Goal: Task Accomplishment & Management: Use online tool/utility

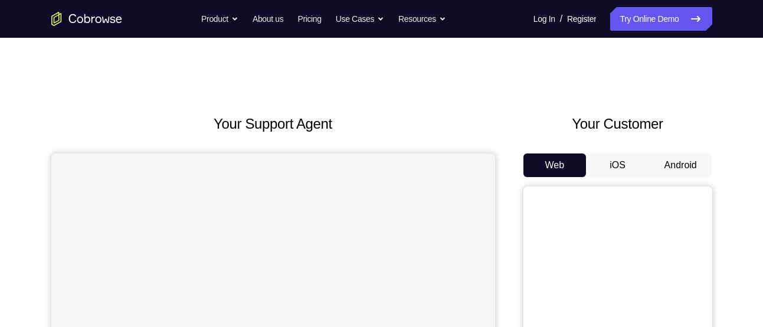
click at [677, 159] on button "Android" at bounding box center [680, 165] width 63 height 24
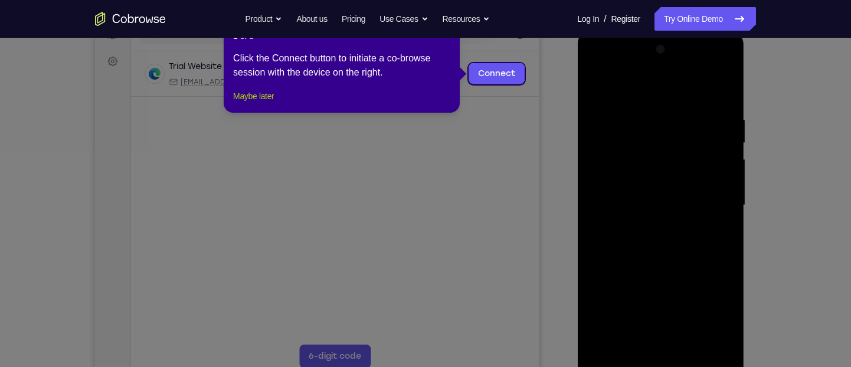
click at [260, 103] on button "Maybe later" at bounding box center [253, 96] width 41 height 14
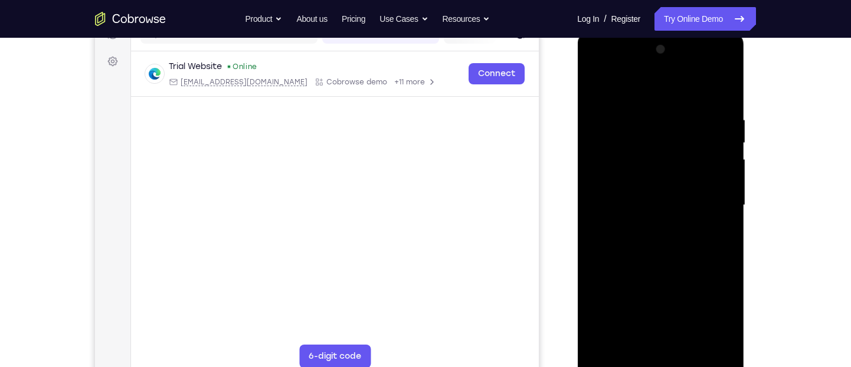
click at [660, 326] on div at bounding box center [660, 205] width 149 height 330
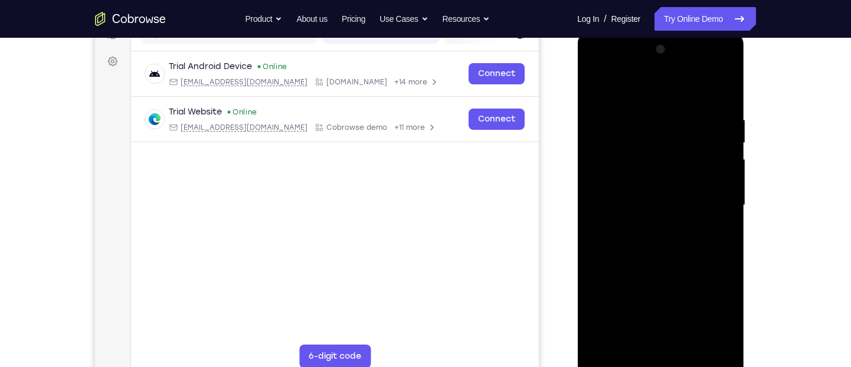
click at [701, 309] on div at bounding box center [660, 205] width 149 height 330
click at [714, 308] on div at bounding box center [660, 205] width 149 height 330
click at [629, 92] on div at bounding box center [660, 205] width 149 height 330
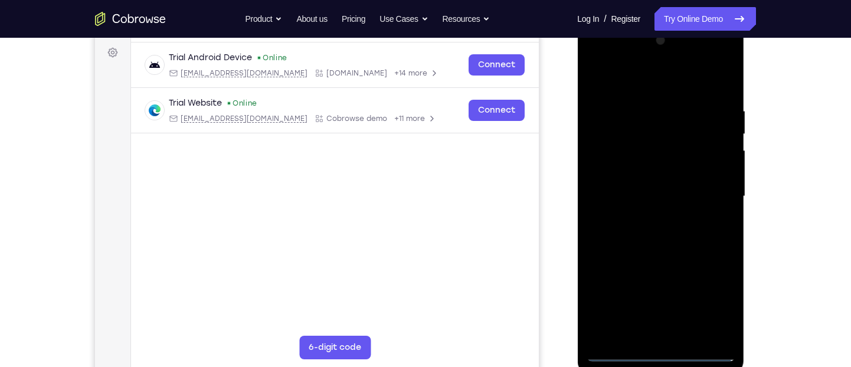
click at [707, 189] on div at bounding box center [660, 196] width 149 height 330
click at [648, 217] on div at bounding box center [660, 196] width 149 height 330
click at [618, 182] on div at bounding box center [660, 196] width 149 height 330
click at [619, 169] on div at bounding box center [660, 196] width 149 height 330
click at [627, 198] on div at bounding box center [660, 196] width 149 height 330
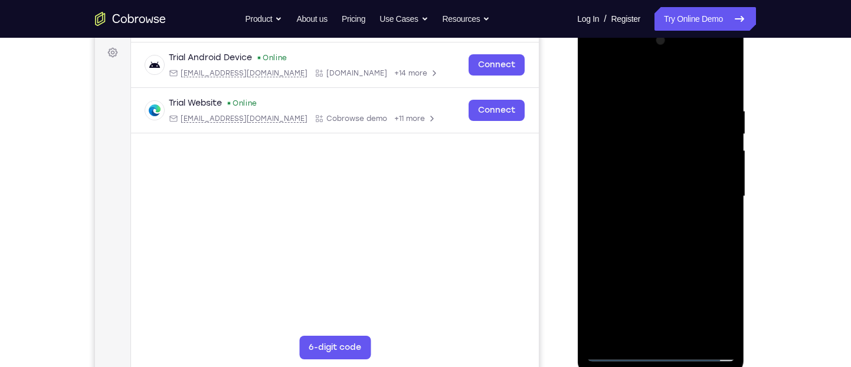
click at [727, 95] on div at bounding box center [660, 196] width 149 height 330
drag, startPoint x: 698, startPoint y: 90, endPoint x: 688, endPoint y: 52, distance: 38.9
click at [688, 52] on div at bounding box center [660, 196] width 149 height 330
drag, startPoint x: 637, startPoint y: 87, endPoint x: 613, endPoint y: 45, distance: 48.4
click at [613, 45] on div at bounding box center [660, 196] width 149 height 330
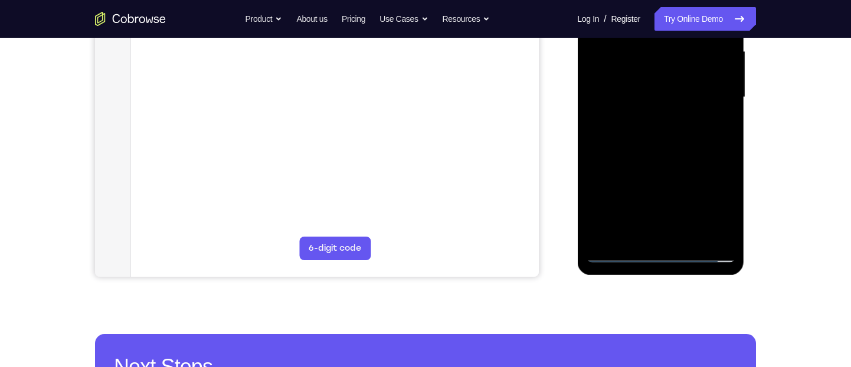
click at [690, 234] on div at bounding box center [660, 97] width 149 height 330
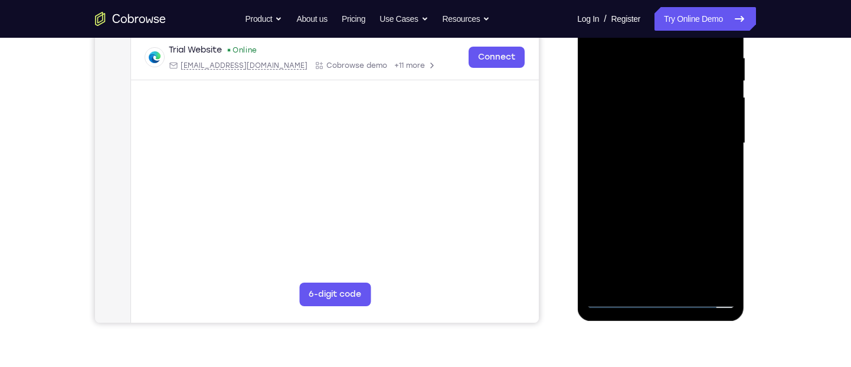
click at [679, 211] on div at bounding box center [660, 143] width 149 height 330
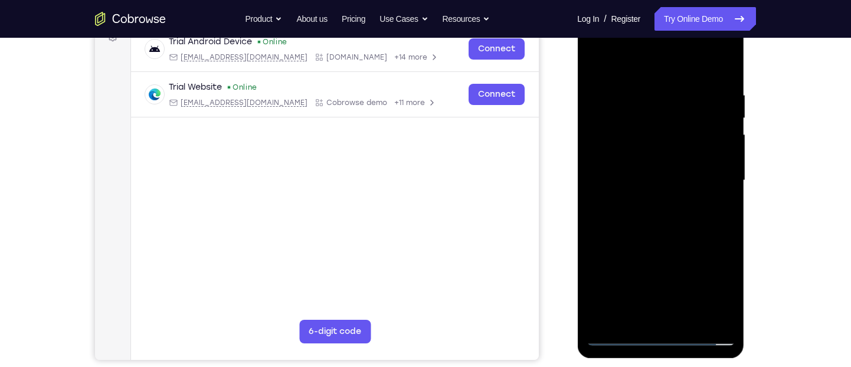
click at [650, 172] on div at bounding box center [660, 180] width 149 height 330
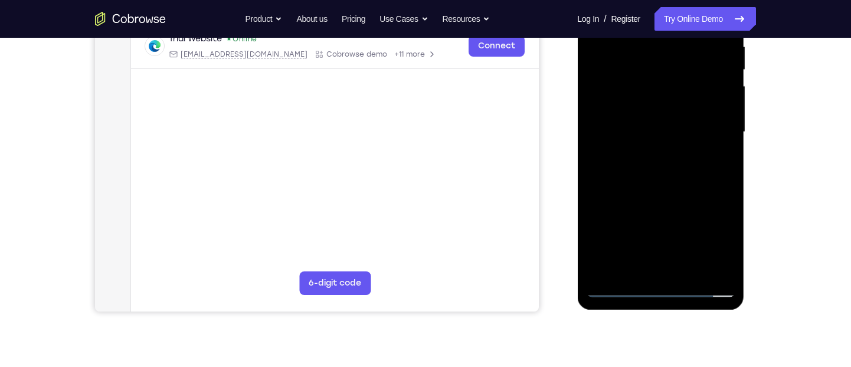
scroll to position [237, 0]
click at [627, 263] on div at bounding box center [660, 133] width 149 height 330
click at [720, 162] on div at bounding box center [660, 133] width 149 height 330
click at [619, 121] on div at bounding box center [660, 133] width 149 height 330
click at [650, 225] on div at bounding box center [660, 133] width 149 height 330
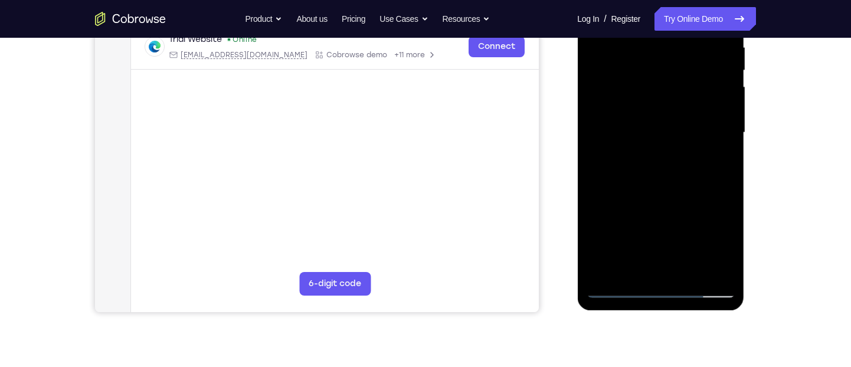
click at [715, 162] on div at bounding box center [660, 133] width 149 height 330
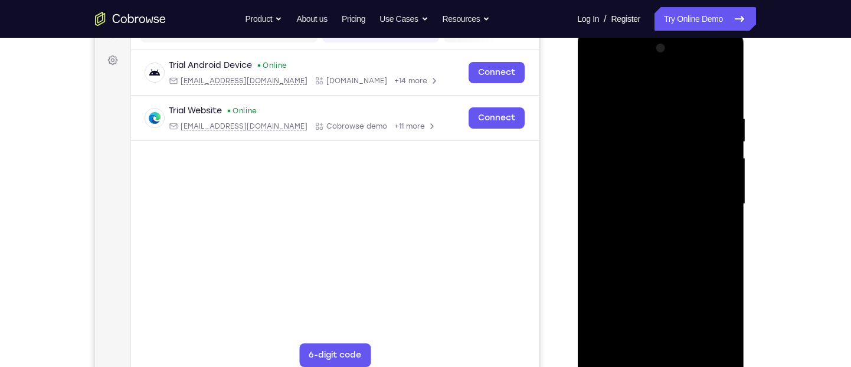
scroll to position [102, 0]
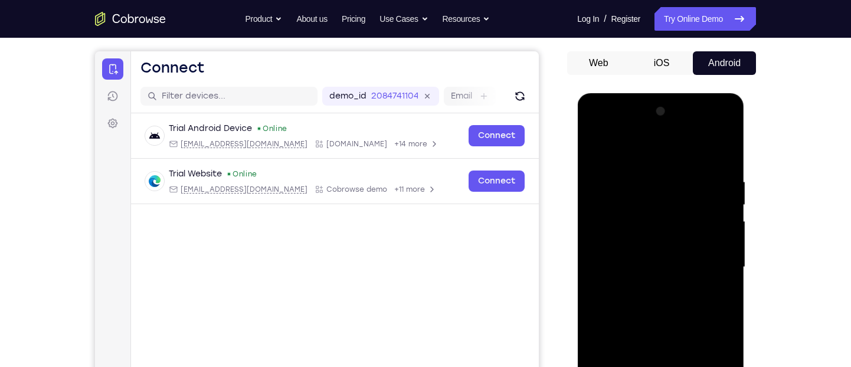
drag, startPoint x: 645, startPoint y: 206, endPoint x: 651, endPoint y: 230, distance: 25.0
click at [651, 230] on div at bounding box center [660, 267] width 149 height 330
click at [628, 204] on div at bounding box center [660, 267] width 149 height 330
click at [696, 261] on div at bounding box center [660, 267] width 149 height 330
click at [714, 296] on div at bounding box center [660, 267] width 149 height 330
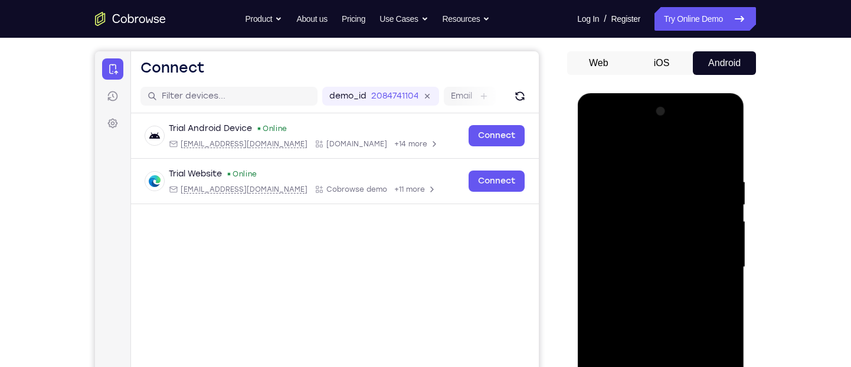
scroll to position [67, 0]
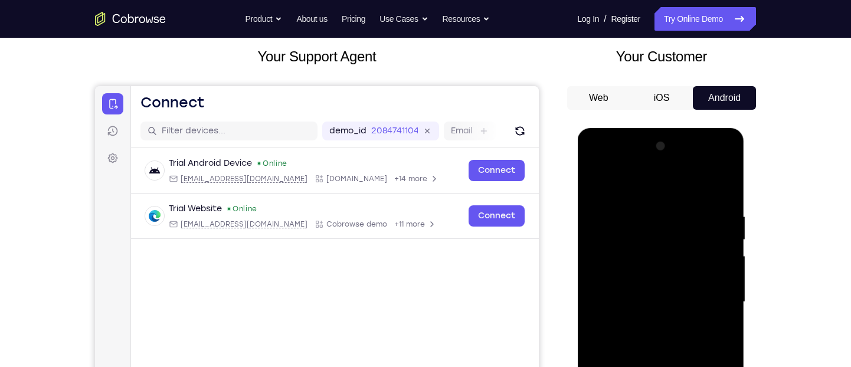
drag, startPoint x: 645, startPoint y: 207, endPoint x: 644, endPoint y: 273, distance: 66.1
click at [644, 273] on div at bounding box center [660, 302] width 149 height 330
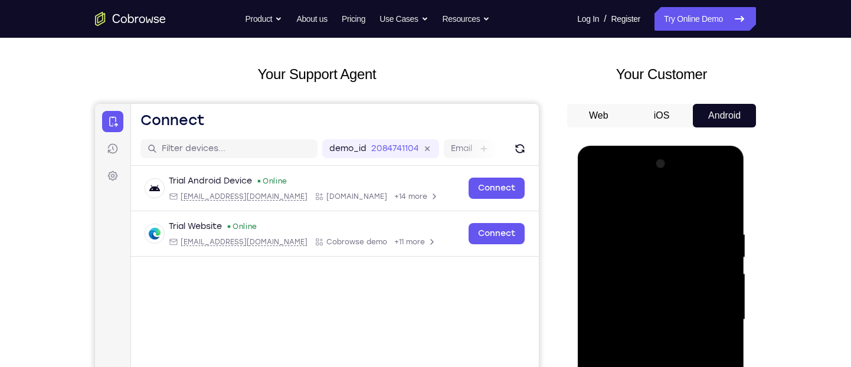
drag, startPoint x: 645, startPoint y: 230, endPoint x: 648, endPoint y: 286, distance: 56.1
click at [648, 286] on div at bounding box center [660, 320] width 149 height 330
click at [653, 260] on div at bounding box center [660, 320] width 149 height 330
click at [696, 258] on div at bounding box center [660, 320] width 149 height 330
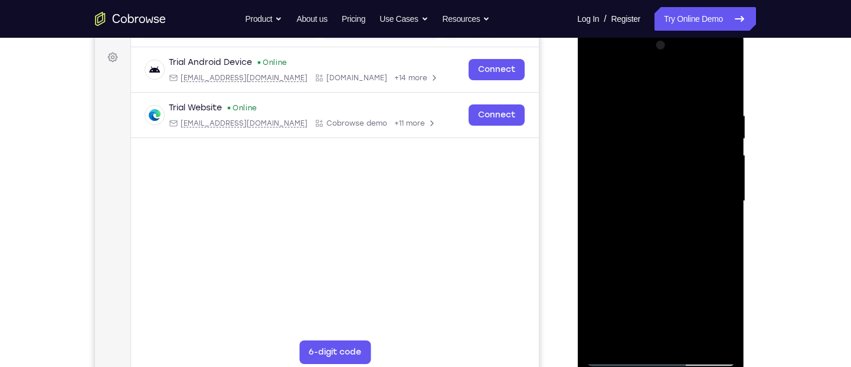
click at [719, 229] on div at bounding box center [660, 201] width 149 height 330
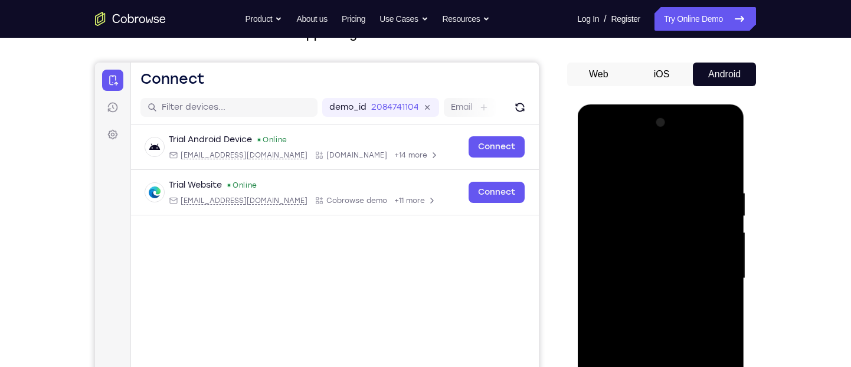
scroll to position [90, 0]
drag, startPoint x: 629, startPoint y: 184, endPoint x: 630, endPoint y: 248, distance: 64.3
click at [630, 248] on div at bounding box center [660, 279] width 149 height 330
drag, startPoint x: 627, startPoint y: 196, endPoint x: 632, endPoint y: 262, distance: 65.7
click at [632, 262] on div at bounding box center [660, 279] width 149 height 330
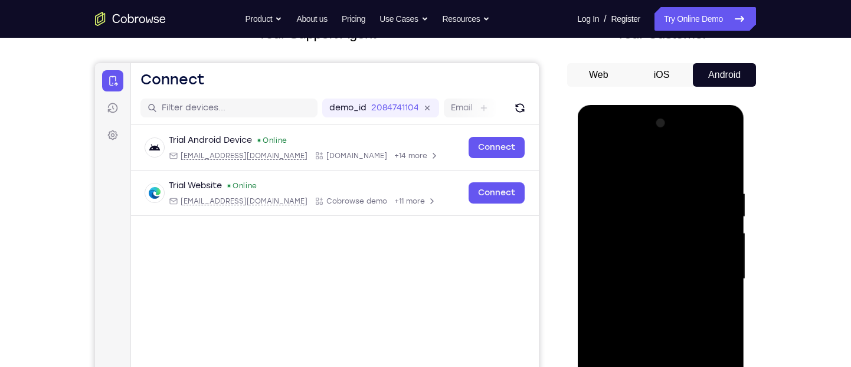
click at [629, 182] on div at bounding box center [660, 279] width 149 height 330
click at [658, 182] on div at bounding box center [660, 279] width 149 height 330
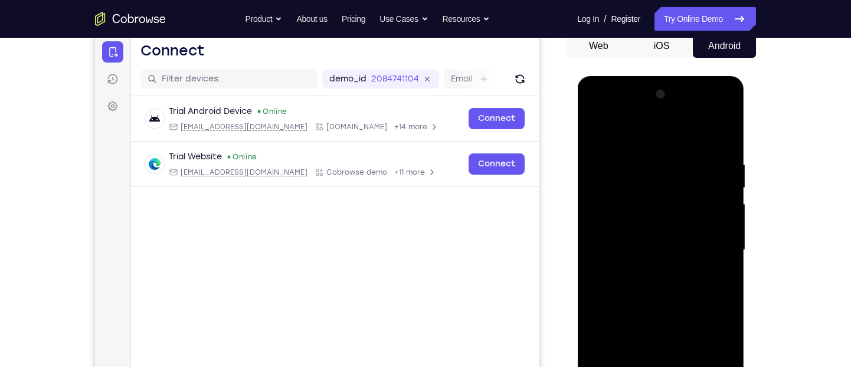
scroll to position [120, 0]
click at [637, 280] on div at bounding box center [660, 249] width 149 height 330
click at [719, 280] on div at bounding box center [660, 249] width 149 height 330
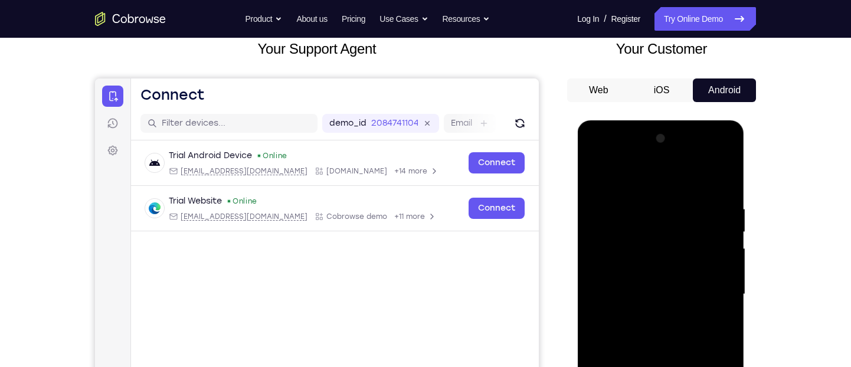
drag, startPoint x: 628, startPoint y: 208, endPoint x: 631, endPoint y: 248, distance: 40.8
click at [631, 248] on div at bounding box center [660, 294] width 149 height 330
click at [596, 176] on div at bounding box center [660, 294] width 149 height 330
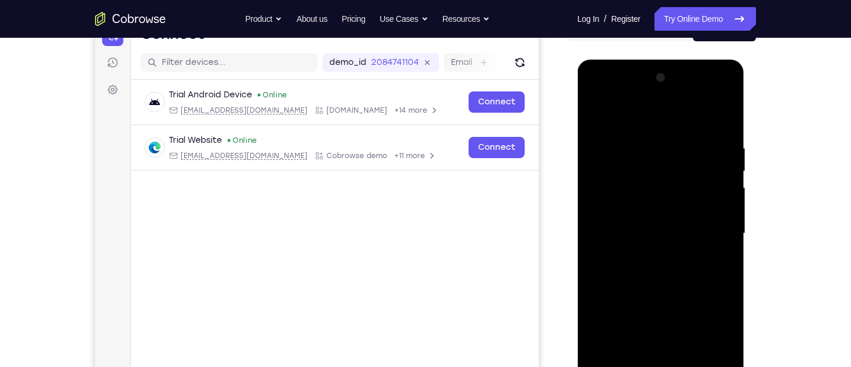
click at [609, 151] on div at bounding box center [660, 233] width 149 height 330
click at [660, 242] on div at bounding box center [660, 233] width 149 height 330
click at [637, 228] on div at bounding box center [660, 233] width 149 height 330
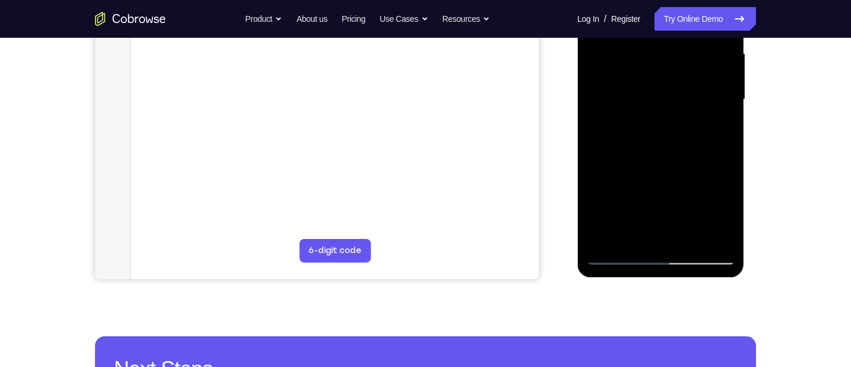
scroll to position [270, 0]
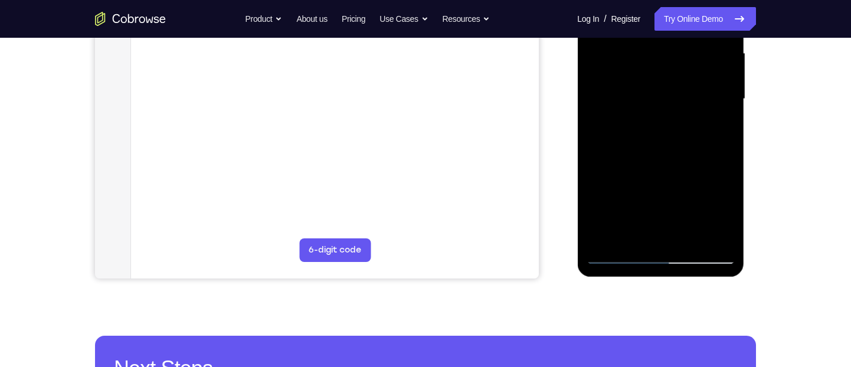
click at [623, 209] on div at bounding box center [660, 99] width 149 height 330
click at [595, 208] on div at bounding box center [660, 99] width 149 height 330
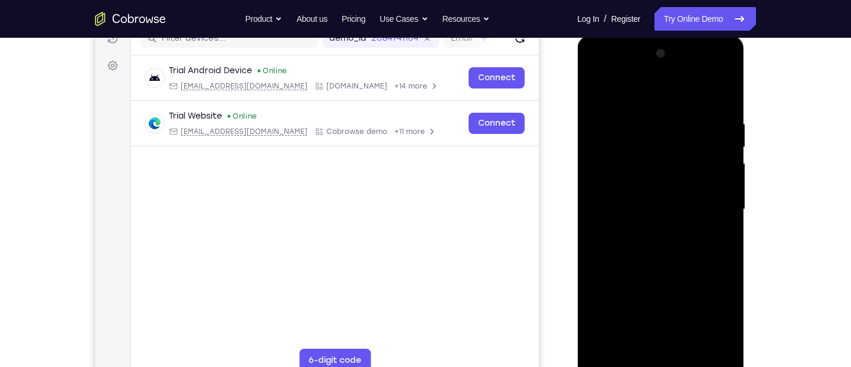
scroll to position [155, 0]
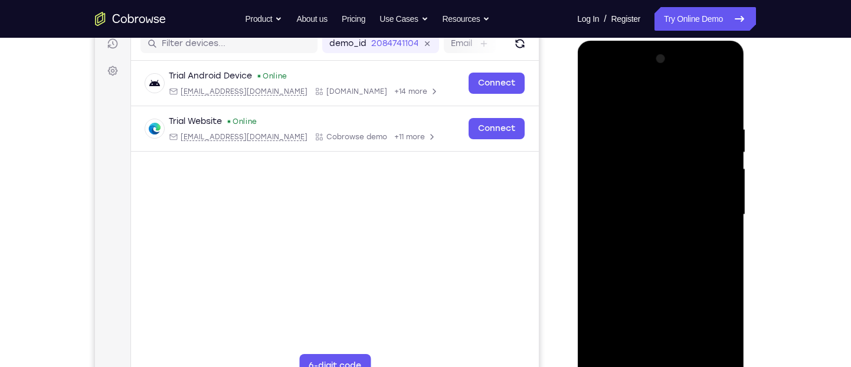
drag, startPoint x: 605, startPoint y: 118, endPoint x: 609, endPoint y: 220, distance: 102.2
click at [609, 220] on div at bounding box center [660, 215] width 149 height 330
click at [596, 96] on div at bounding box center [660, 215] width 149 height 330
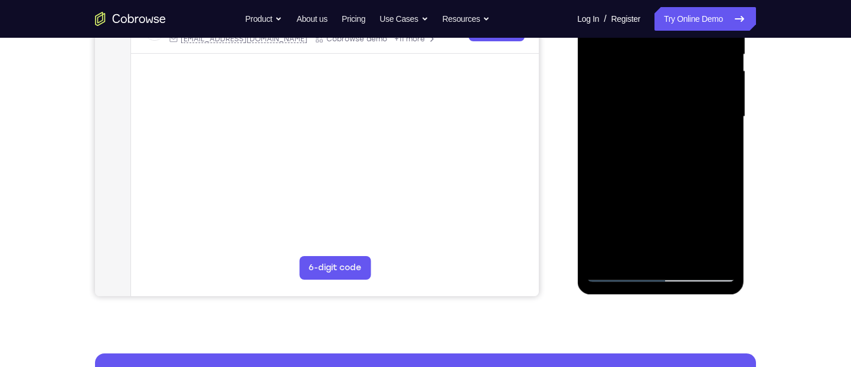
scroll to position [258, 0]
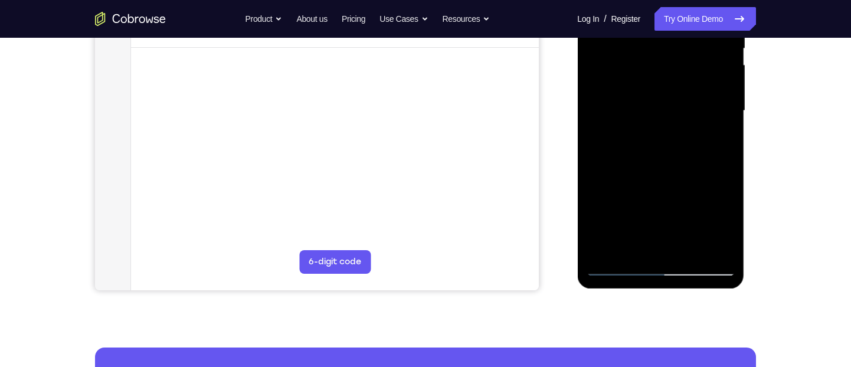
drag, startPoint x: 670, startPoint y: 110, endPoint x: 658, endPoint y: 251, distance: 141.5
click at [658, 251] on div at bounding box center [660, 111] width 149 height 330
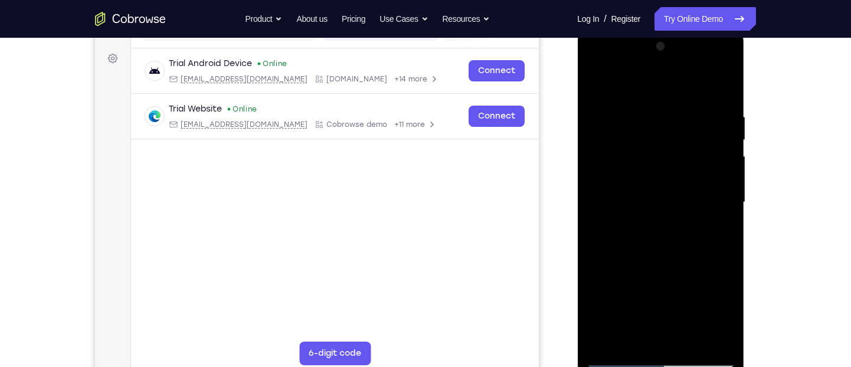
scroll to position [166, 0]
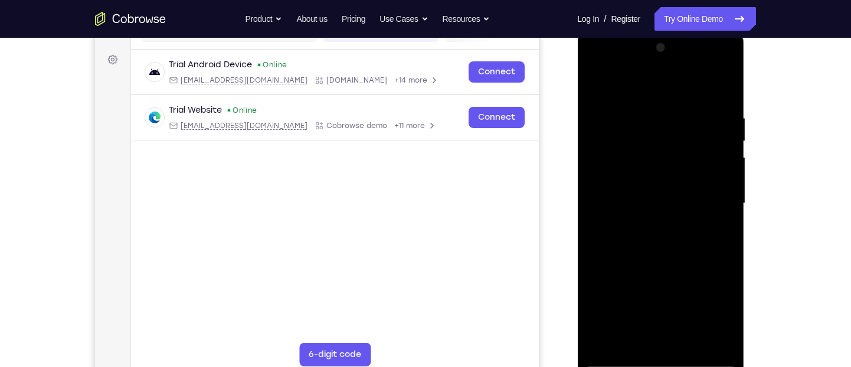
drag, startPoint x: 697, startPoint y: 117, endPoint x: 641, endPoint y: 114, distance: 56.2
click at [641, 114] on div at bounding box center [660, 203] width 149 height 330
click at [650, 110] on div at bounding box center [660, 203] width 149 height 330
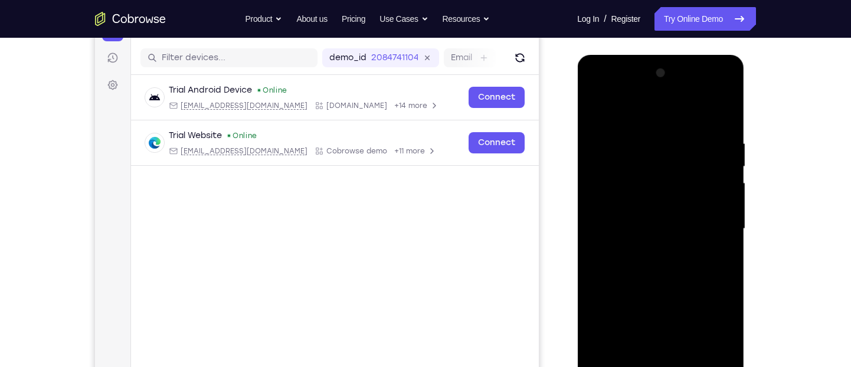
click at [708, 179] on div at bounding box center [660, 229] width 149 height 330
click at [725, 168] on div at bounding box center [660, 229] width 149 height 330
click at [720, 113] on div at bounding box center [660, 229] width 149 height 330
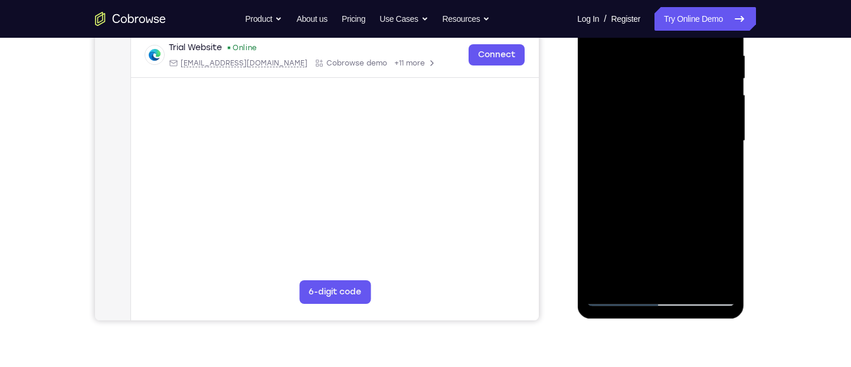
scroll to position [229, 0]
click at [687, 281] on div at bounding box center [660, 140] width 149 height 330
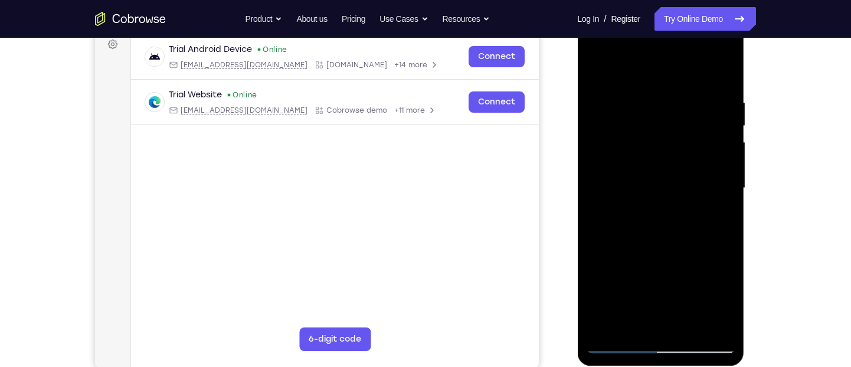
scroll to position [180, 0]
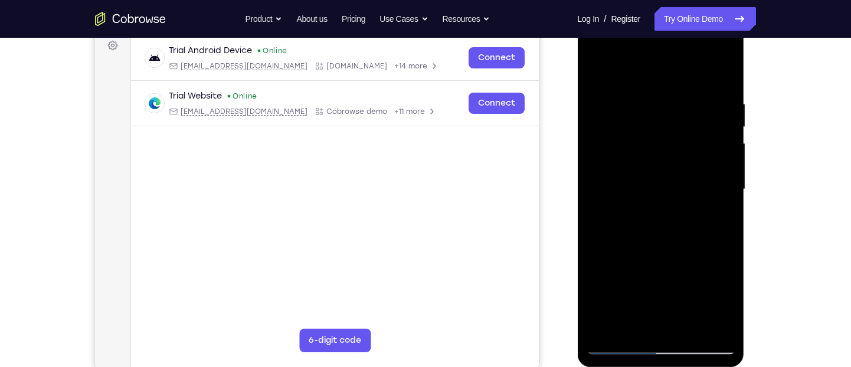
click at [638, 186] on div at bounding box center [660, 189] width 149 height 330
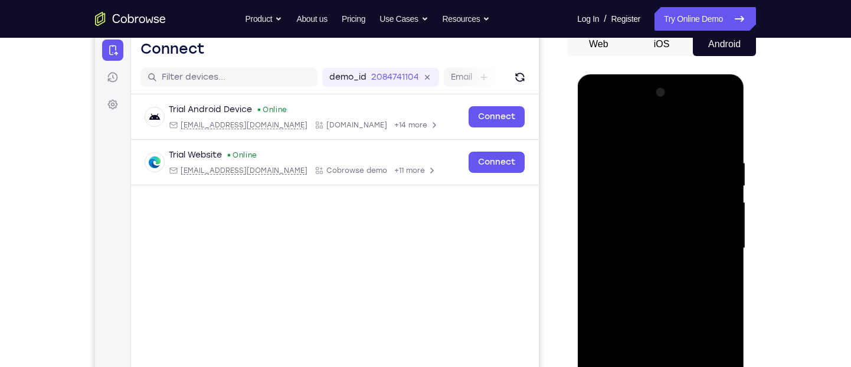
scroll to position [120, 0]
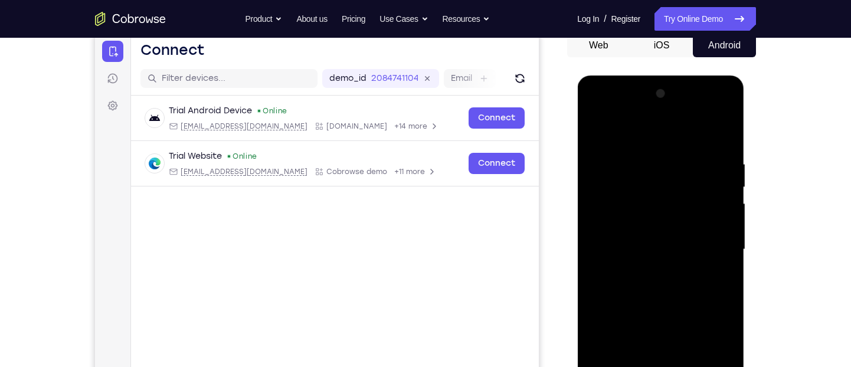
click at [592, 131] on div at bounding box center [660, 249] width 149 height 330
click at [605, 178] on div at bounding box center [660, 249] width 149 height 330
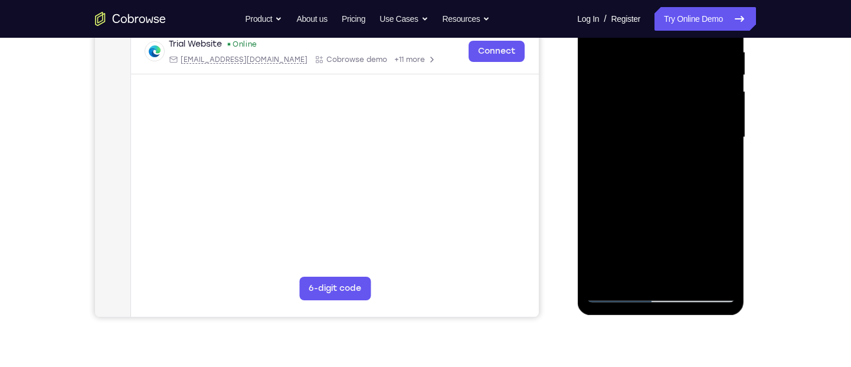
scroll to position [232, 0]
click at [643, 255] on div at bounding box center [660, 137] width 149 height 330
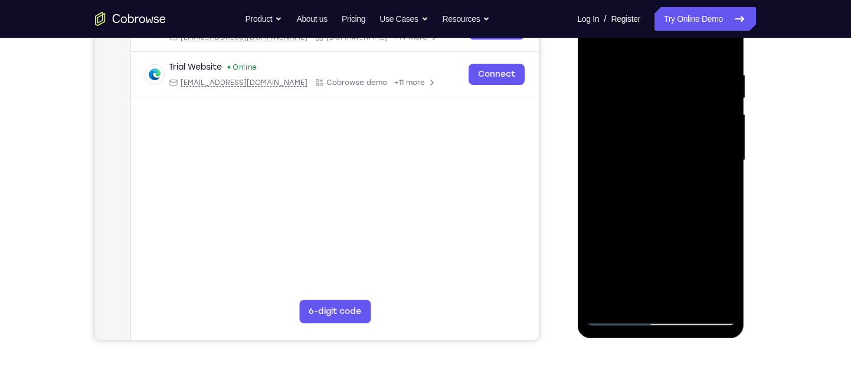
scroll to position [208, 0]
click at [720, 278] on div at bounding box center [660, 161] width 149 height 330
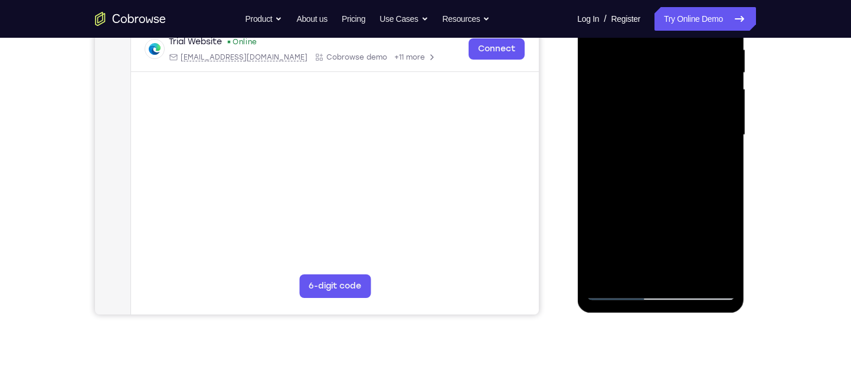
scroll to position [235, 0]
click at [631, 268] on div at bounding box center [660, 134] width 149 height 330
click at [634, 176] on div at bounding box center [660, 134] width 149 height 330
click at [674, 136] on div at bounding box center [660, 134] width 149 height 330
click at [710, 76] on div at bounding box center [660, 134] width 149 height 330
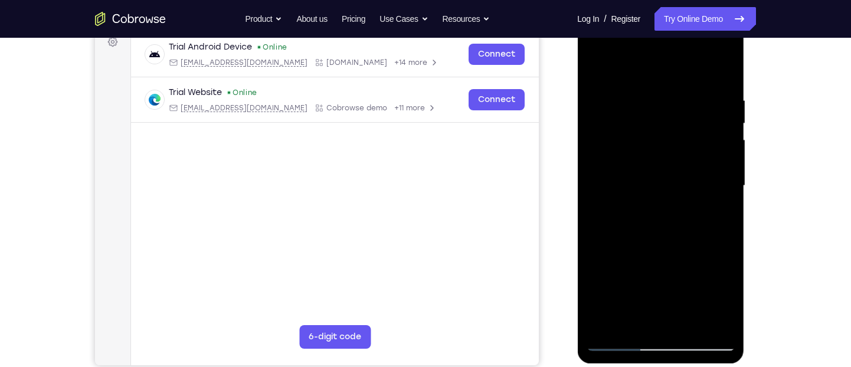
scroll to position [173, 0]
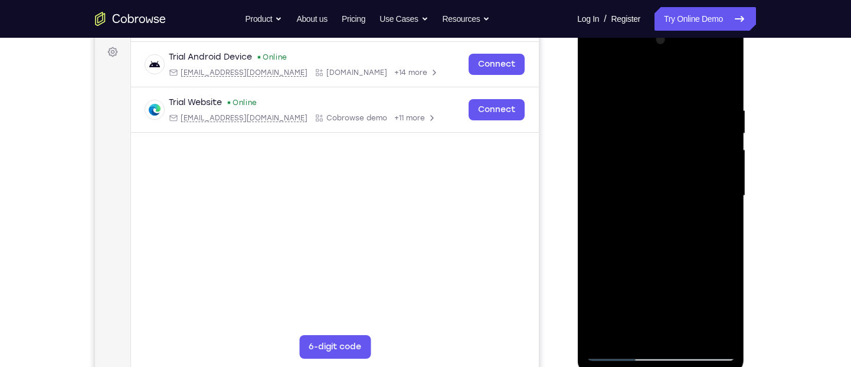
click at [652, 116] on div at bounding box center [660, 196] width 149 height 330
click at [652, 117] on div at bounding box center [660, 196] width 149 height 330
click at [653, 116] on div at bounding box center [660, 196] width 149 height 330
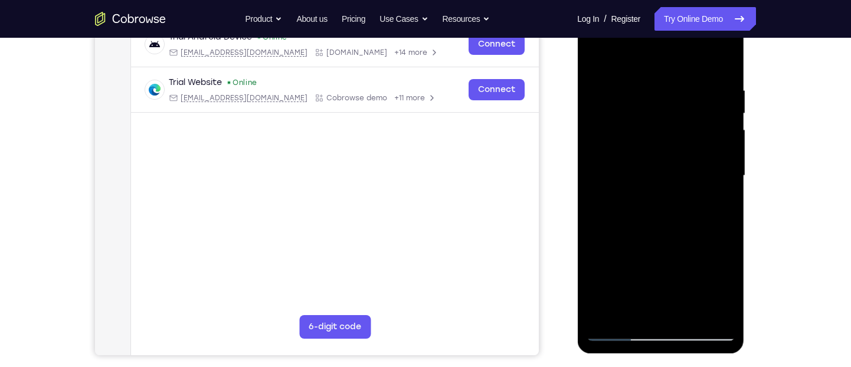
scroll to position [195, 0]
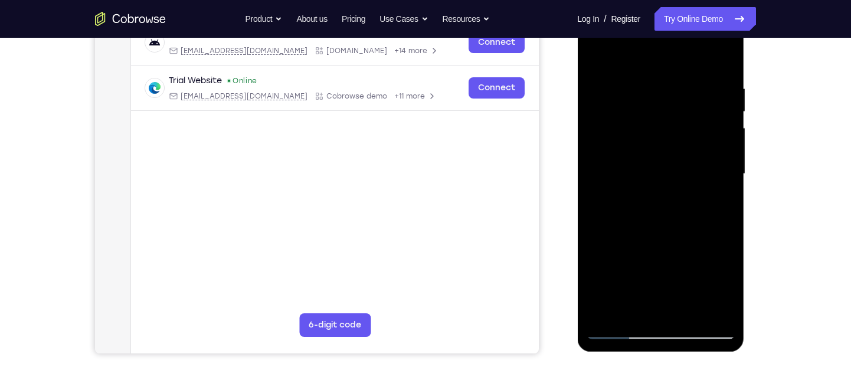
click at [722, 281] on div at bounding box center [660, 174] width 149 height 330
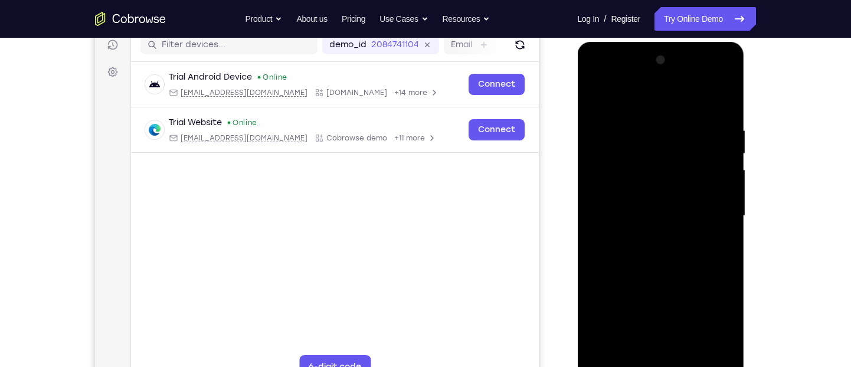
scroll to position [152, 0]
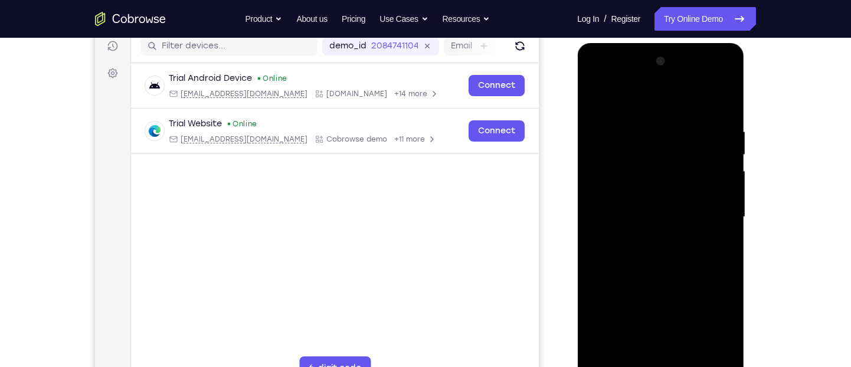
click at [720, 102] on div at bounding box center [660, 217] width 149 height 330
click at [643, 188] on div at bounding box center [660, 217] width 149 height 330
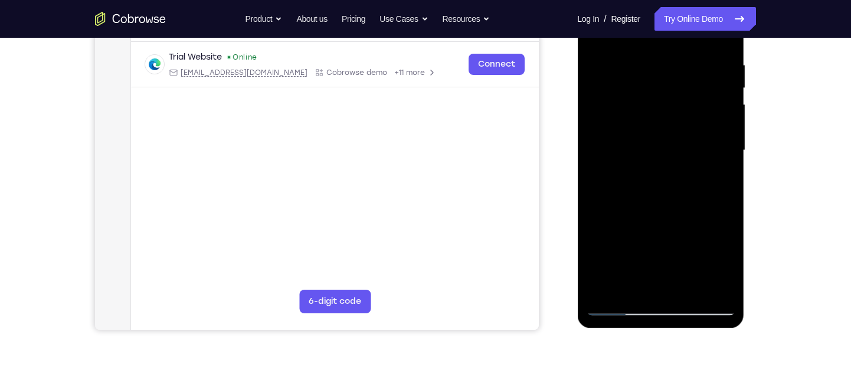
scroll to position [219, 0]
click at [636, 244] on div at bounding box center [660, 150] width 149 height 330
click at [683, 242] on div at bounding box center [660, 150] width 149 height 330
click at [719, 178] on div at bounding box center [660, 150] width 149 height 330
click at [717, 280] on div at bounding box center [660, 150] width 149 height 330
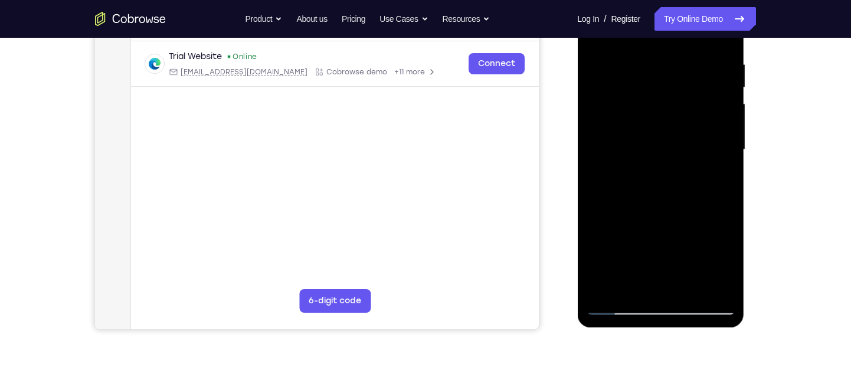
click at [720, 283] on div at bounding box center [660, 150] width 149 height 330
click at [715, 282] on div at bounding box center [660, 150] width 149 height 330
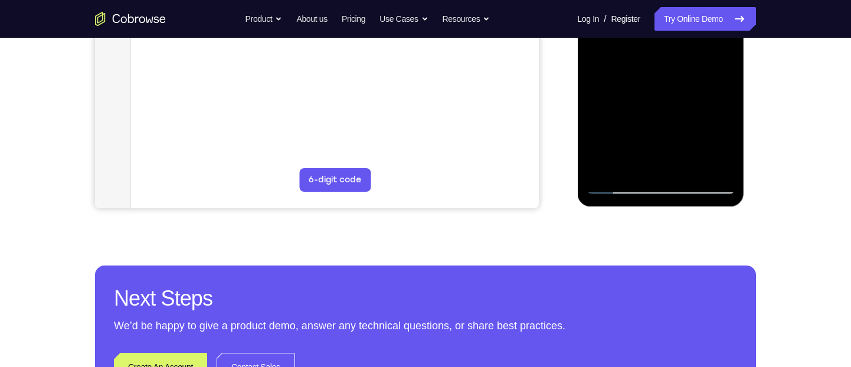
scroll to position [341, 0]
click at [713, 164] on div at bounding box center [660, 28] width 149 height 330
click at [658, 159] on div at bounding box center [660, 28] width 149 height 330
click at [717, 162] on div at bounding box center [660, 28] width 149 height 330
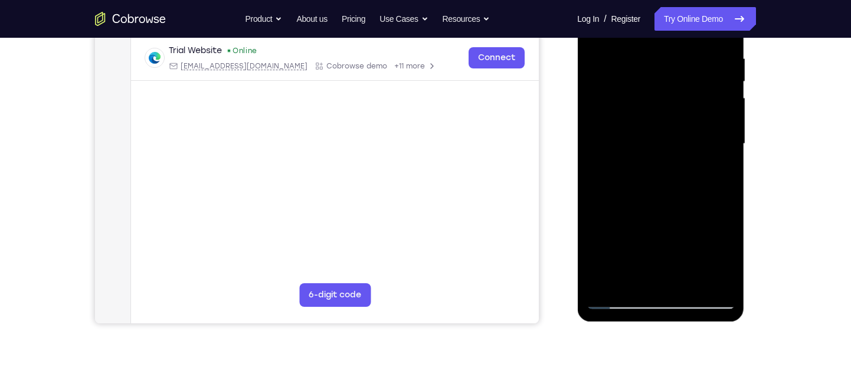
scroll to position [224, 0]
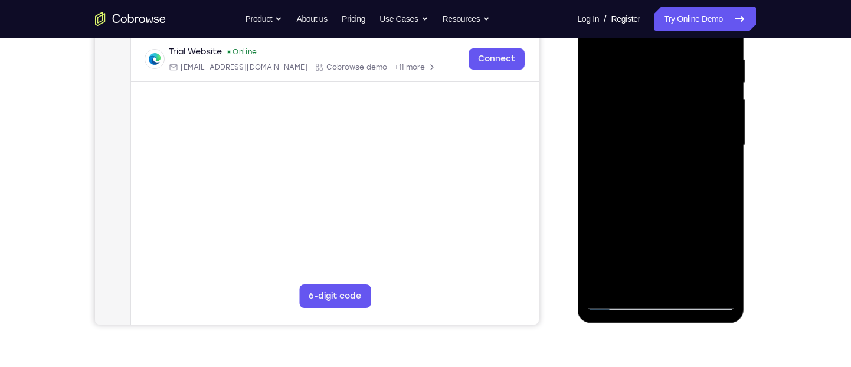
click at [641, 151] on div at bounding box center [660, 145] width 149 height 330
drag, startPoint x: 641, startPoint y: 151, endPoint x: 633, endPoint y: 195, distance: 44.9
click at [633, 195] on div at bounding box center [660, 145] width 149 height 330
click at [716, 277] on div at bounding box center [660, 145] width 149 height 330
click at [659, 281] on div at bounding box center [660, 145] width 149 height 330
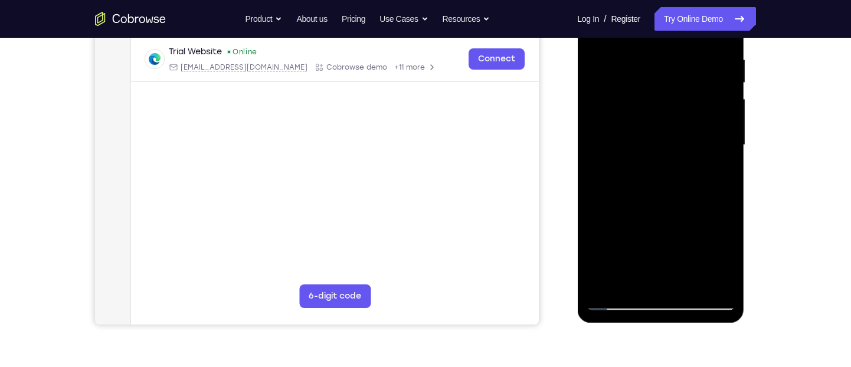
click at [671, 278] on div at bounding box center [660, 145] width 149 height 330
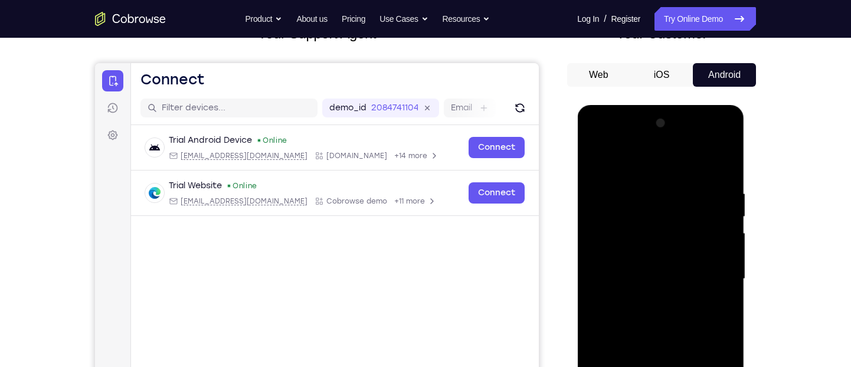
scroll to position [86, 0]
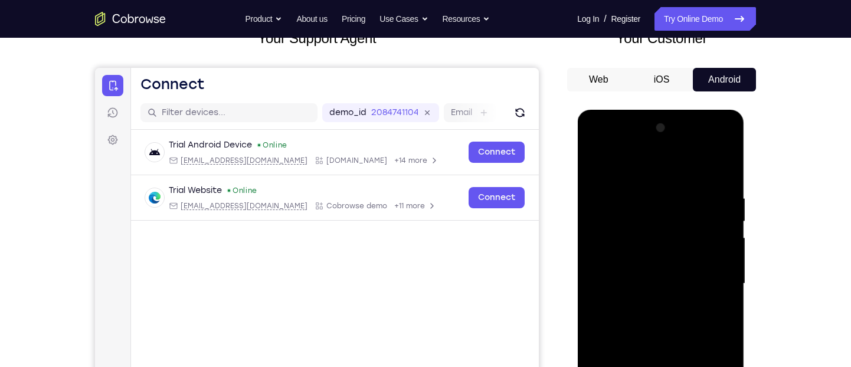
click at [595, 166] on div at bounding box center [660, 284] width 149 height 330
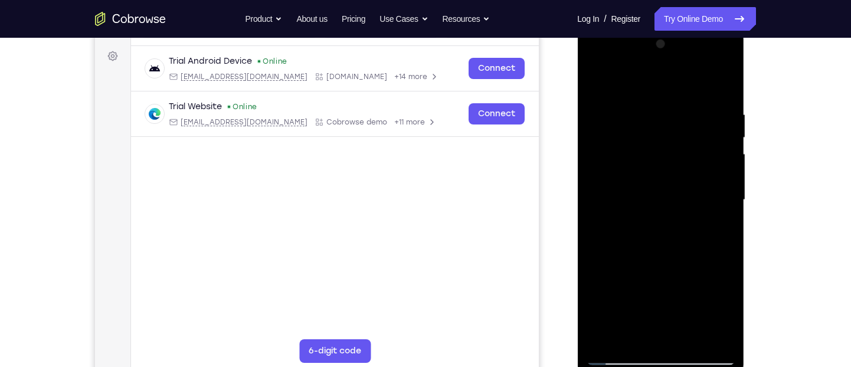
scroll to position [172, 0]
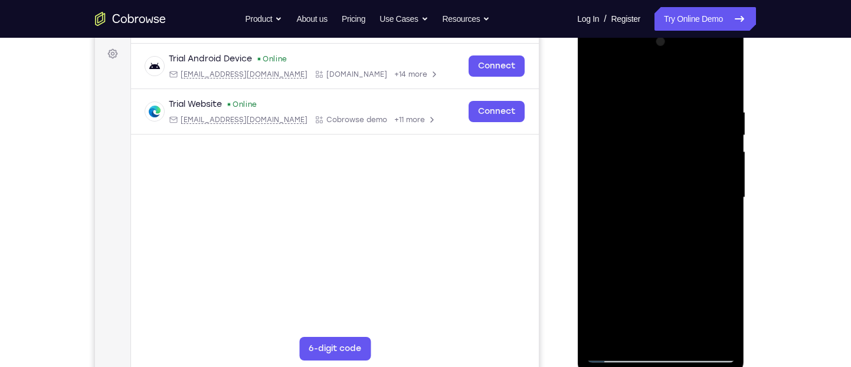
click at [632, 164] on div at bounding box center [660, 197] width 149 height 330
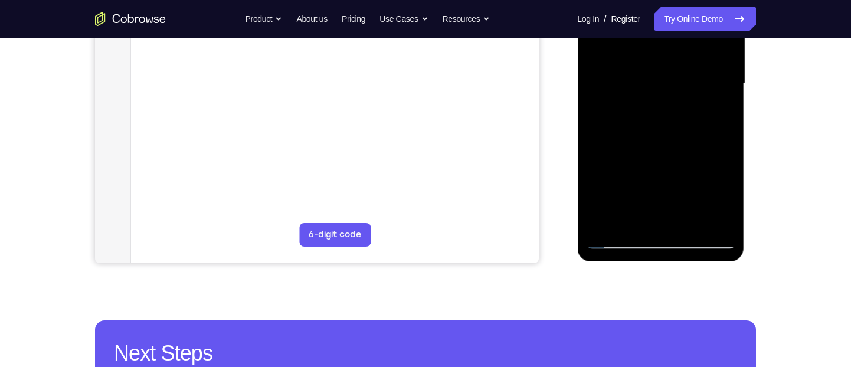
scroll to position [286, 0]
click at [715, 219] on div at bounding box center [660, 83] width 149 height 330
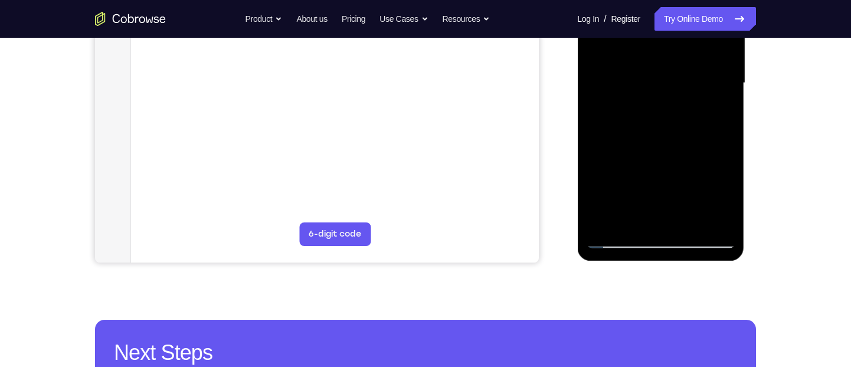
click at [715, 219] on div at bounding box center [660, 83] width 149 height 330
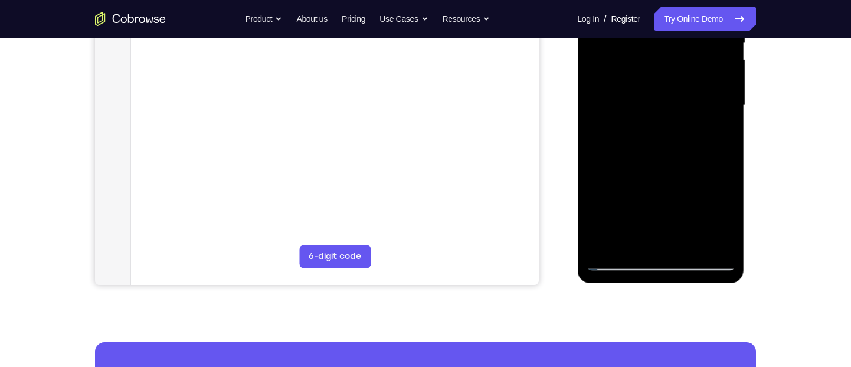
scroll to position [264, 0]
click at [672, 234] on div at bounding box center [660, 105] width 149 height 330
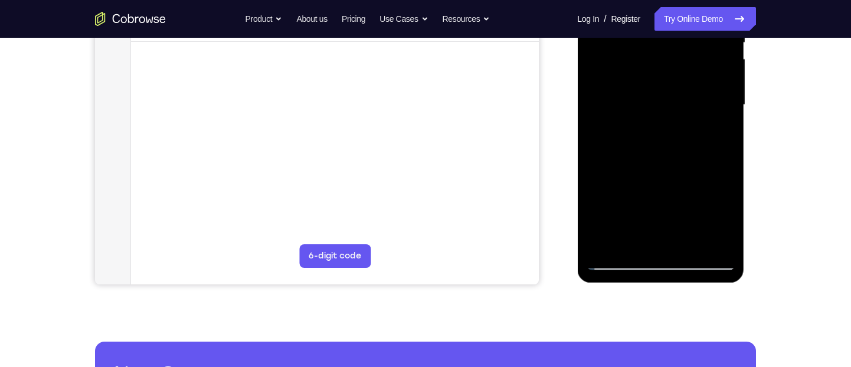
click at [647, 234] on div at bounding box center [660, 105] width 149 height 330
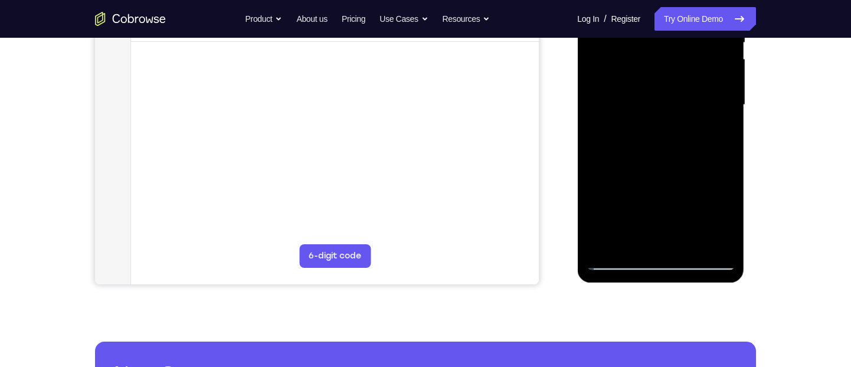
click at [647, 234] on div at bounding box center [660, 105] width 149 height 330
click at [631, 236] on div at bounding box center [660, 105] width 149 height 330
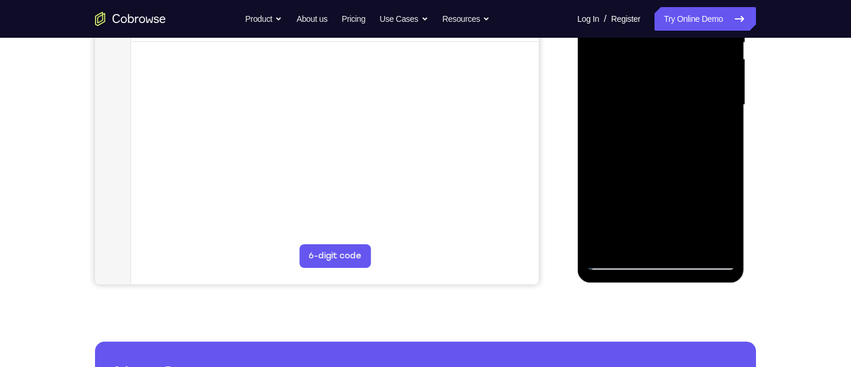
click at [627, 168] on div at bounding box center [660, 105] width 149 height 330
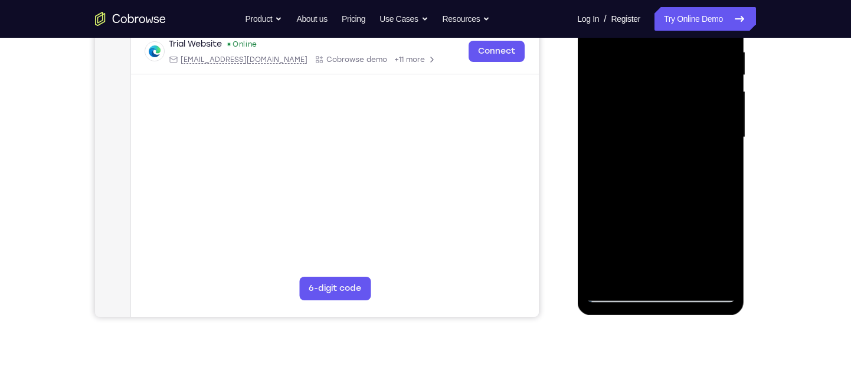
scroll to position [228, 0]
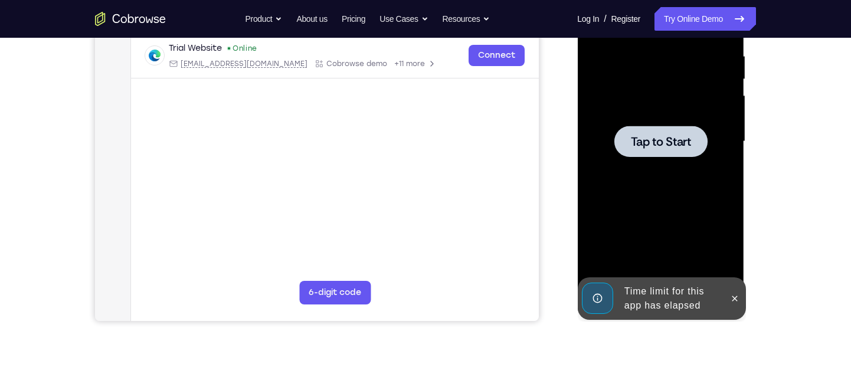
click at [674, 162] on div at bounding box center [660, 141] width 149 height 330
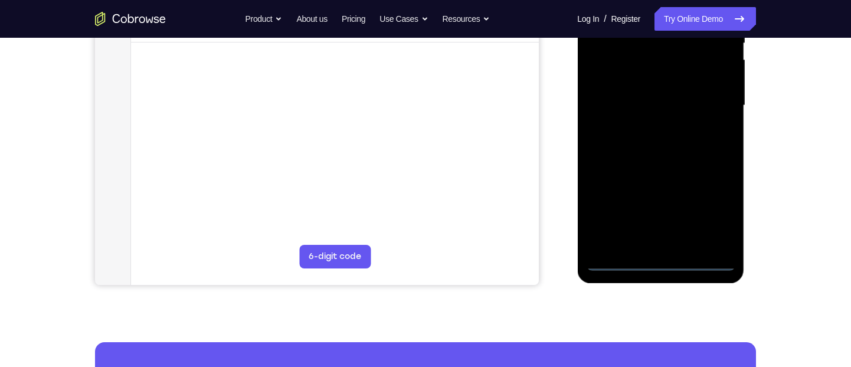
scroll to position [271, 0]
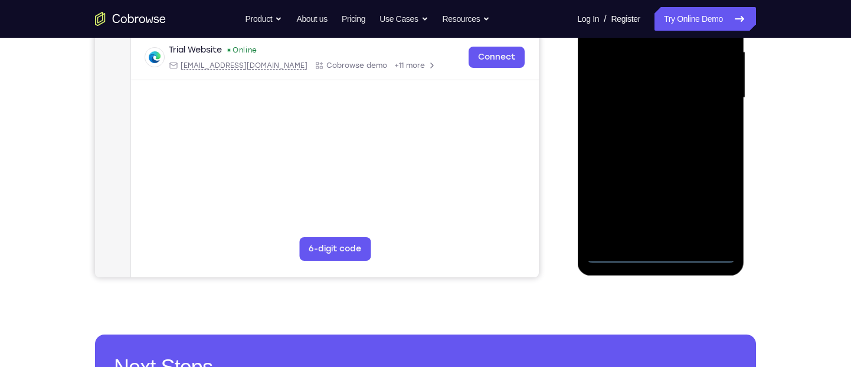
click at [659, 254] on div at bounding box center [660, 98] width 149 height 330
click at [714, 205] on div at bounding box center [660, 98] width 149 height 330
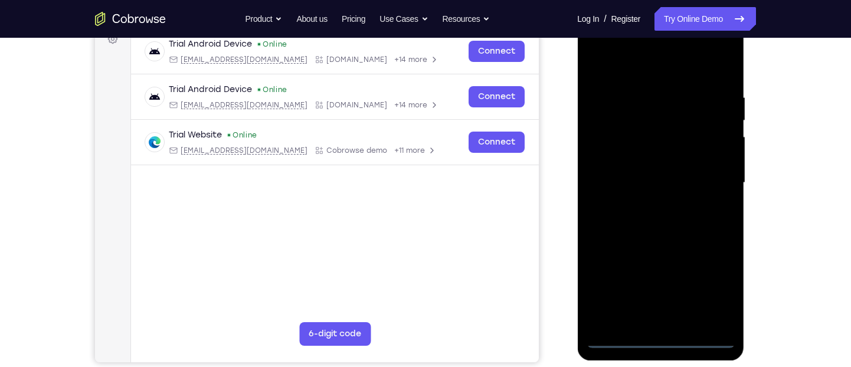
scroll to position [186, 0]
click at [641, 74] on div at bounding box center [660, 183] width 149 height 330
click at [712, 176] on div at bounding box center [660, 183] width 149 height 330
click at [648, 206] on div at bounding box center [660, 183] width 149 height 330
click at [624, 172] on div at bounding box center [660, 183] width 149 height 330
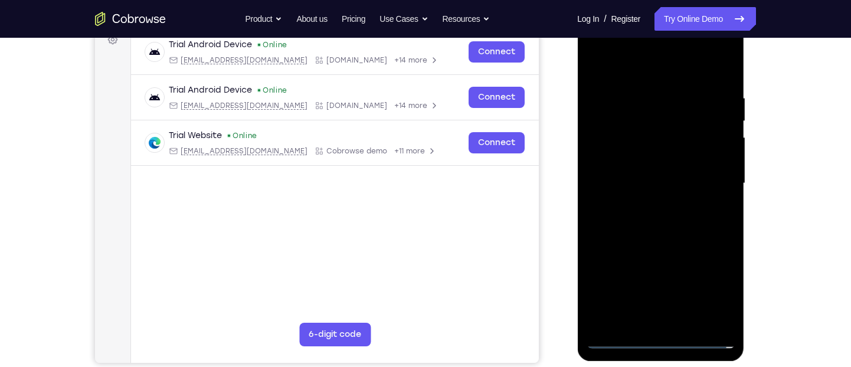
click at [630, 160] on div at bounding box center [660, 183] width 149 height 330
click at [636, 183] on div at bounding box center [660, 183] width 149 height 330
click at [625, 219] on div at bounding box center [660, 183] width 149 height 330
click at [725, 83] on div at bounding box center [660, 183] width 149 height 330
drag, startPoint x: 689, startPoint y: 74, endPoint x: 654, endPoint y: 35, distance: 52.7
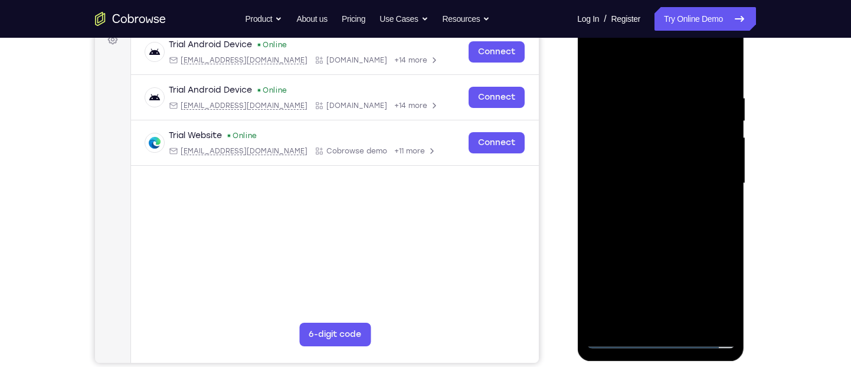
click at [654, 35] on div at bounding box center [660, 183] width 149 height 330
click at [636, 96] on div at bounding box center [660, 183] width 149 height 330
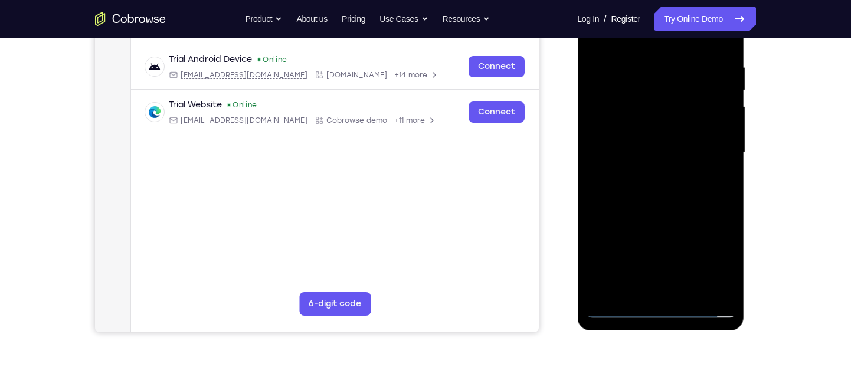
scroll to position [216, 0]
click at [705, 284] on div at bounding box center [660, 153] width 149 height 330
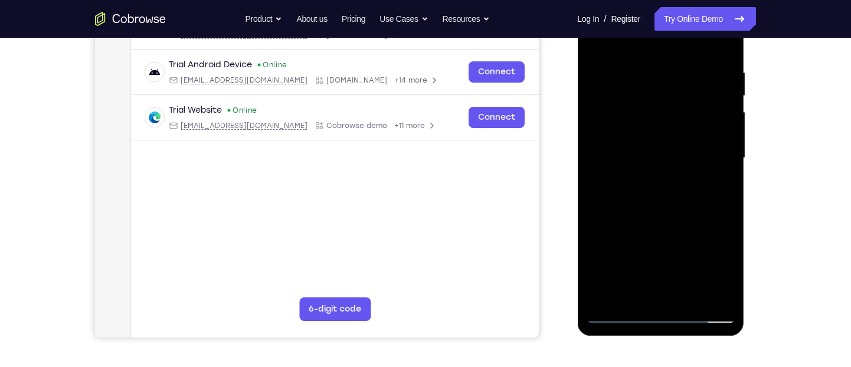
scroll to position [237, 0]
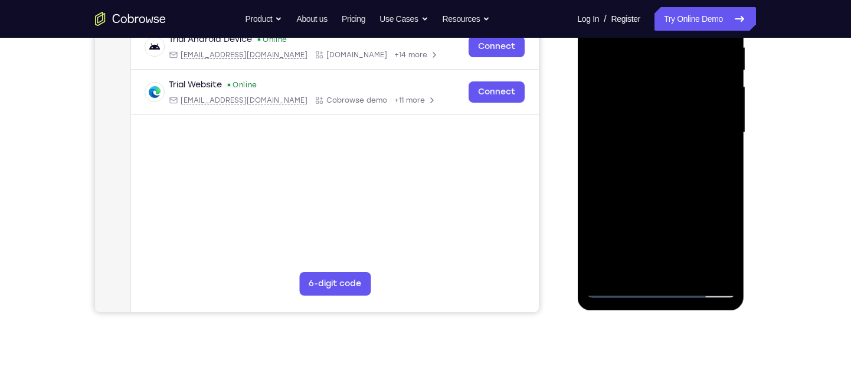
click at [632, 270] on div at bounding box center [660, 133] width 149 height 330
drag, startPoint x: 704, startPoint y: 114, endPoint x: 710, endPoint y: 195, distance: 81.0
click at [710, 195] on div at bounding box center [660, 133] width 149 height 330
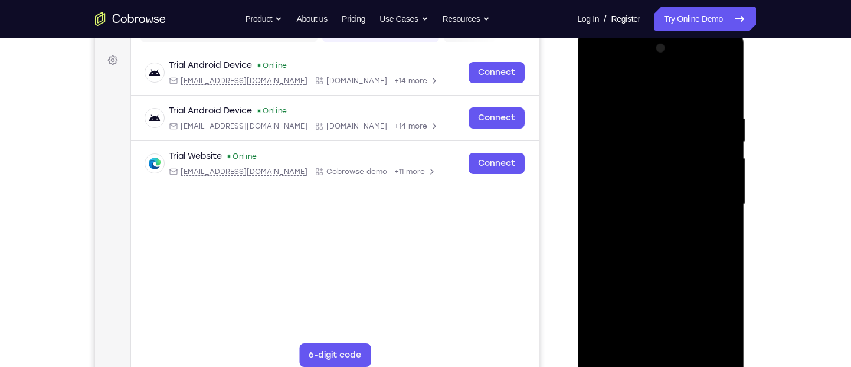
click at [723, 99] on div at bounding box center [660, 204] width 149 height 330
click at [596, 155] on div at bounding box center [660, 204] width 149 height 330
click at [720, 90] on div at bounding box center [660, 204] width 149 height 330
click at [634, 113] on div at bounding box center [660, 204] width 149 height 330
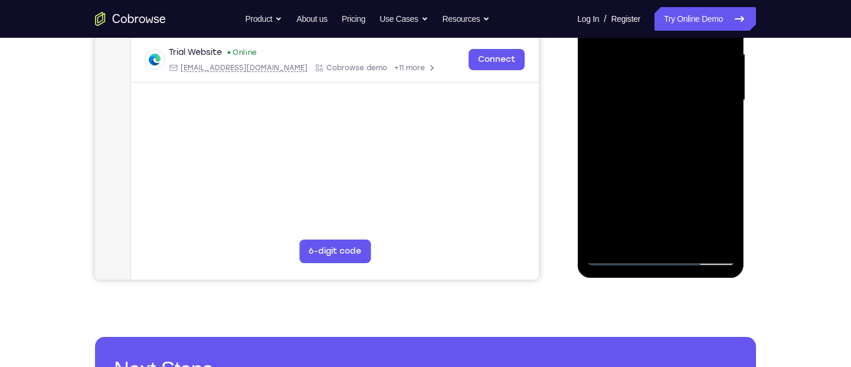
scroll to position [270, 0]
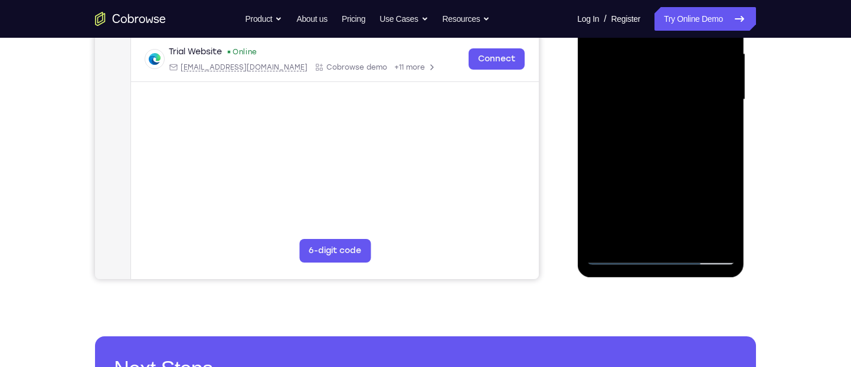
click at [641, 230] on div at bounding box center [660, 100] width 149 height 330
click at [722, 212] on div at bounding box center [660, 100] width 149 height 330
click at [667, 87] on div at bounding box center [660, 100] width 149 height 330
click at [724, 229] on div at bounding box center [660, 100] width 149 height 330
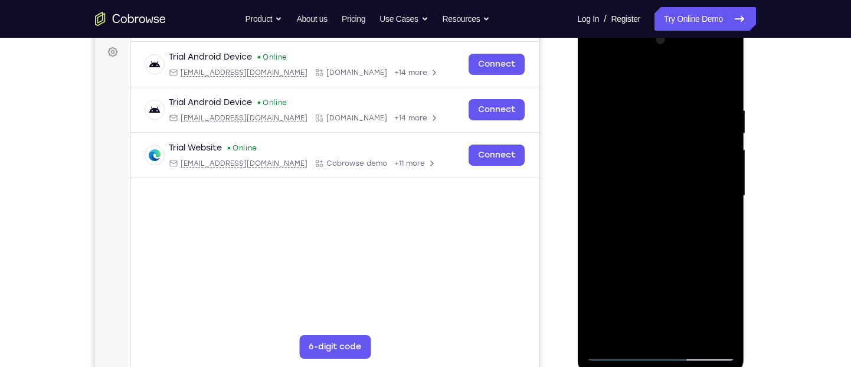
scroll to position [173, 0]
click at [719, 81] on div at bounding box center [660, 196] width 149 height 330
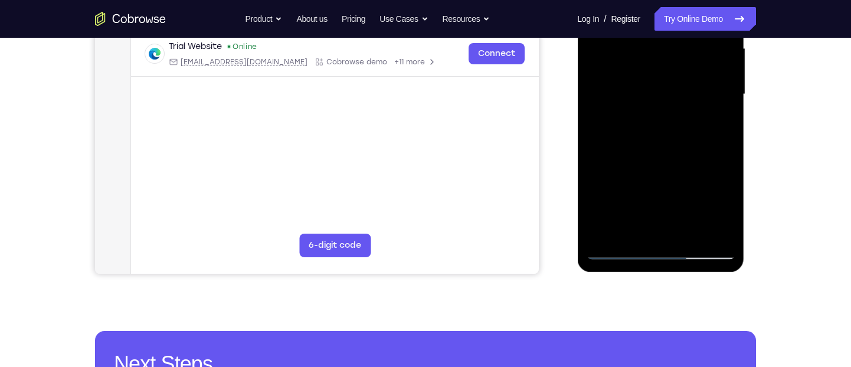
scroll to position [279, 0]
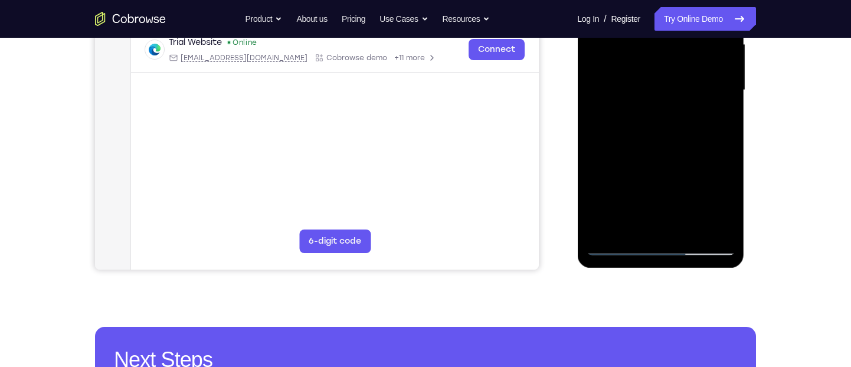
click at [684, 222] on div at bounding box center [660, 90] width 149 height 330
click at [716, 221] on div at bounding box center [660, 90] width 149 height 330
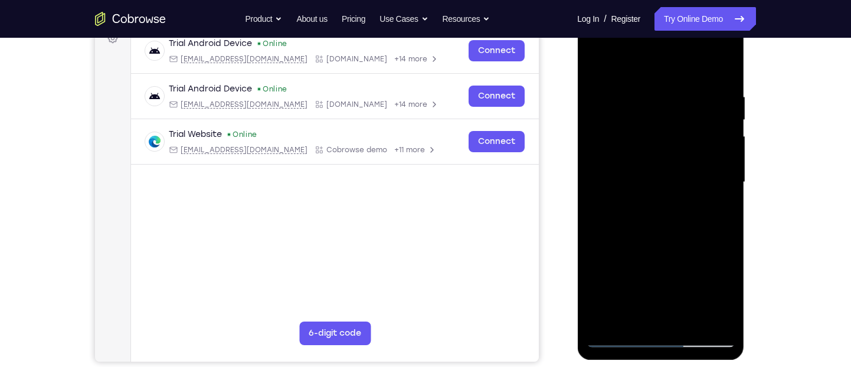
scroll to position [186, 0]
click at [721, 65] on div at bounding box center [660, 183] width 149 height 330
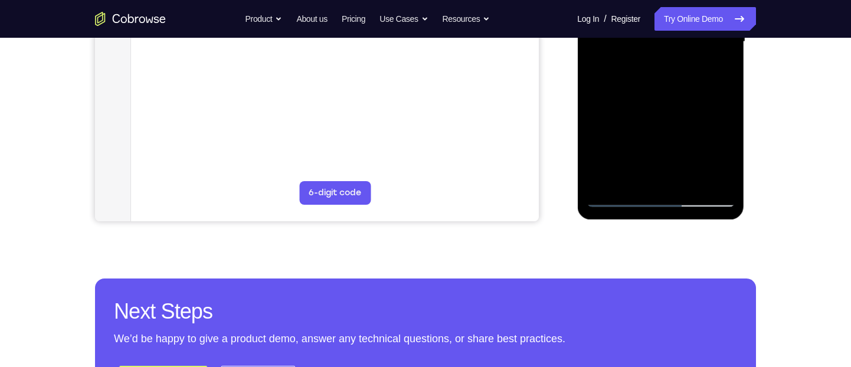
scroll to position [328, 0]
click at [686, 179] on div at bounding box center [660, 41] width 149 height 330
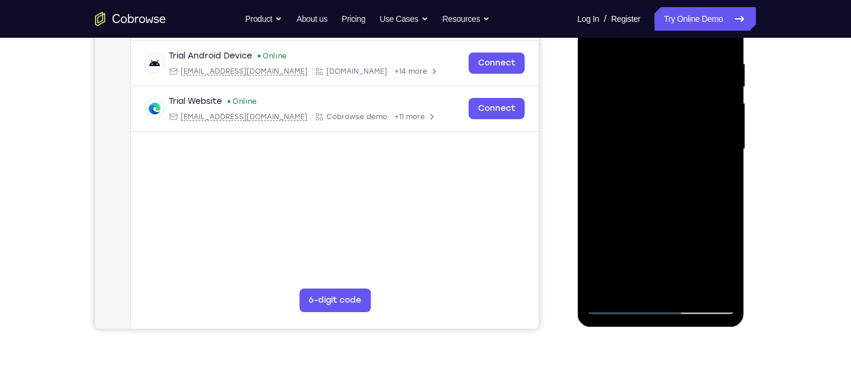
scroll to position [219, 0]
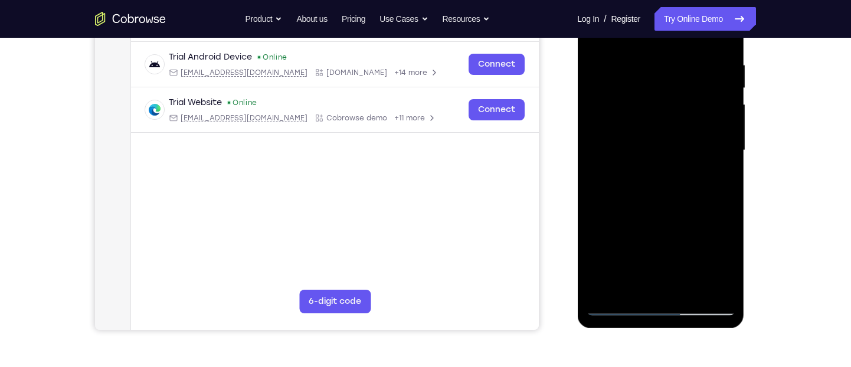
click at [656, 212] on div at bounding box center [660, 150] width 149 height 330
click at [673, 122] on div at bounding box center [660, 150] width 149 height 330
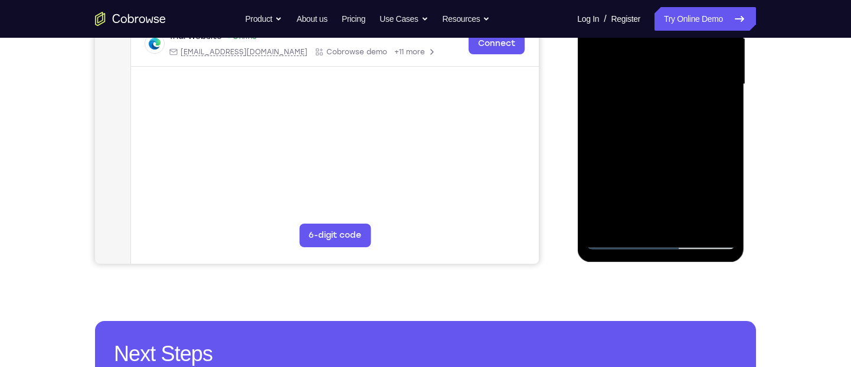
scroll to position [286, 0]
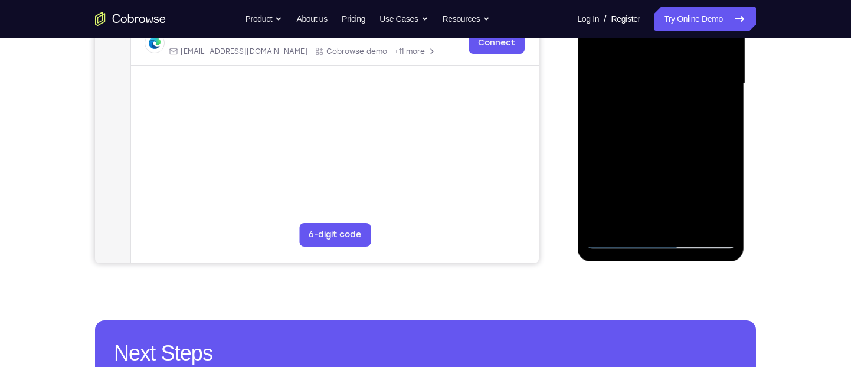
click at [648, 151] on div at bounding box center [660, 84] width 149 height 330
click at [638, 212] on div at bounding box center [660, 84] width 149 height 330
click at [629, 217] on div at bounding box center [660, 84] width 149 height 330
click at [596, 221] on div at bounding box center [660, 84] width 149 height 330
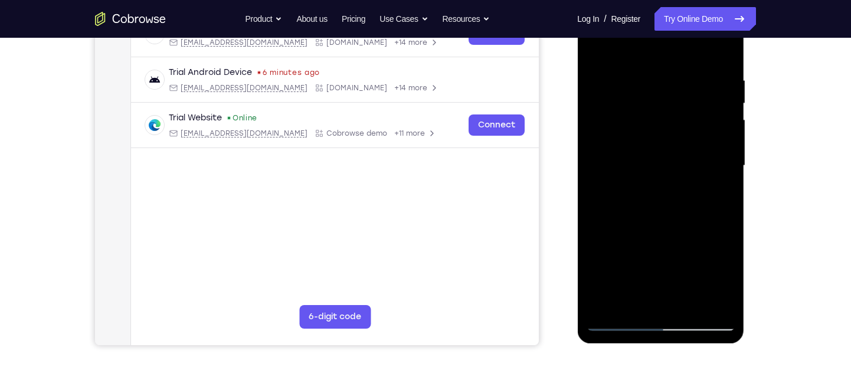
click at [714, 197] on div at bounding box center [660, 166] width 149 height 330
click at [714, 196] on div at bounding box center [660, 166] width 149 height 330
click at [593, 47] on div at bounding box center [660, 166] width 149 height 330
drag, startPoint x: 637, startPoint y: 169, endPoint x: 617, endPoint y: 160, distance: 21.4
click at [617, 160] on div at bounding box center [660, 166] width 149 height 330
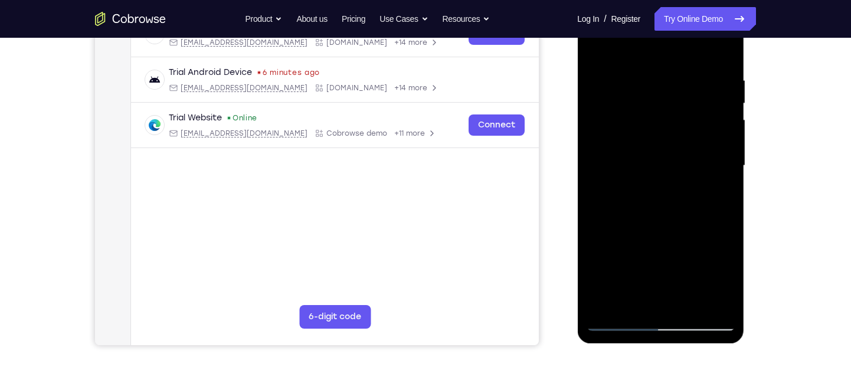
click at [617, 160] on div at bounding box center [660, 166] width 149 height 330
click at [634, 145] on div at bounding box center [660, 166] width 149 height 330
click at [716, 55] on div at bounding box center [660, 166] width 149 height 330
drag, startPoint x: 709, startPoint y: 109, endPoint x: 717, endPoint y: 185, distance: 76.0
click at [717, 185] on div at bounding box center [660, 166] width 149 height 330
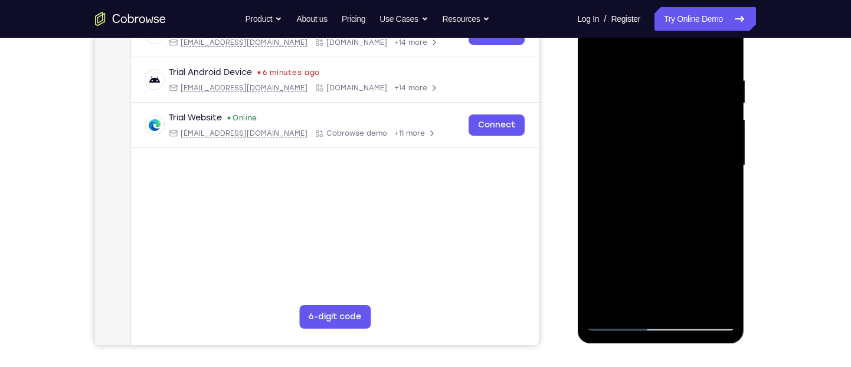
drag, startPoint x: 698, startPoint y: 79, endPoint x: 703, endPoint y: 139, distance: 60.4
click at [703, 139] on div at bounding box center [660, 166] width 149 height 330
drag, startPoint x: 700, startPoint y: 248, endPoint x: 678, endPoint y: 118, distance: 132.2
click at [678, 118] on div at bounding box center [660, 166] width 149 height 330
drag, startPoint x: 698, startPoint y: 280, endPoint x: 671, endPoint y: 145, distance: 137.1
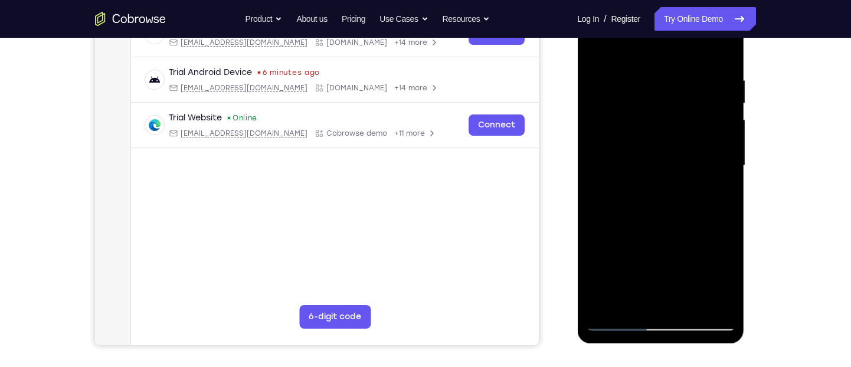
click at [671, 145] on div at bounding box center [660, 166] width 149 height 330
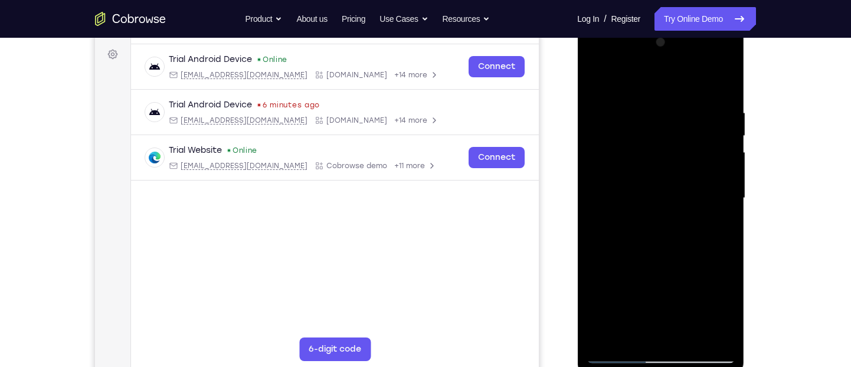
scroll to position [167, 0]
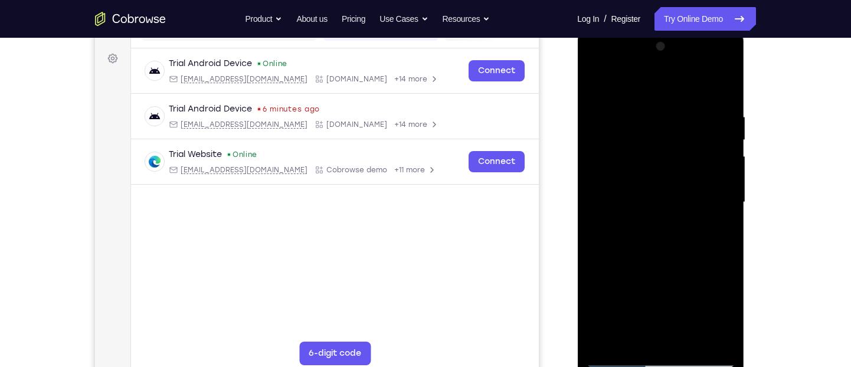
click at [595, 84] on div at bounding box center [660, 202] width 149 height 330
drag, startPoint x: 664, startPoint y: 107, endPoint x: 667, endPoint y: 225, distance: 118.0
click at [667, 225] on div at bounding box center [660, 202] width 149 height 330
click at [642, 168] on div at bounding box center [660, 202] width 149 height 330
click at [595, 84] on div at bounding box center [660, 202] width 149 height 330
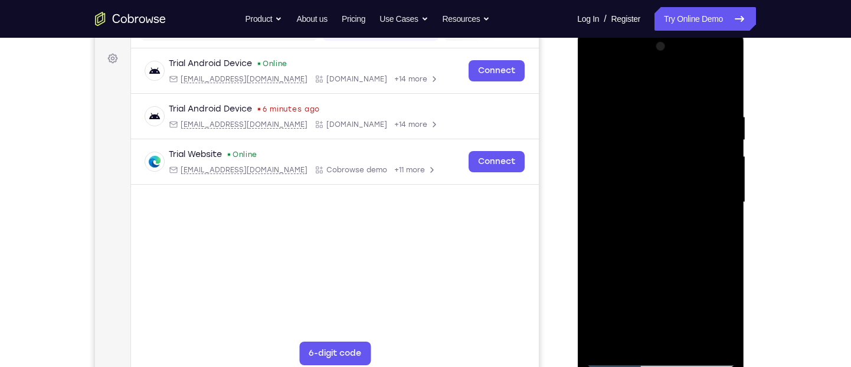
click at [638, 196] on div at bounding box center [660, 202] width 149 height 330
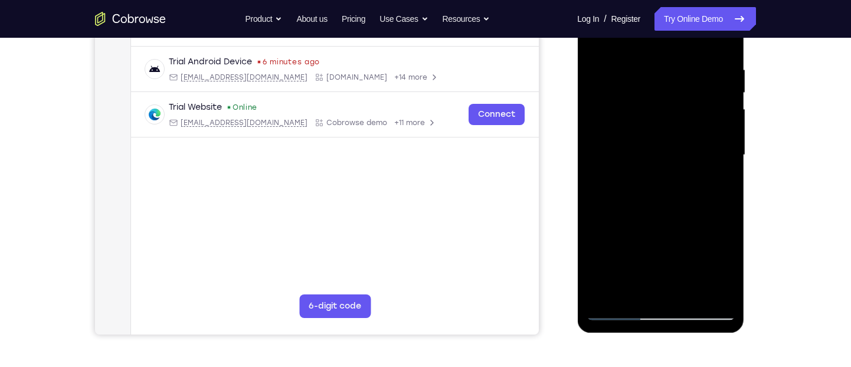
scroll to position [243, 0]
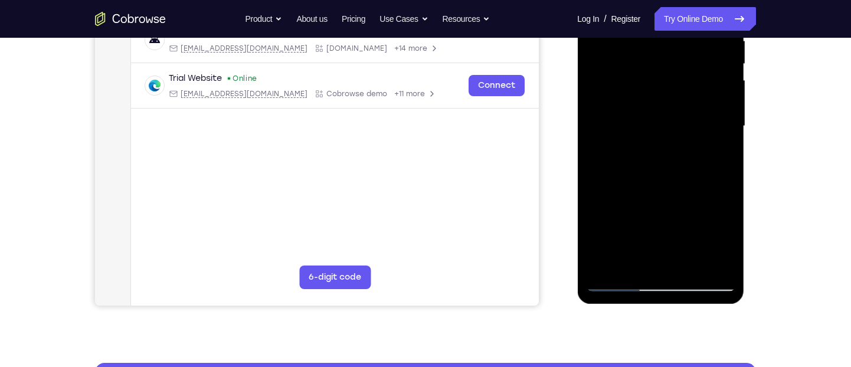
click at [614, 258] on div at bounding box center [660, 126] width 149 height 330
click at [716, 154] on div at bounding box center [660, 126] width 149 height 330
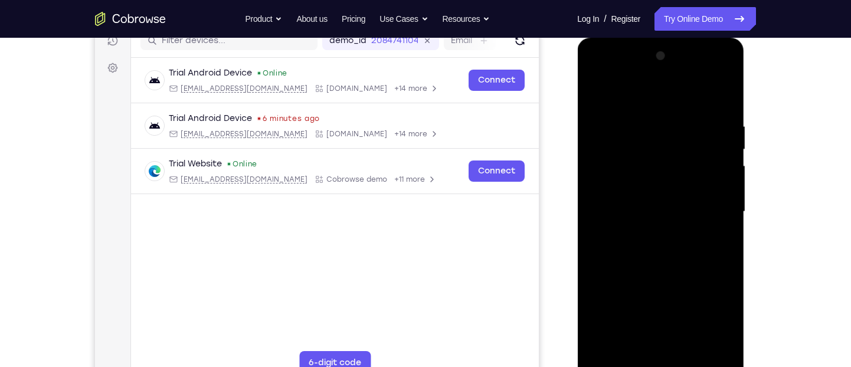
scroll to position [157, 0]
click at [598, 96] on div at bounding box center [660, 212] width 149 height 330
drag, startPoint x: 644, startPoint y: 178, endPoint x: 643, endPoint y: 225, distance: 46.6
click at [643, 225] on div at bounding box center [660, 212] width 149 height 330
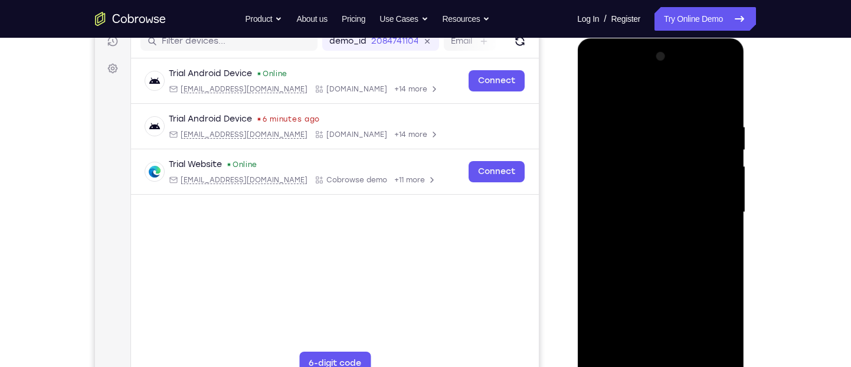
drag, startPoint x: 665, startPoint y: 181, endPoint x: 655, endPoint y: 264, distance: 83.8
click at [655, 264] on div at bounding box center [660, 212] width 149 height 330
drag, startPoint x: 654, startPoint y: 149, endPoint x: 664, endPoint y: 186, distance: 38.7
click at [664, 186] on div at bounding box center [660, 212] width 149 height 330
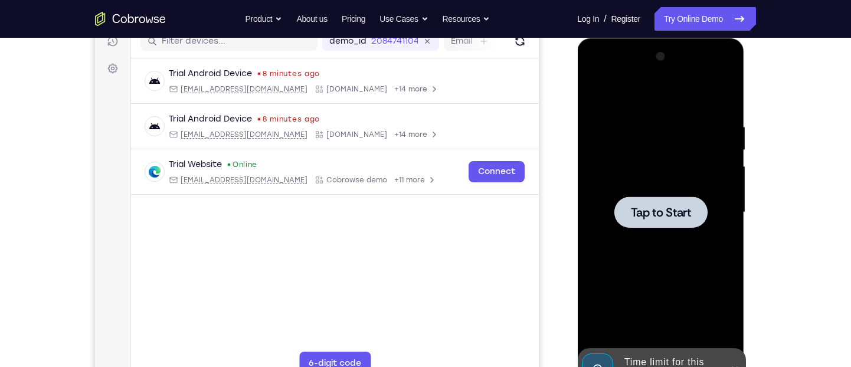
click at [653, 206] on span "Tap to Start" at bounding box center [660, 212] width 60 height 12
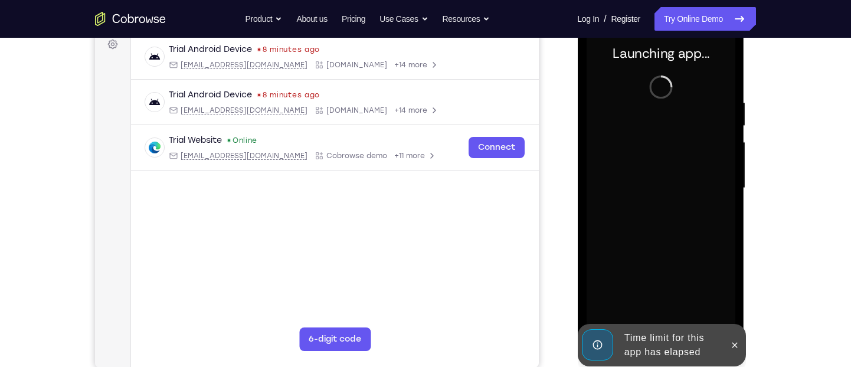
scroll to position [184, 0]
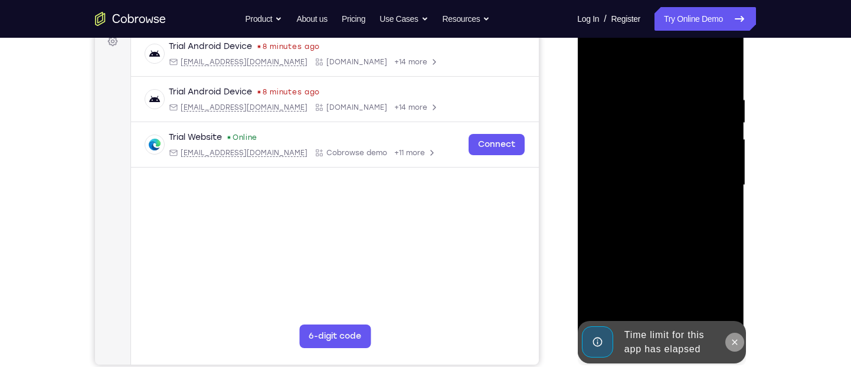
click at [736, 326] on icon at bounding box center [733, 341] width 9 height 9
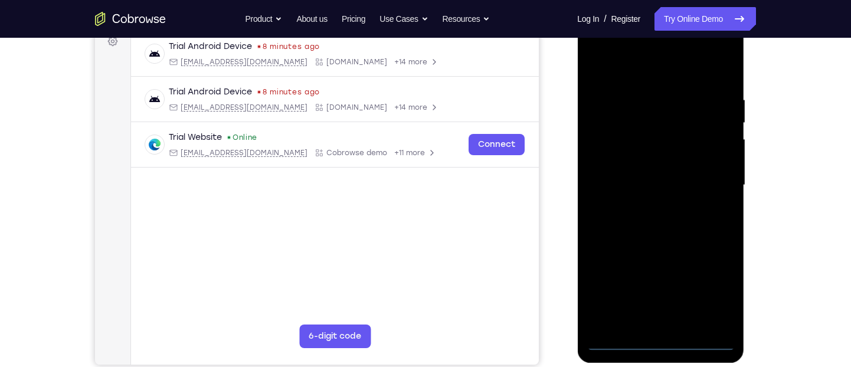
click at [663, 326] on div at bounding box center [660, 185] width 149 height 330
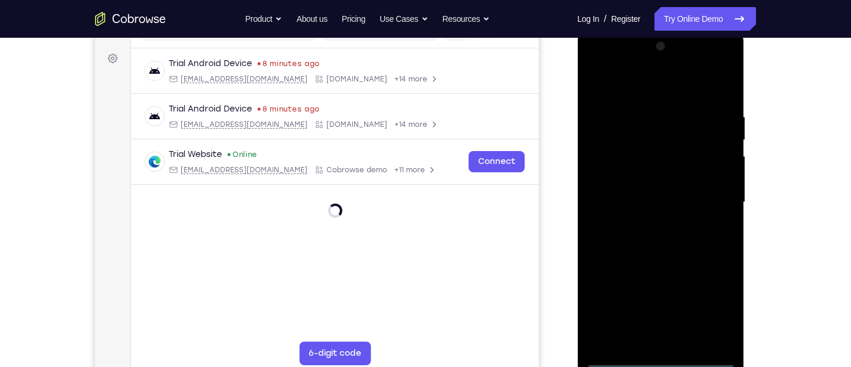
scroll to position [165, 0]
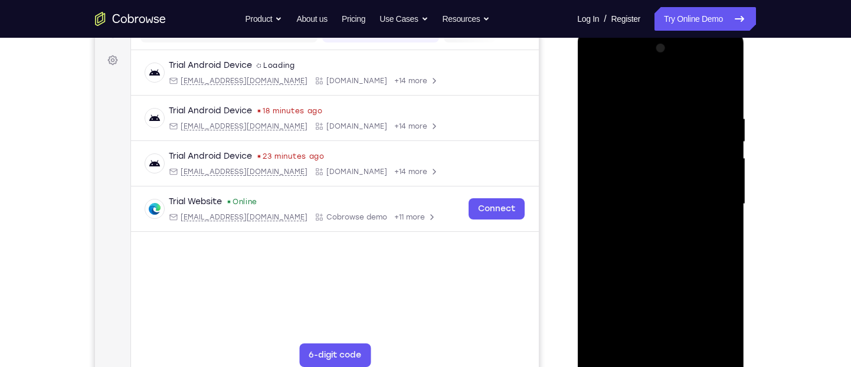
click at [714, 313] on div at bounding box center [660, 204] width 149 height 330
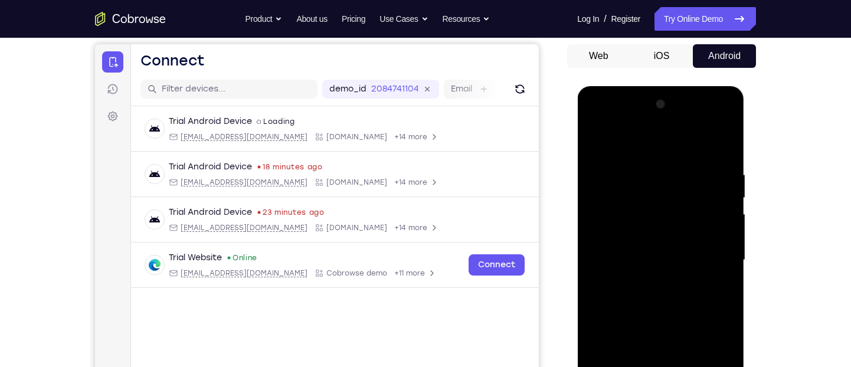
scroll to position [107, 0]
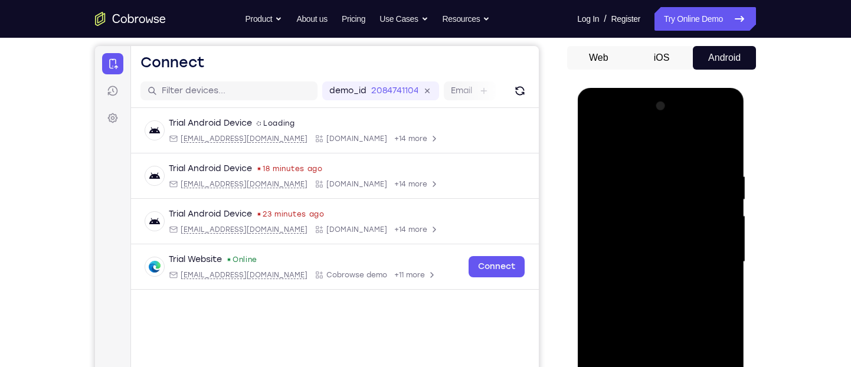
click at [640, 149] on div at bounding box center [660, 262] width 149 height 330
click at [708, 255] on div at bounding box center [660, 262] width 149 height 330
click at [645, 285] on div at bounding box center [660, 262] width 149 height 330
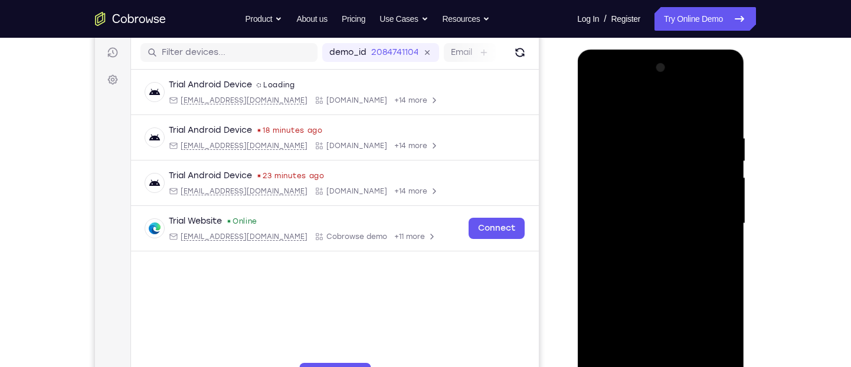
scroll to position [149, 0]
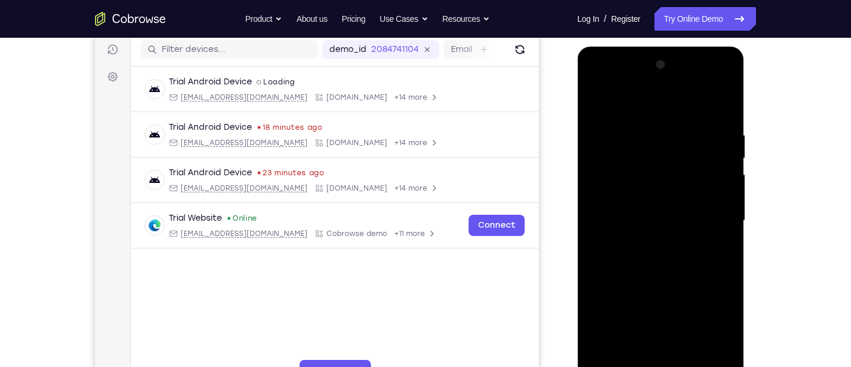
click at [651, 208] on div at bounding box center [660, 220] width 149 height 330
click at [650, 196] on div at bounding box center [660, 220] width 149 height 330
click at [642, 217] on div at bounding box center [660, 220] width 149 height 330
click at [645, 264] on div at bounding box center [660, 220] width 149 height 330
drag, startPoint x: 615, startPoint y: 111, endPoint x: 609, endPoint y: 55, distance: 56.4
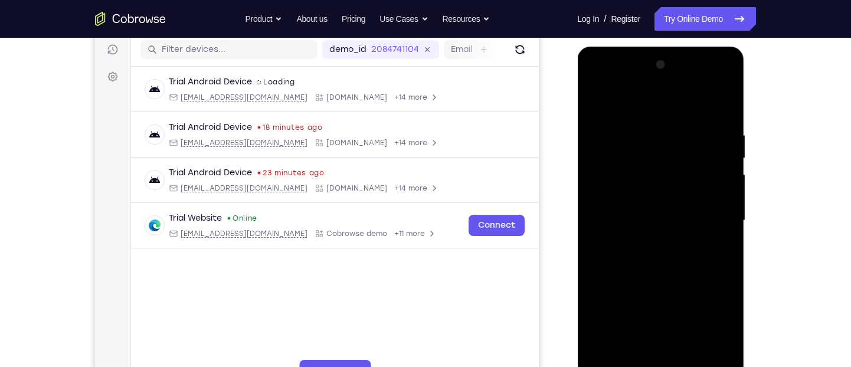
click at [609, 55] on div at bounding box center [660, 220] width 149 height 330
click at [642, 257] on div at bounding box center [660, 220] width 149 height 330
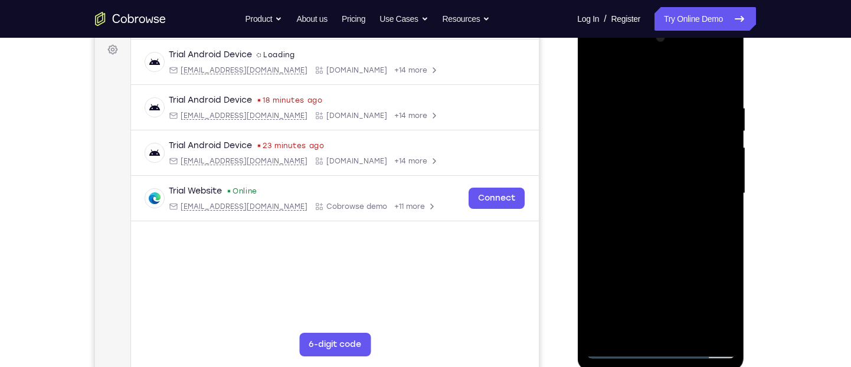
scroll to position [177, 0]
click at [660, 242] on div at bounding box center [660, 192] width 149 height 330
click at [655, 240] on div at bounding box center [660, 192] width 149 height 330
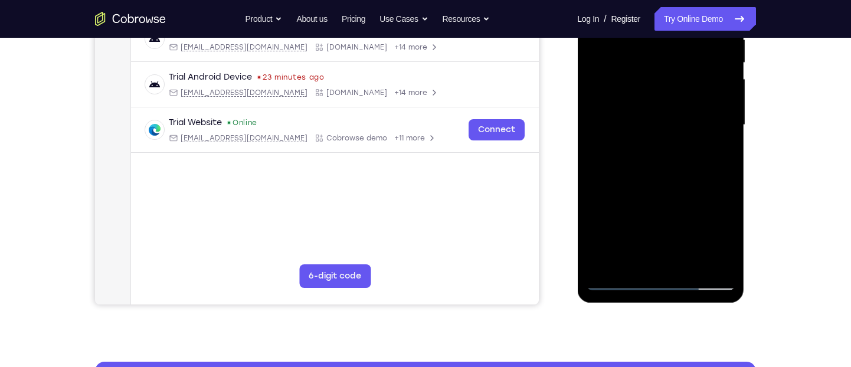
scroll to position [263, 0]
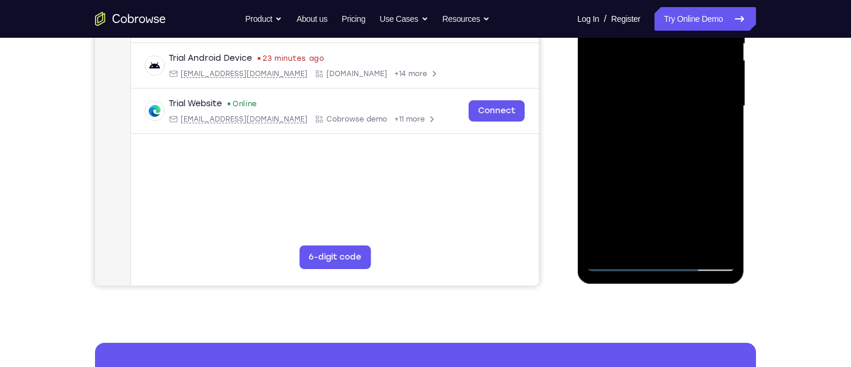
click at [687, 251] on div at bounding box center [660, 106] width 149 height 330
click at [678, 171] on div at bounding box center [660, 106] width 149 height 330
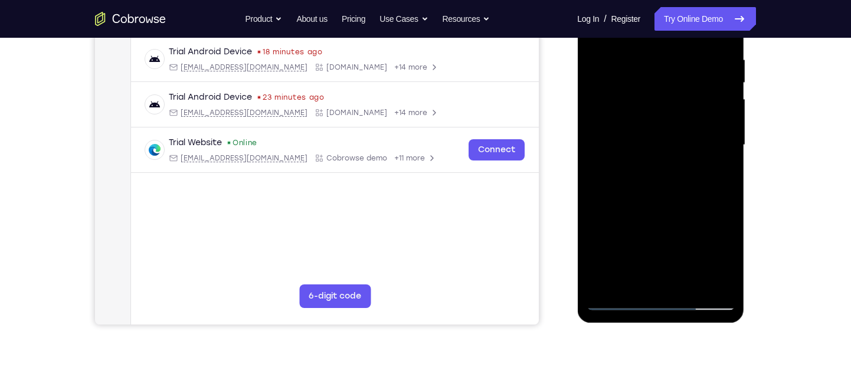
scroll to position [196, 0]
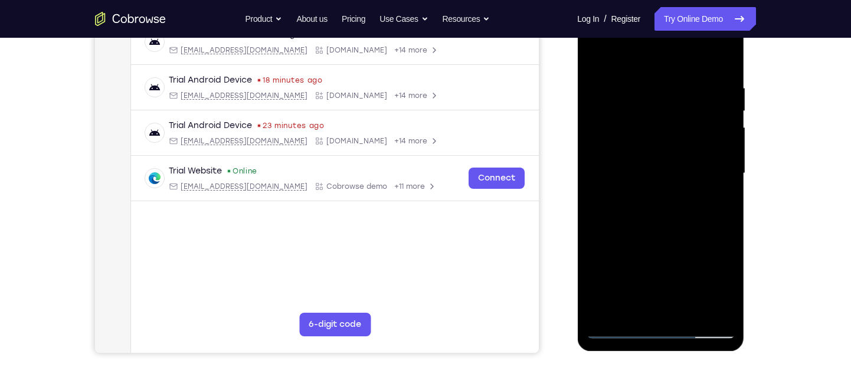
click at [635, 168] on div at bounding box center [660, 173] width 149 height 330
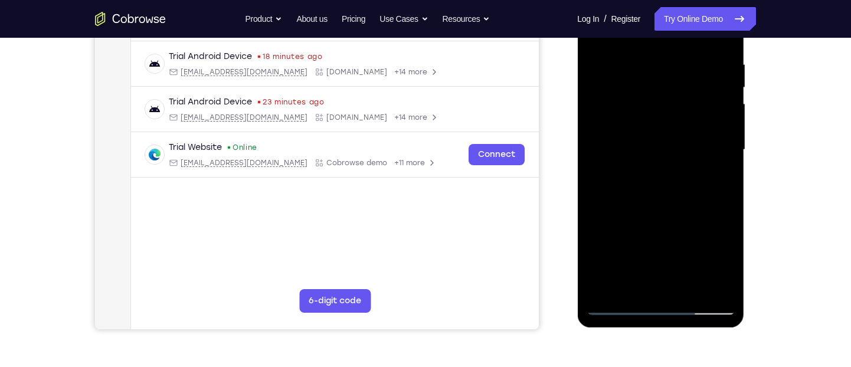
scroll to position [220, 0]
click at [714, 177] on div at bounding box center [660, 149] width 149 height 330
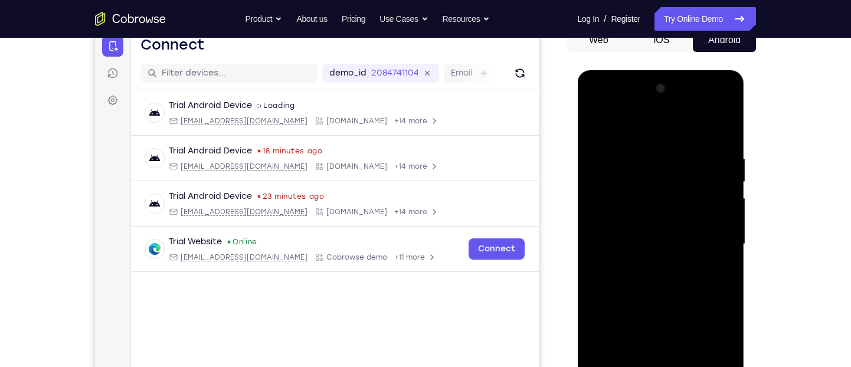
scroll to position [123, 0]
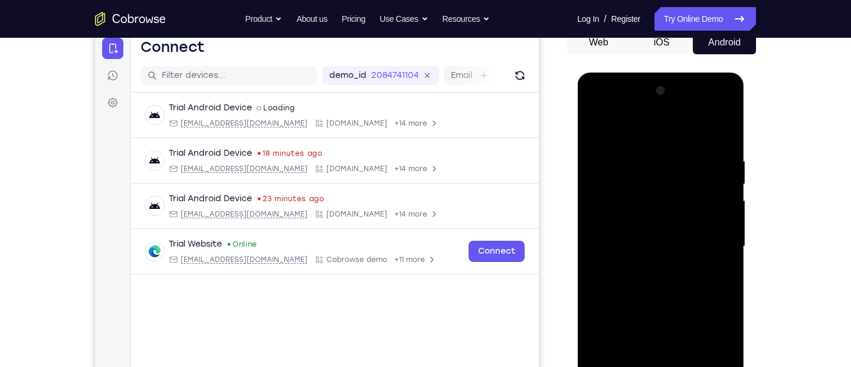
click at [595, 140] on div at bounding box center [660, 246] width 149 height 330
click at [596, 128] on div at bounding box center [660, 246] width 149 height 330
click at [644, 245] on div at bounding box center [660, 246] width 149 height 330
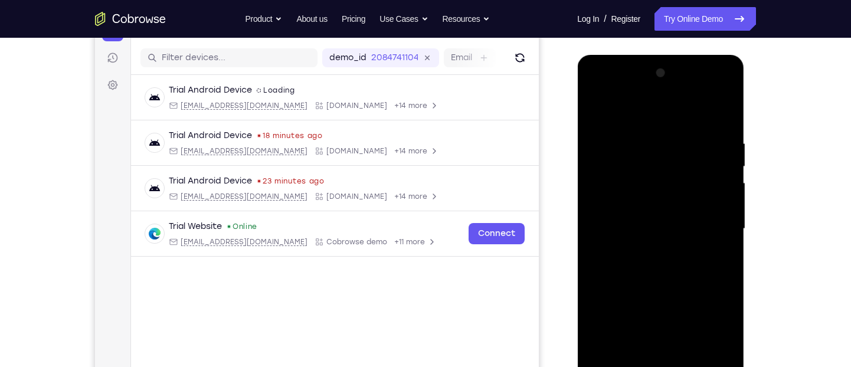
scroll to position [140, 0]
click at [596, 114] on div at bounding box center [660, 229] width 149 height 330
click at [595, 109] on div at bounding box center [660, 229] width 149 height 330
drag, startPoint x: 652, startPoint y: 142, endPoint x: 653, endPoint y: 220, distance: 77.9
click at [653, 220] on div at bounding box center [660, 229] width 149 height 330
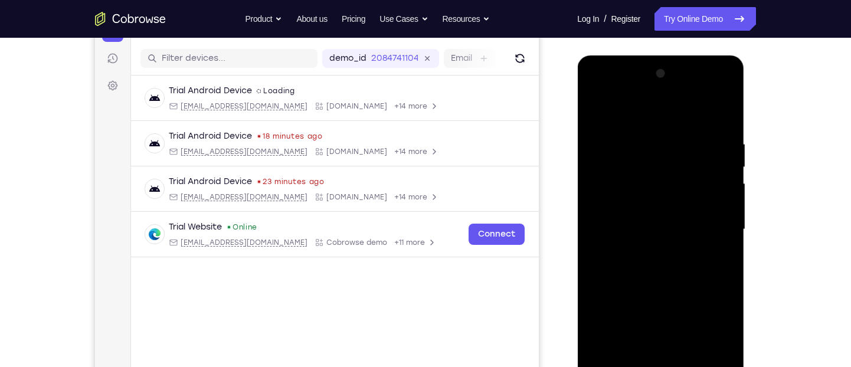
click at [725, 113] on div at bounding box center [660, 229] width 149 height 330
click at [663, 134] on div at bounding box center [660, 229] width 149 height 330
click at [598, 131] on div at bounding box center [660, 229] width 149 height 330
click at [596, 110] on div at bounding box center [660, 229] width 149 height 330
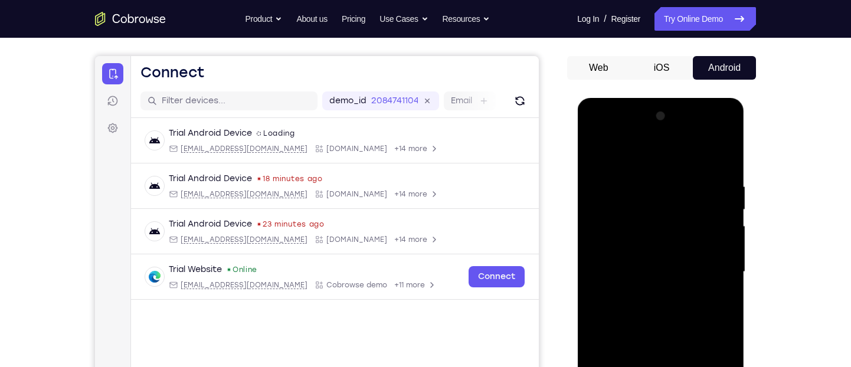
scroll to position [84, 0]
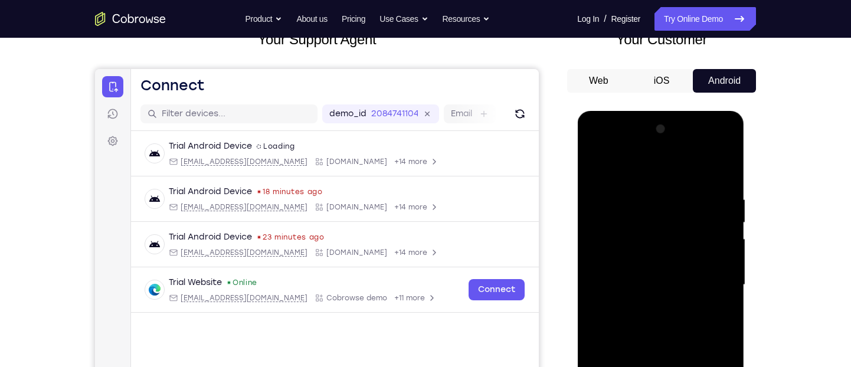
click at [595, 165] on div at bounding box center [660, 285] width 149 height 330
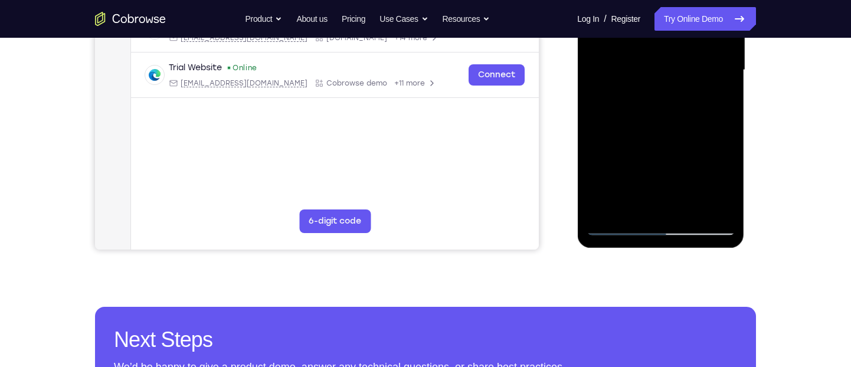
scroll to position [300, 0]
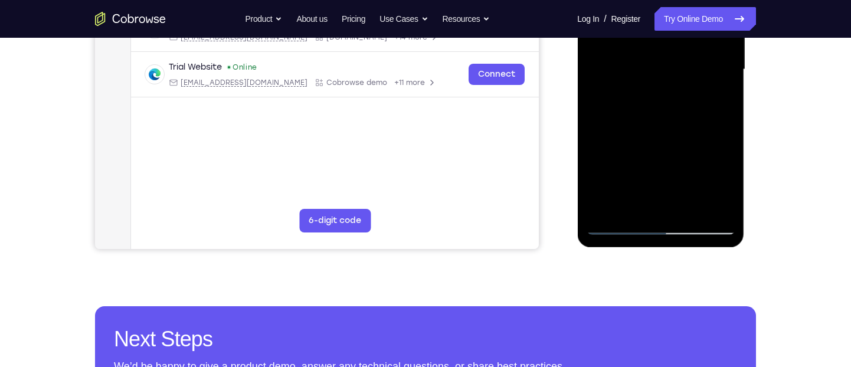
click at [692, 211] on div at bounding box center [660, 69] width 149 height 330
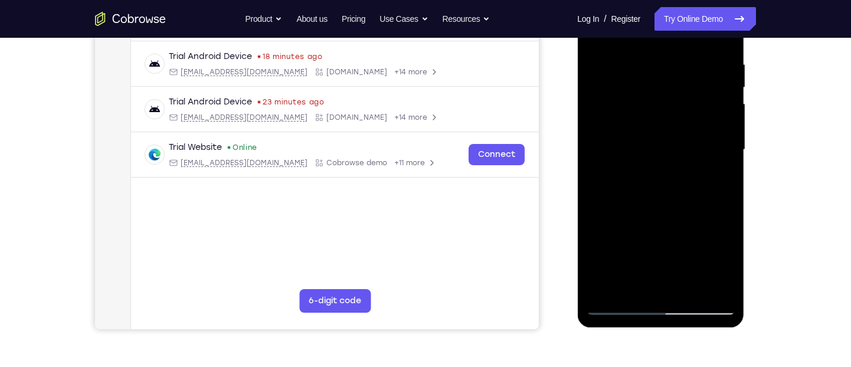
scroll to position [219, 0]
click at [648, 119] on div at bounding box center [660, 150] width 149 height 330
click at [716, 180] on div at bounding box center [660, 150] width 149 height 330
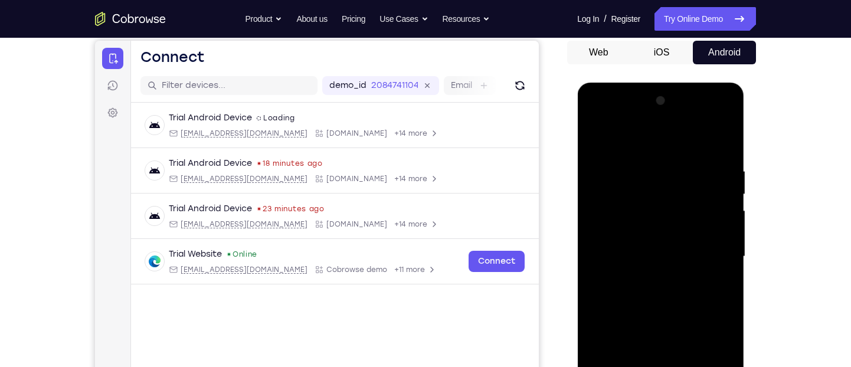
scroll to position [109, 0]
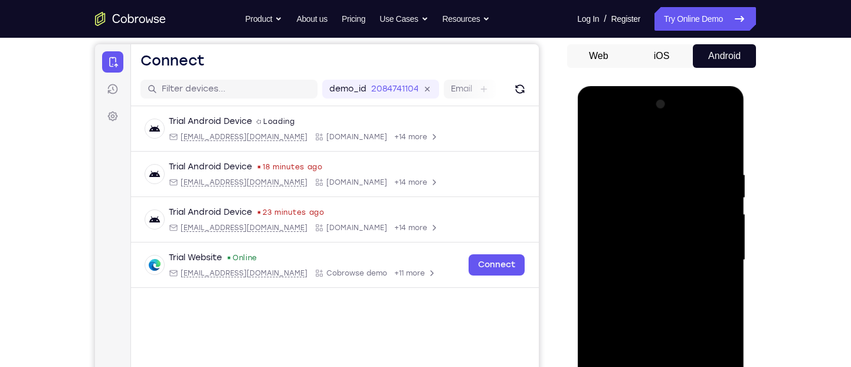
click at [594, 142] on div at bounding box center [660, 260] width 149 height 330
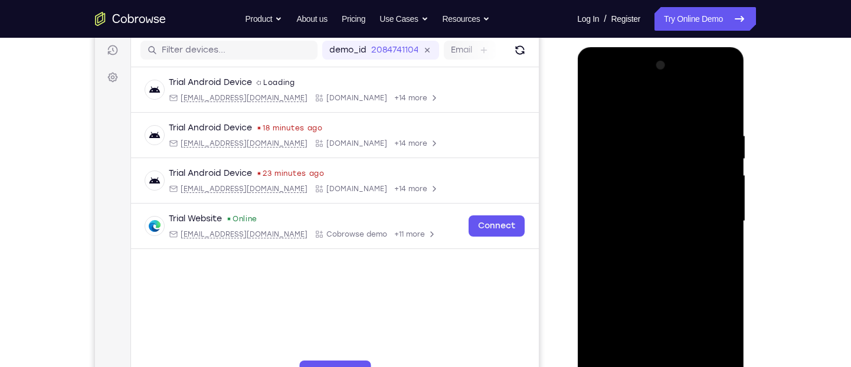
scroll to position [149, 0]
click at [663, 223] on div at bounding box center [660, 220] width 149 height 330
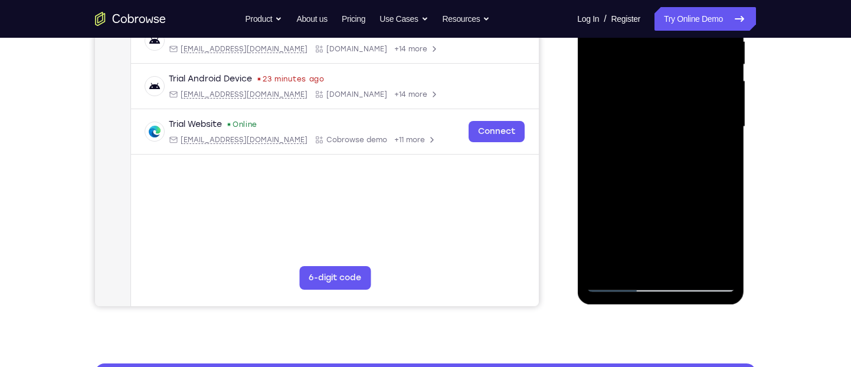
scroll to position [244, 0]
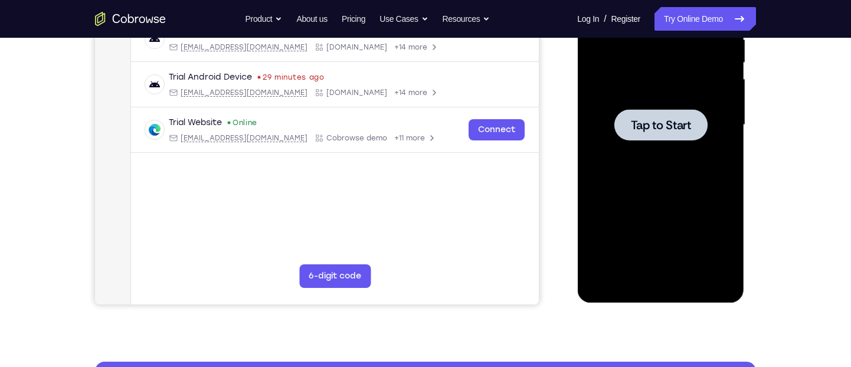
click at [648, 119] on span "Tap to Start" at bounding box center [660, 125] width 60 height 12
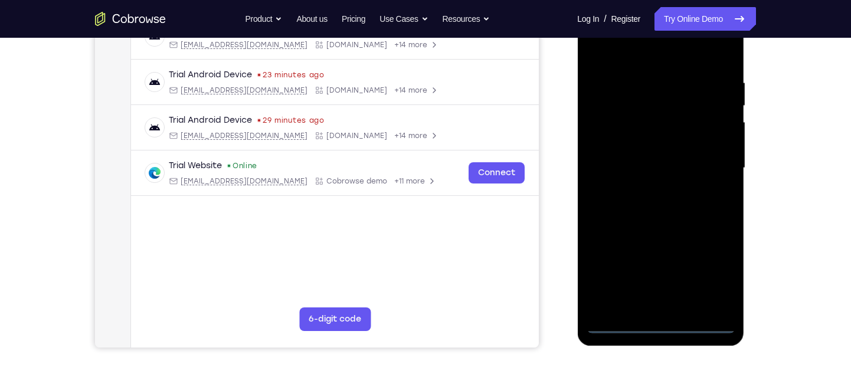
scroll to position [202, 0]
click at [655, 326] on div at bounding box center [660, 167] width 149 height 330
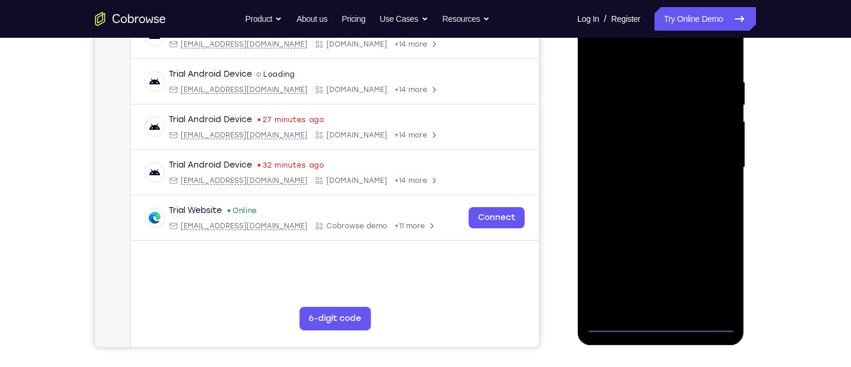
click at [713, 276] on div at bounding box center [660, 167] width 149 height 330
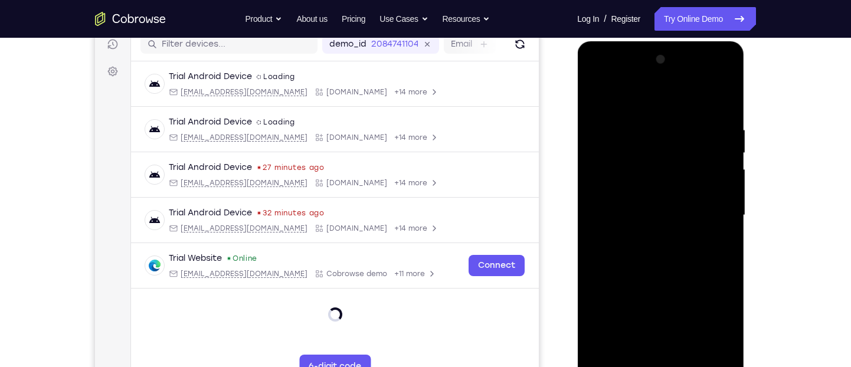
scroll to position [153, 0]
click at [632, 104] on div at bounding box center [660, 216] width 149 height 330
click at [713, 212] on div at bounding box center [660, 216] width 149 height 330
click at [645, 236] on div at bounding box center [660, 216] width 149 height 330
click at [635, 199] on div at bounding box center [660, 216] width 149 height 330
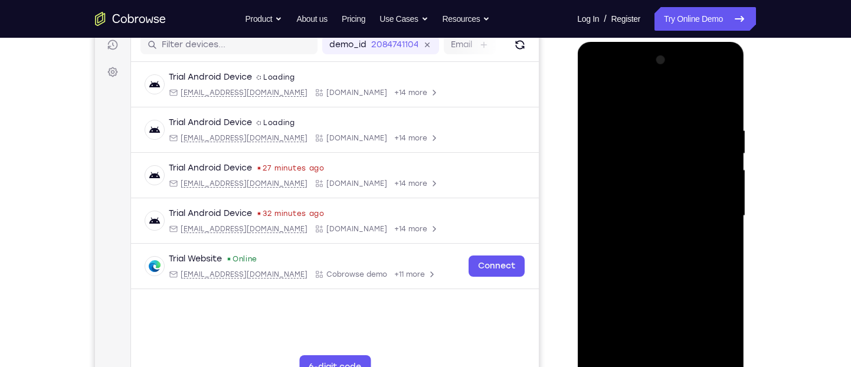
click at [632, 190] on div at bounding box center [660, 216] width 149 height 330
click at [725, 326] on div at bounding box center [660, 216] width 149 height 330
click at [609, 212] on div at bounding box center [660, 216] width 149 height 330
click at [614, 255] on div at bounding box center [660, 216] width 149 height 330
click at [650, 245] on div at bounding box center [660, 216] width 149 height 330
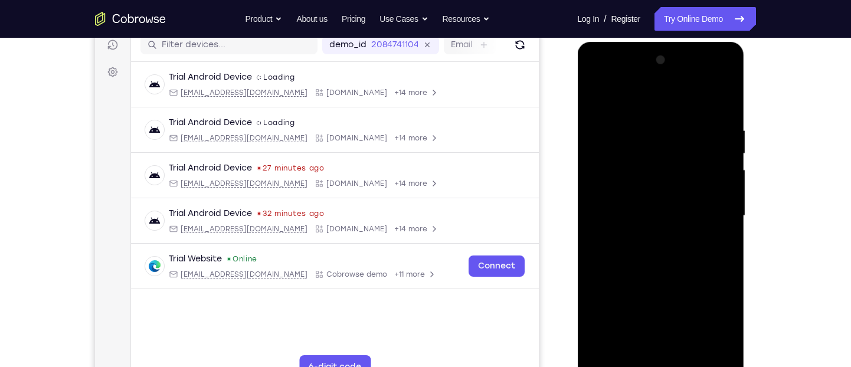
click at [673, 268] on div at bounding box center [660, 216] width 149 height 330
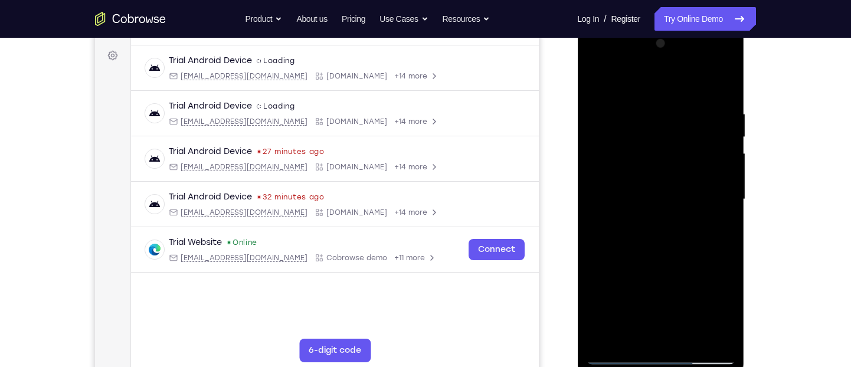
scroll to position [171, 0]
click at [648, 115] on div at bounding box center [660, 198] width 149 height 330
click at [724, 180] on div at bounding box center [660, 198] width 149 height 330
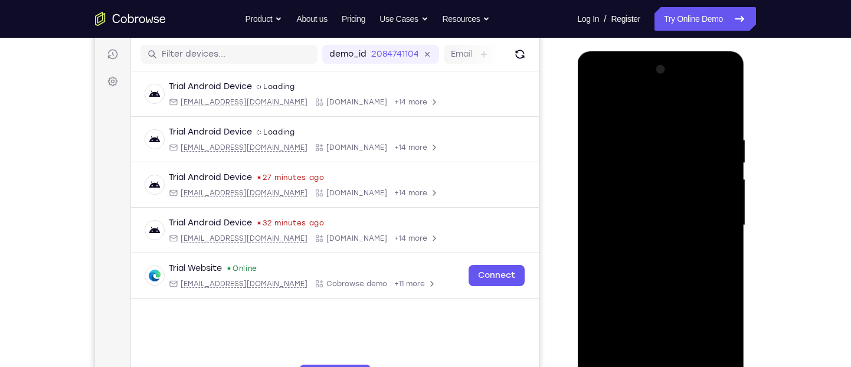
scroll to position [143, 0]
click at [723, 168] on div at bounding box center [660, 226] width 149 height 330
click at [724, 163] on div at bounding box center [660, 226] width 149 height 330
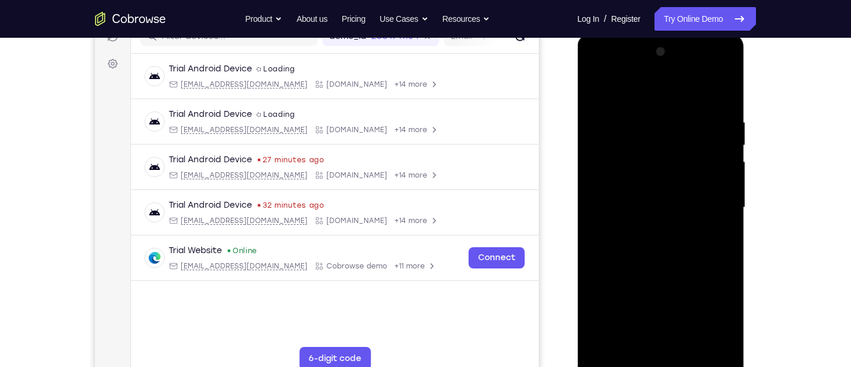
scroll to position [161, 0]
click at [724, 163] on div at bounding box center [660, 208] width 149 height 330
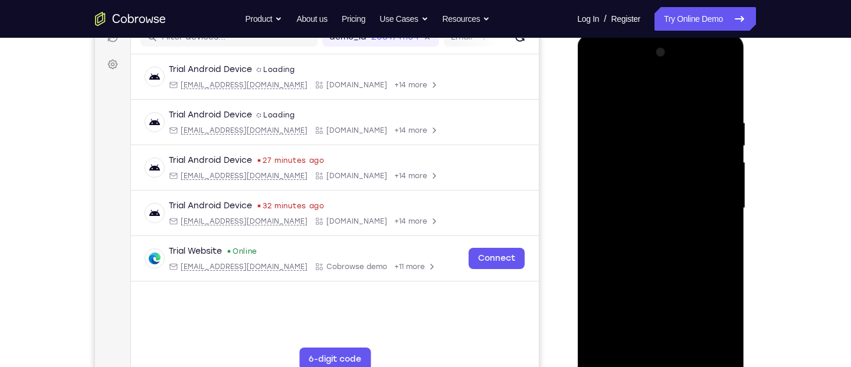
click at [724, 163] on div at bounding box center [660, 208] width 149 height 330
click at [722, 96] on div at bounding box center [660, 208] width 149 height 330
drag, startPoint x: 691, startPoint y: 130, endPoint x: 691, endPoint y: 238, distance: 108.0
click at [691, 238] on div at bounding box center [660, 208] width 149 height 330
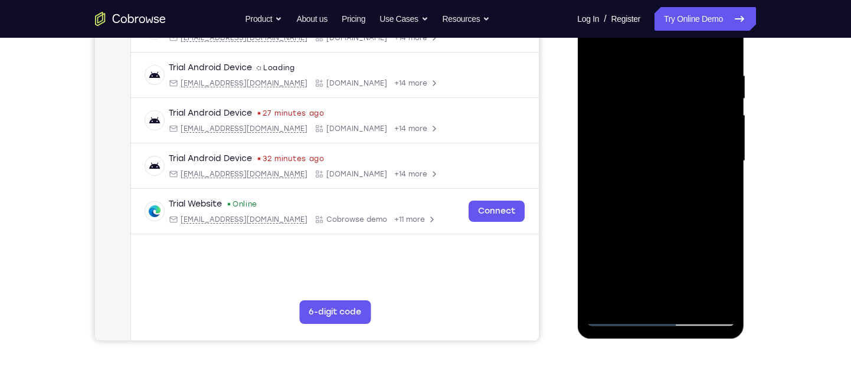
scroll to position [211, 0]
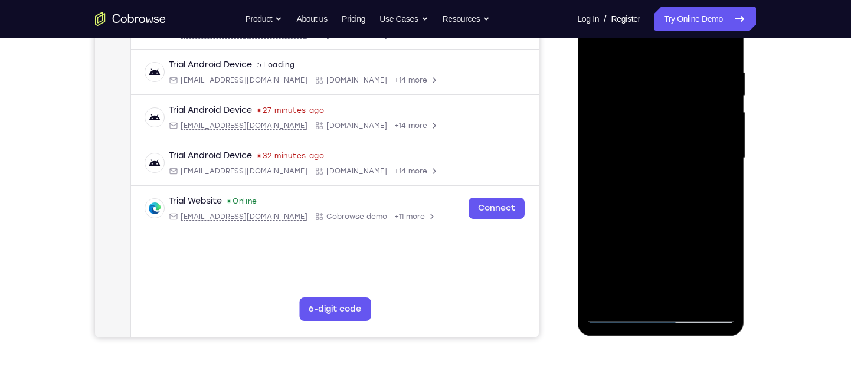
click at [692, 293] on div at bounding box center [660, 158] width 149 height 330
click at [652, 221] on div at bounding box center [660, 158] width 149 height 330
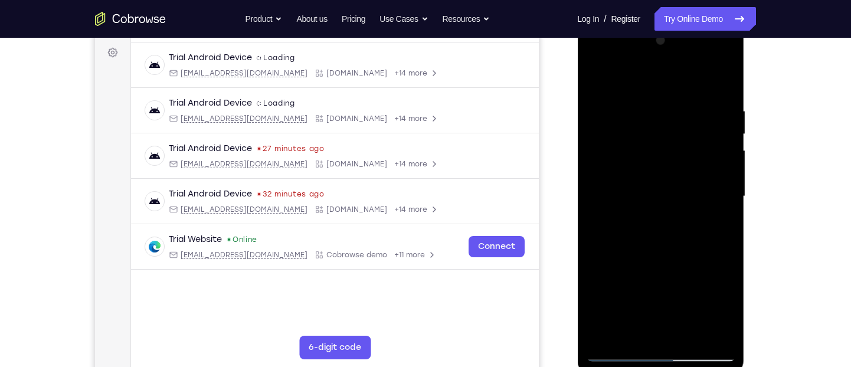
scroll to position [172, 0]
click at [650, 171] on div at bounding box center [660, 197] width 149 height 330
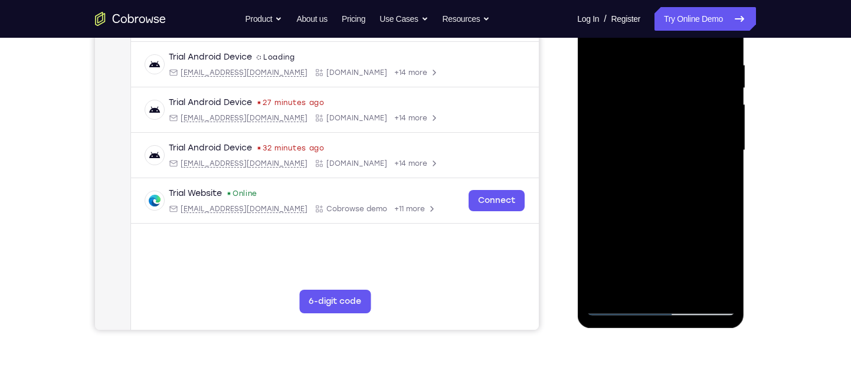
scroll to position [219, 0]
click at [721, 266] on div at bounding box center [660, 150] width 149 height 330
click at [718, 182] on div at bounding box center [660, 150] width 149 height 330
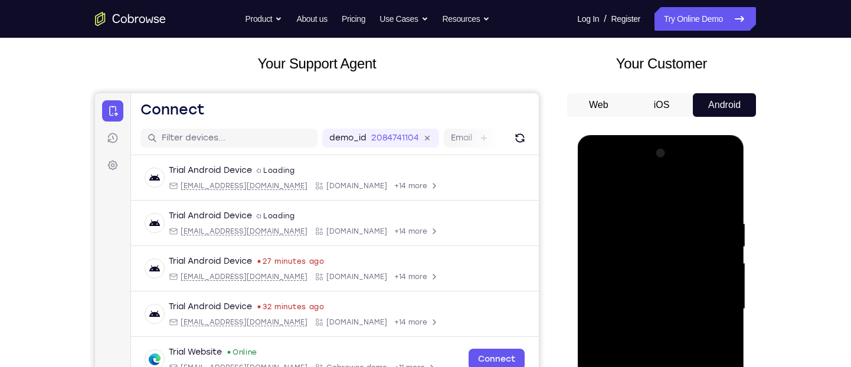
scroll to position [0, 0]
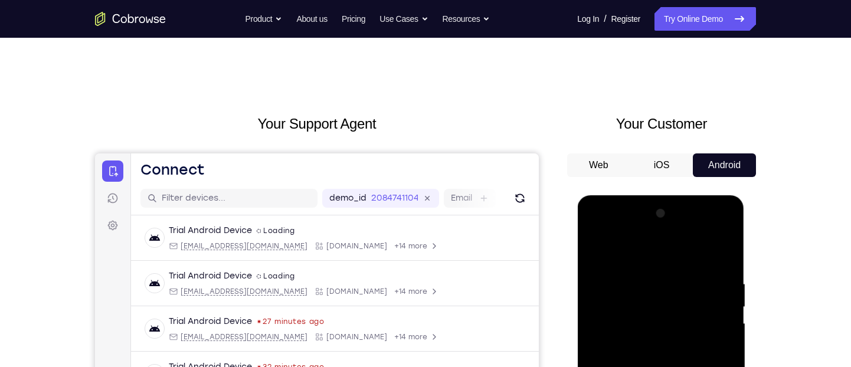
click at [594, 246] on div at bounding box center [660, 369] width 149 height 330
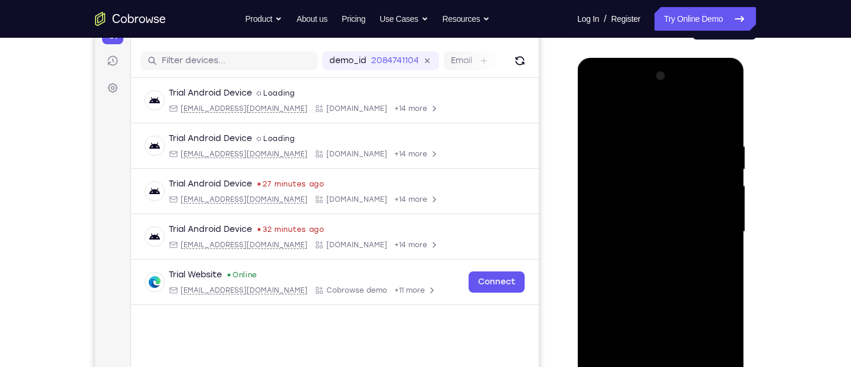
scroll to position [136, 0]
click at [593, 113] on div at bounding box center [660, 233] width 149 height 330
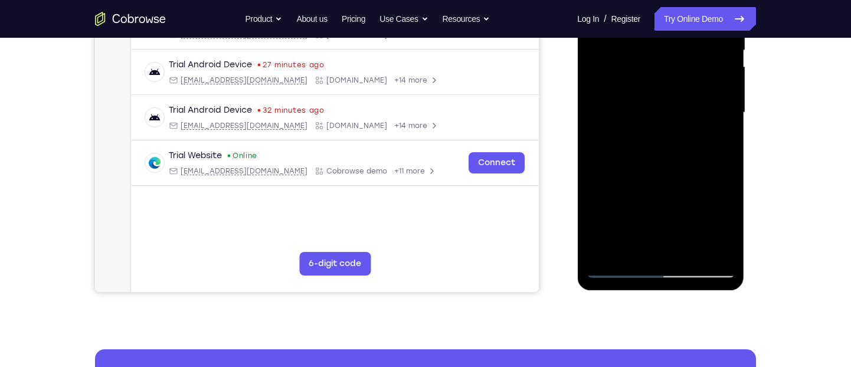
scroll to position [263, 0]
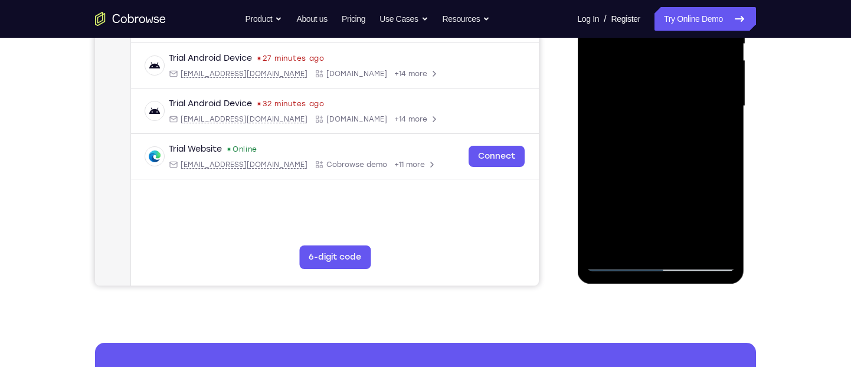
click at [637, 238] on div at bounding box center [660, 106] width 149 height 330
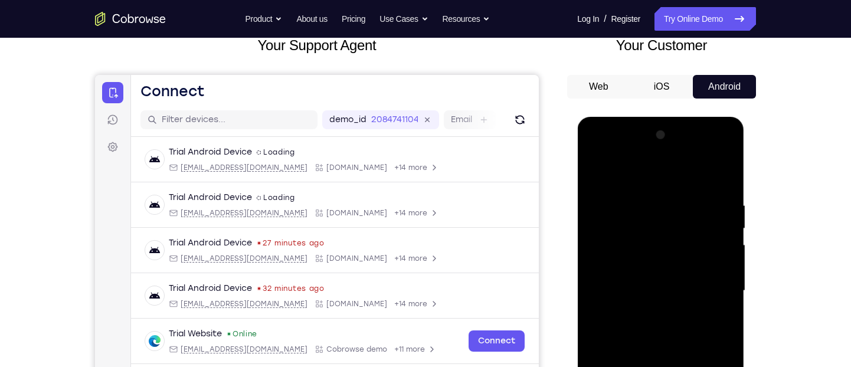
scroll to position [65, 0]
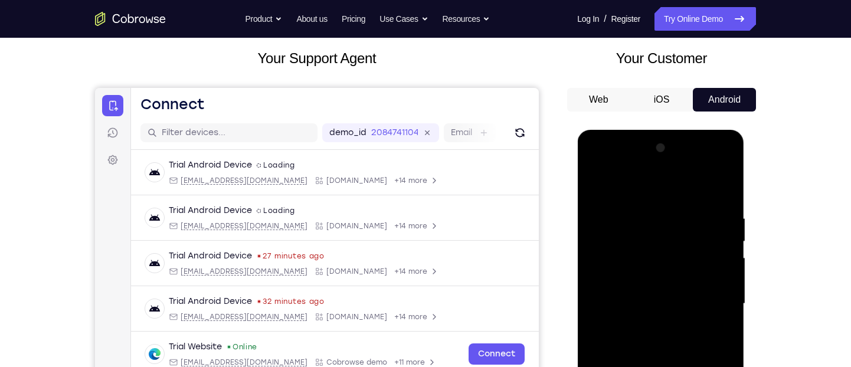
click at [625, 183] on div at bounding box center [660, 304] width 149 height 330
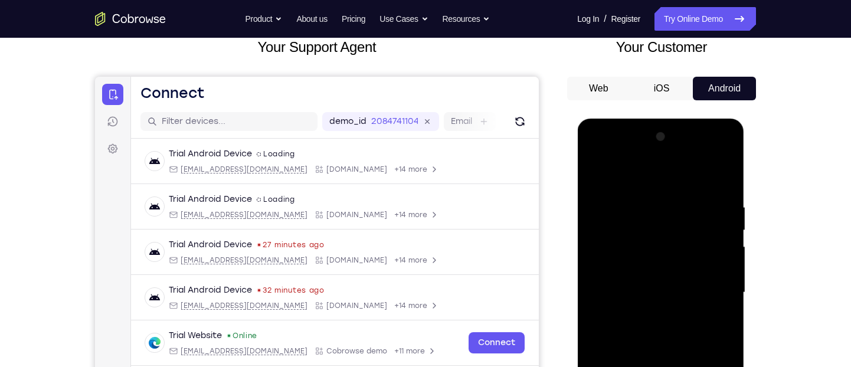
click at [618, 197] on div at bounding box center [660, 292] width 149 height 330
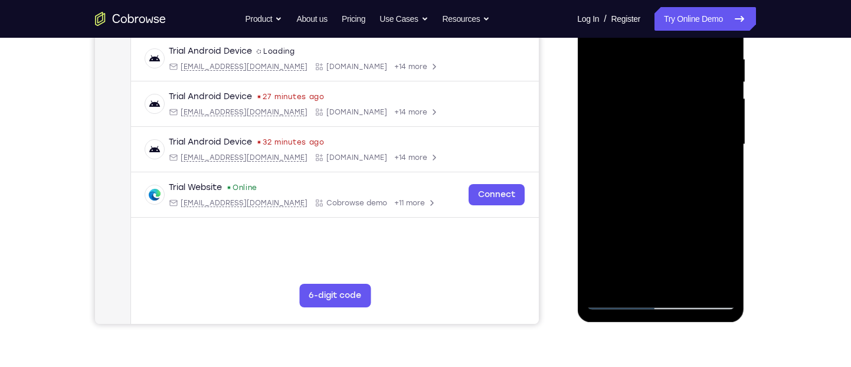
scroll to position [225, 0]
click at [611, 226] on div at bounding box center [660, 144] width 149 height 330
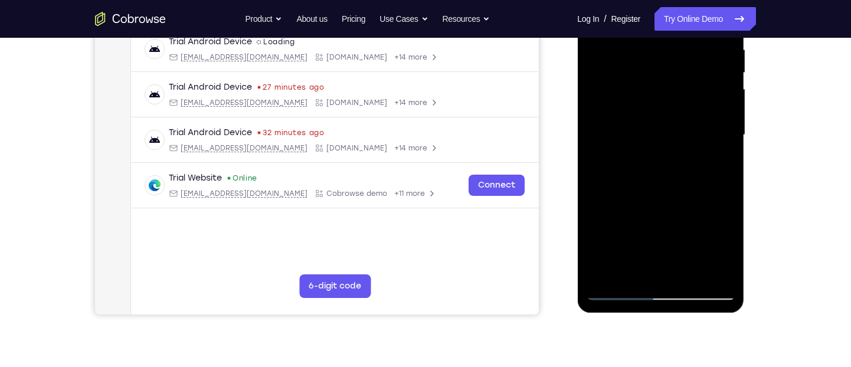
click at [624, 238] on div at bounding box center [660, 135] width 149 height 330
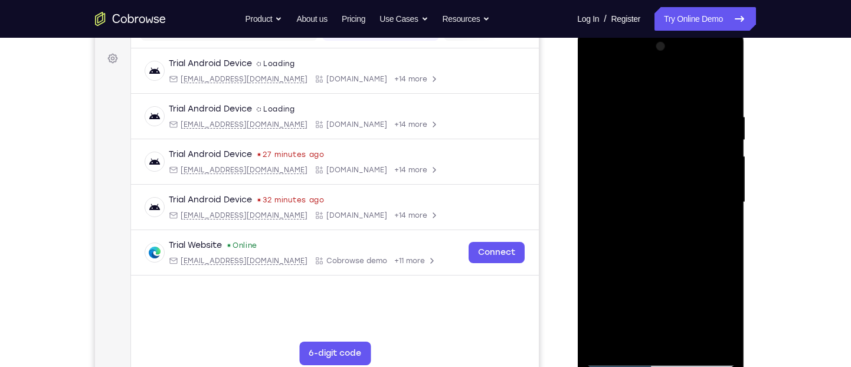
click at [696, 143] on div at bounding box center [660, 202] width 149 height 330
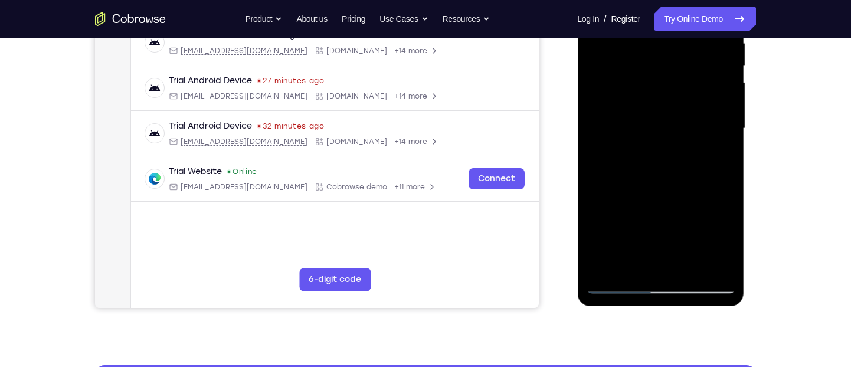
scroll to position [242, 0]
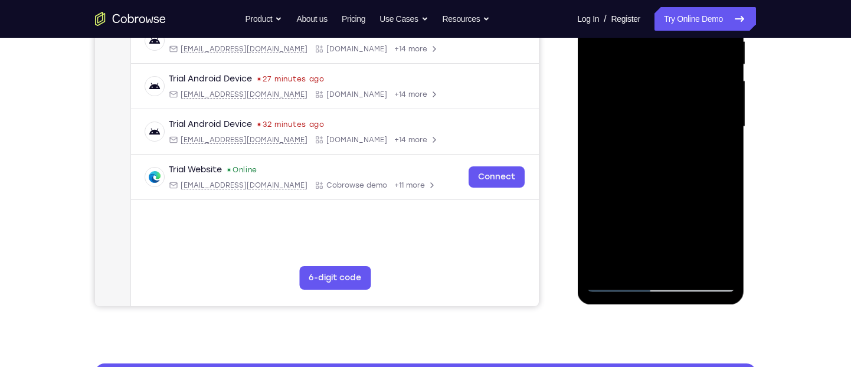
click at [654, 260] on div at bounding box center [660, 127] width 149 height 330
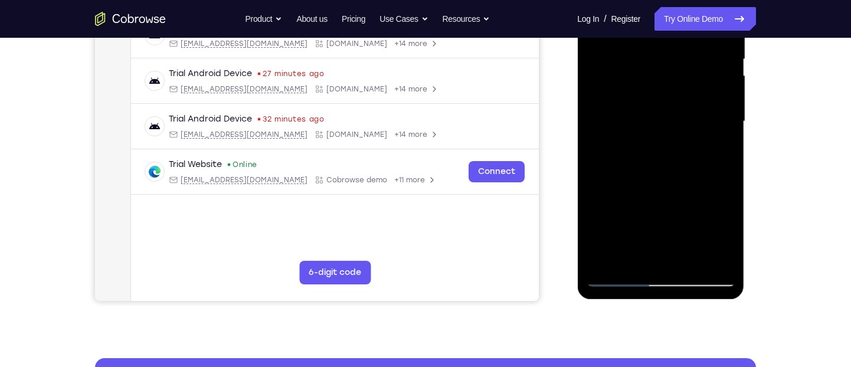
scroll to position [249, 0]
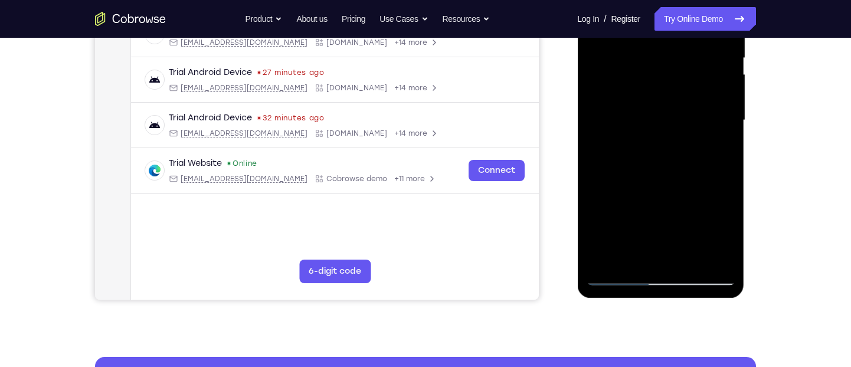
click at [608, 261] on div at bounding box center [660, 120] width 149 height 330
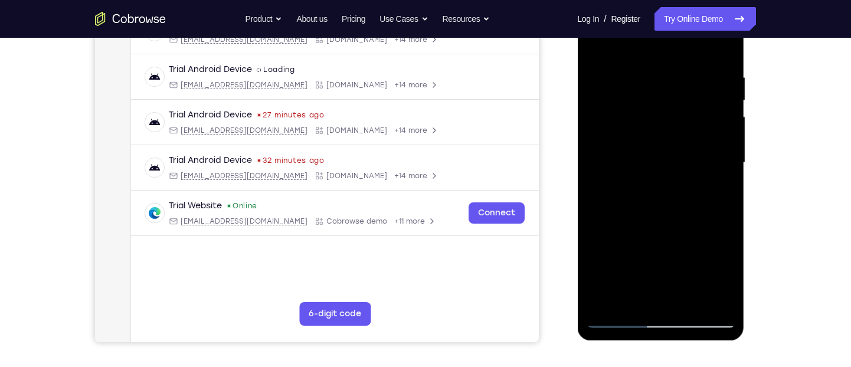
scroll to position [208, 0]
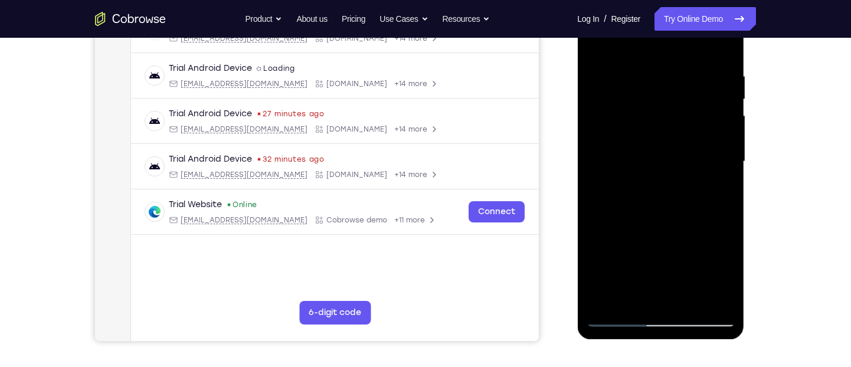
click at [690, 298] on div at bounding box center [660, 161] width 149 height 330
click at [638, 132] on div at bounding box center [660, 161] width 149 height 330
click at [714, 191] on div at bounding box center [660, 161] width 149 height 330
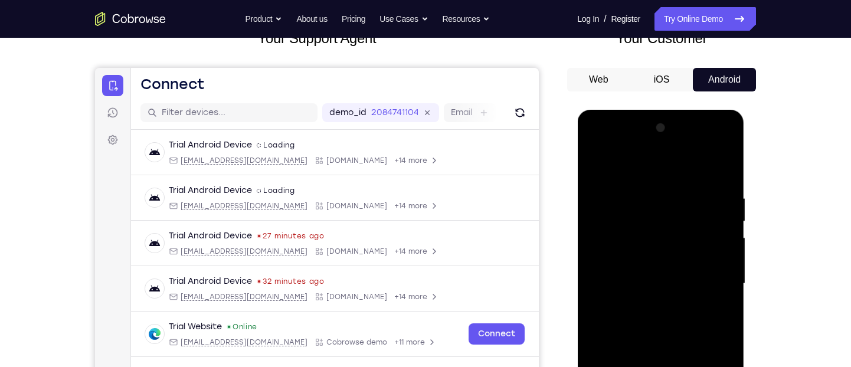
scroll to position [78, 0]
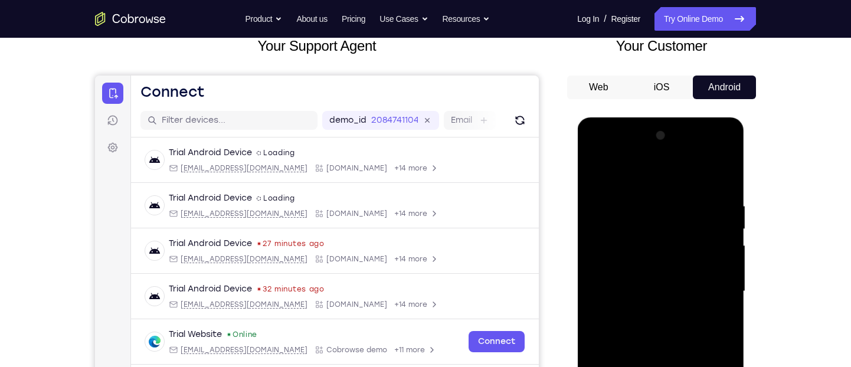
click at [594, 174] on div at bounding box center [660, 291] width 149 height 330
click at [599, 172] on div at bounding box center [660, 291] width 149 height 330
click at [644, 196] on div at bounding box center [660, 291] width 149 height 330
click at [709, 228] on div at bounding box center [660, 291] width 149 height 330
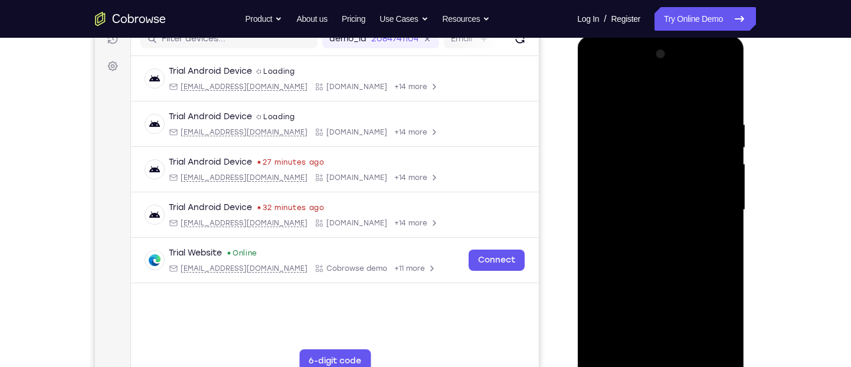
click at [717, 178] on div at bounding box center [660, 210] width 149 height 330
click at [727, 166] on div at bounding box center [660, 210] width 149 height 330
click at [727, 164] on div at bounding box center [660, 210] width 149 height 330
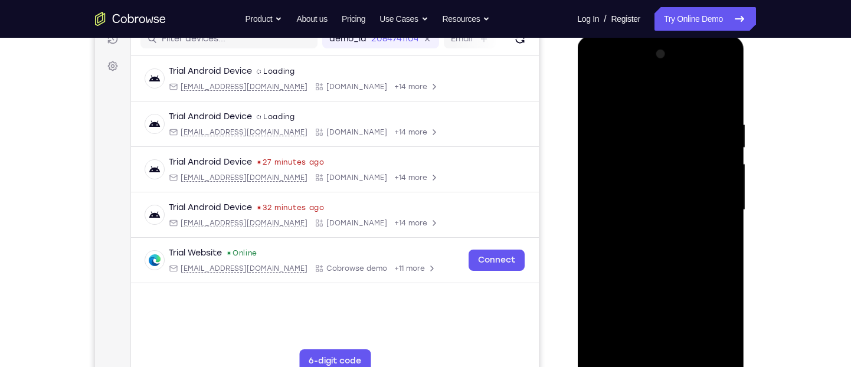
click at [727, 164] on div at bounding box center [660, 210] width 149 height 330
click at [726, 154] on div at bounding box center [660, 210] width 149 height 330
click at [719, 154] on div at bounding box center [660, 210] width 149 height 330
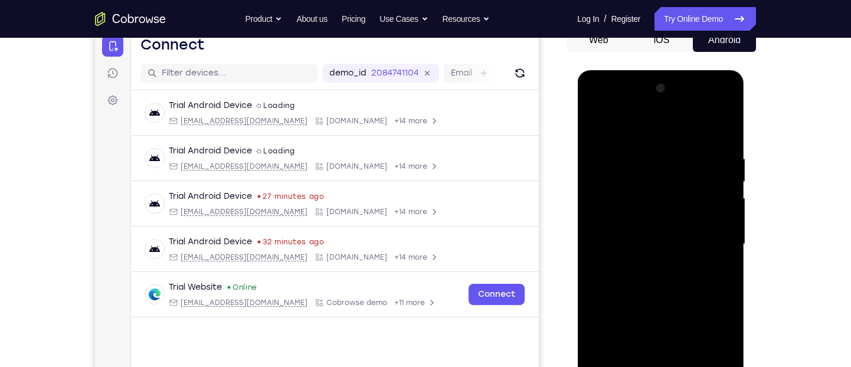
click at [726, 162] on div at bounding box center [660, 244] width 149 height 330
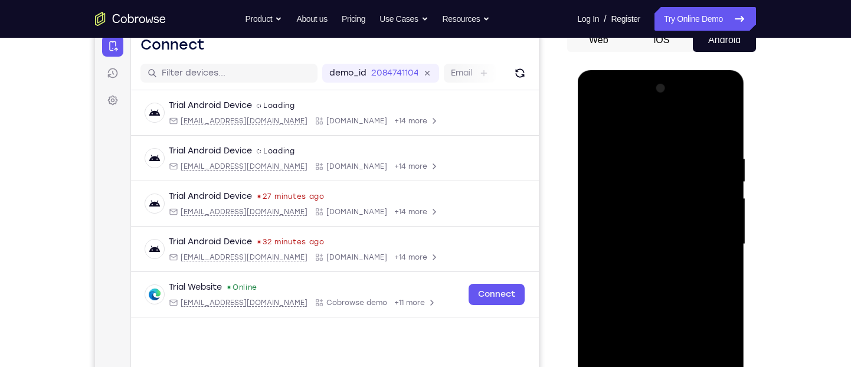
click at [726, 162] on div at bounding box center [660, 244] width 149 height 330
click at [727, 159] on div at bounding box center [660, 244] width 149 height 330
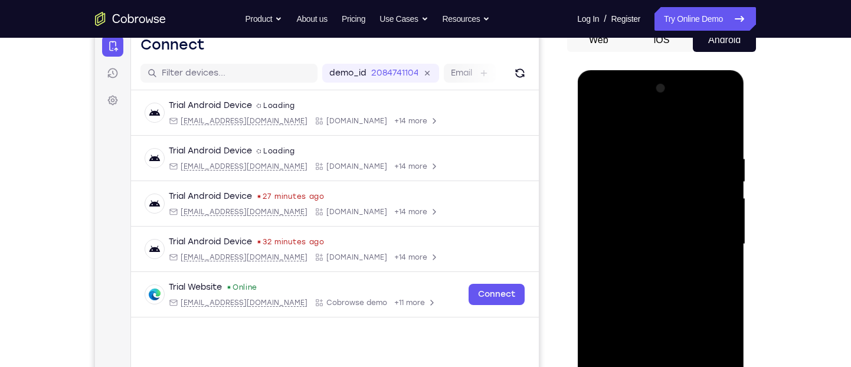
click at [727, 159] on div at bounding box center [660, 244] width 149 height 330
click at [718, 132] on div at bounding box center [660, 244] width 149 height 330
drag, startPoint x: 656, startPoint y: 216, endPoint x: 664, endPoint y: 294, distance: 78.3
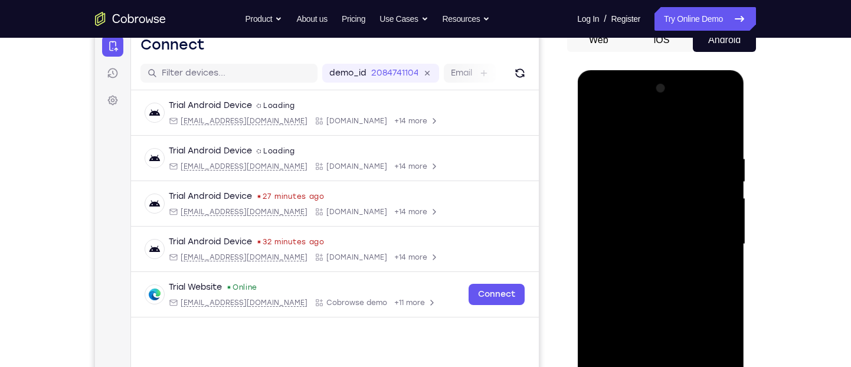
click at [664, 294] on div at bounding box center [660, 244] width 149 height 330
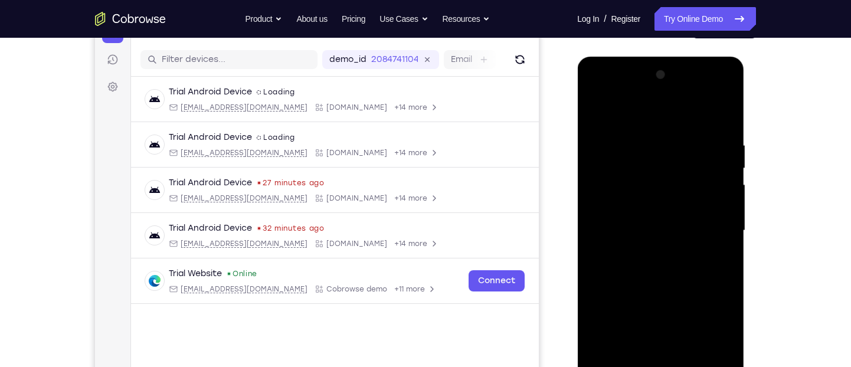
scroll to position [138, 0]
click at [645, 146] on div at bounding box center [660, 231] width 149 height 330
click at [723, 193] on div at bounding box center [660, 231] width 149 height 330
click at [661, 173] on div at bounding box center [660, 231] width 149 height 330
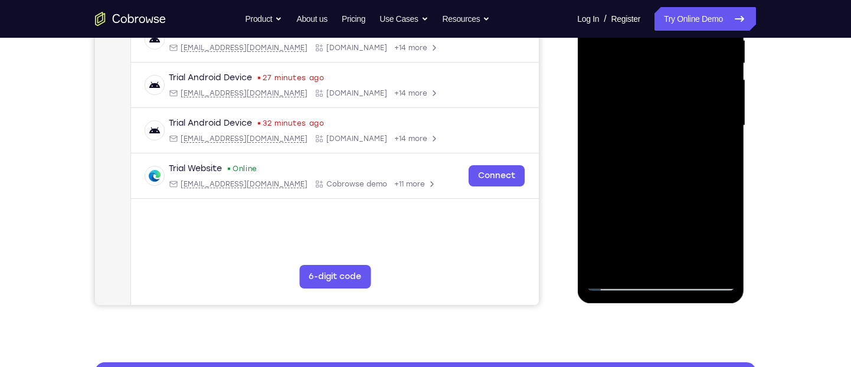
scroll to position [244, 0]
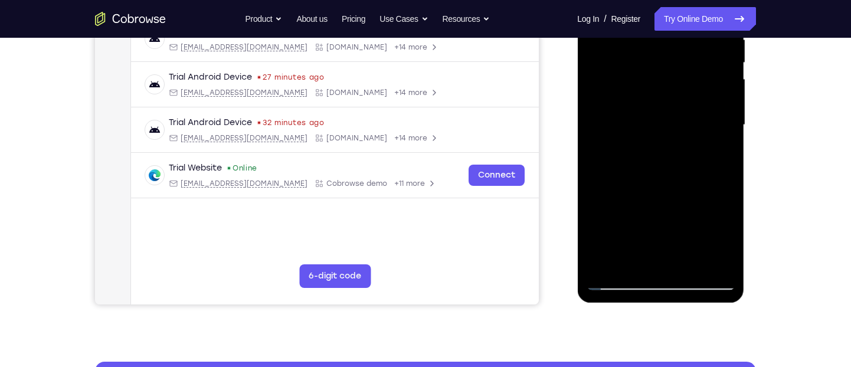
click at [605, 262] on div at bounding box center [660, 125] width 149 height 330
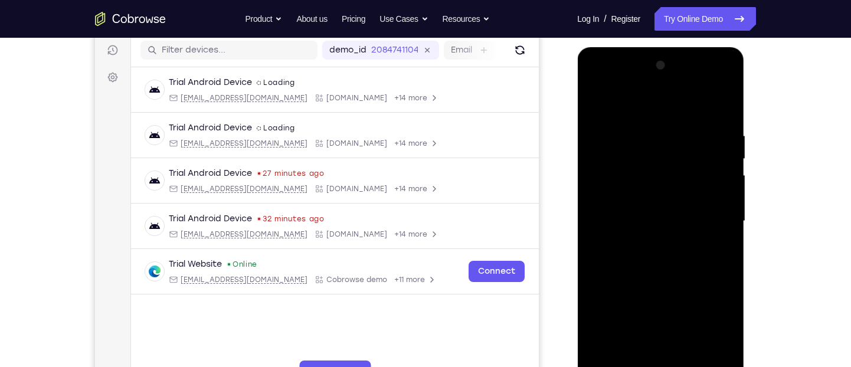
scroll to position [146, 0]
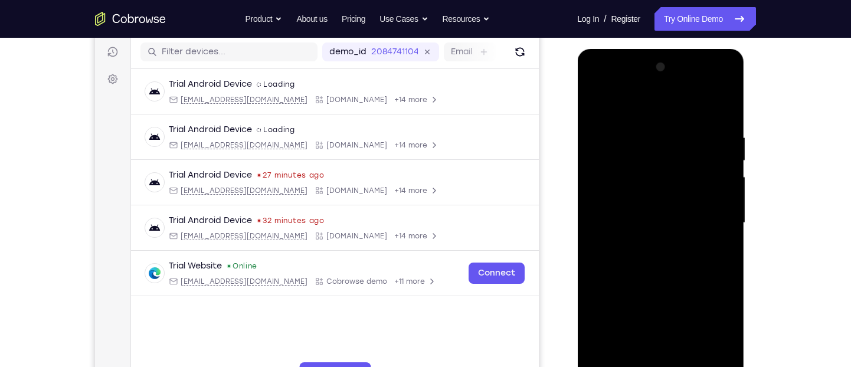
click at [647, 132] on div at bounding box center [660, 223] width 149 height 330
click at [733, 211] on div at bounding box center [660, 223] width 149 height 330
click at [727, 195] on div at bounding box center [660, 223] width 149 height 330
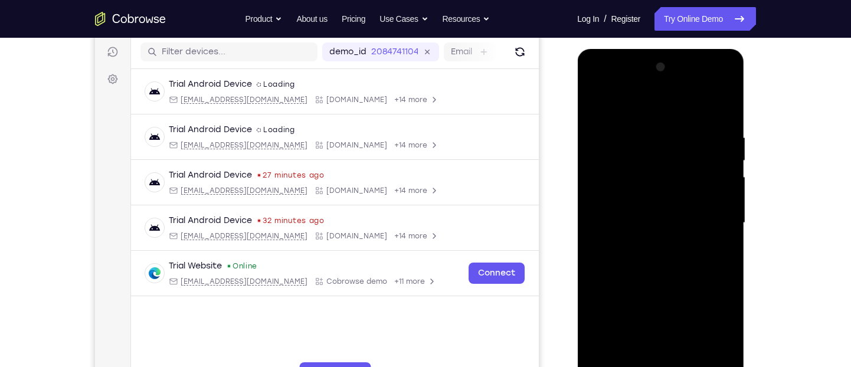
click at [727, 195] on div at bounding box center [660, 223] width 149 height 330
click at [723, 167] on div at bounding box center [660, 223] width 149 height 330
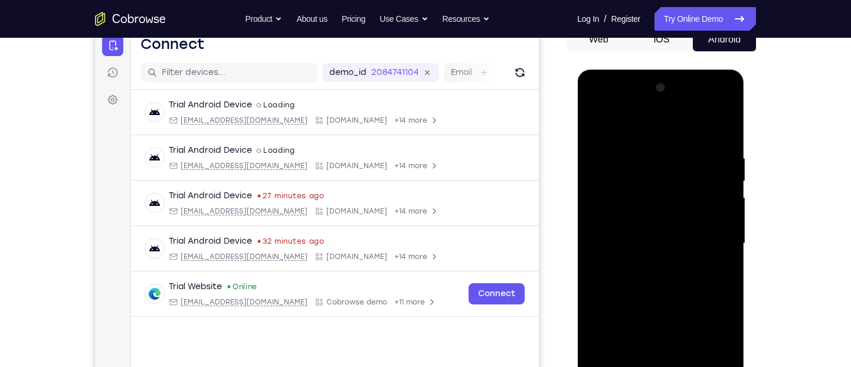
scroll to position [125, 0]
click at [722, 158] on div at bounding box center [660, 244] width 149 height 330
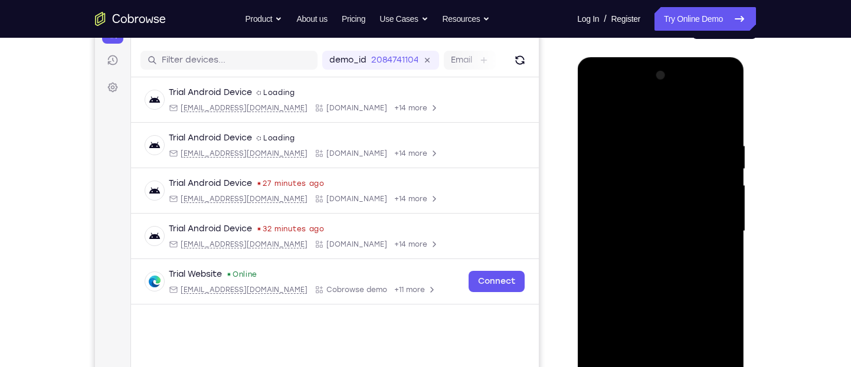
scroll to position [139, 0]
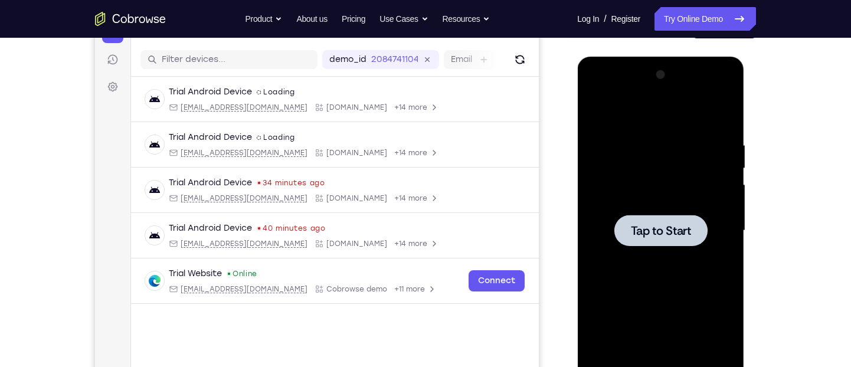
click at [652, 244] on div at bounding box center [660, 230] width 93 height 31
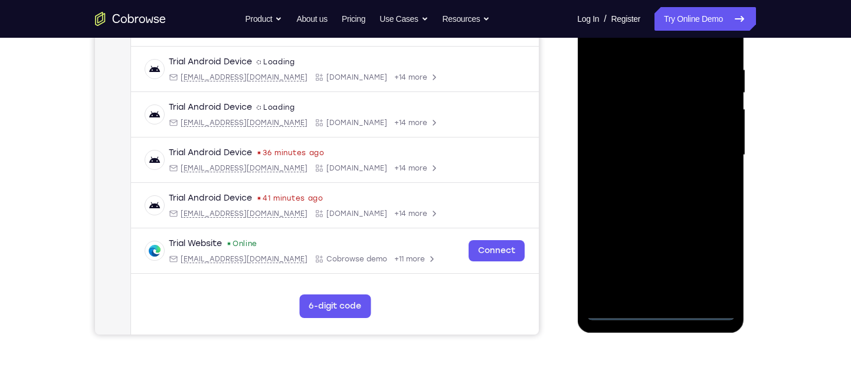
scroll to position [215, 0]
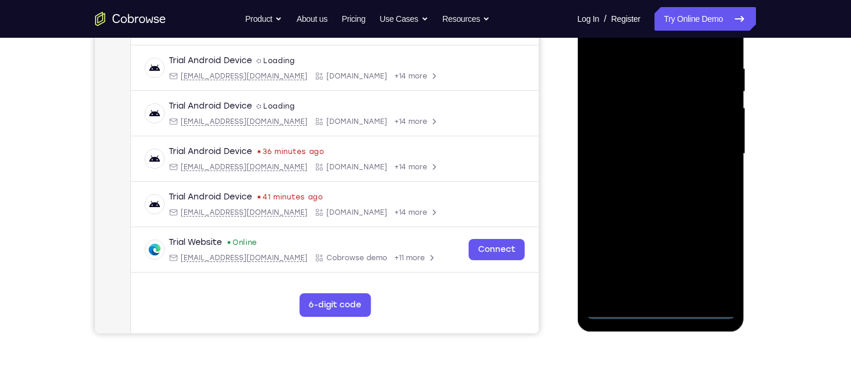
click at [661, 311] on div at bounding box center [660, 154] width 149 height 330
click at [718, 248] on div at bounding box center [660, 154] width 149 height 330
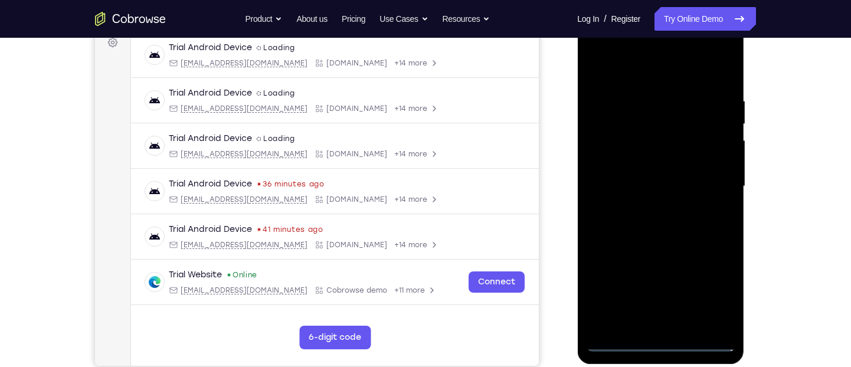
click at [650, 70] on div at bounding box center [660, 186] width 149 height 330
click at [702, 182] on div at bounding box center [660, 186] width 149 height 330
click at [648, 206] on div at bounding box center [660, 186] width 149 height 330
click at [623, 178] on div at bounding box center [660, 186] width 149 height 330
click at [613, 159] on div at bounding box center [660, 186] width 149 height 330
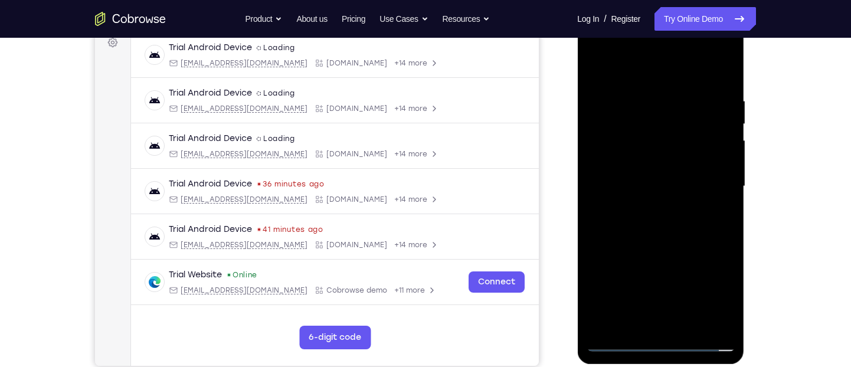
click at [624, 183] on div at bounding box center [660, 186] width 149 height 330
click at [642, 226] on div at bounding box center [660, 186] width 149 height 330
click at [610, 229] on div at bounding box center [660, 186] width 149 height 330
click at [631, 232] on div at bounding box center [660, 186] width 149 height 330
click at [638, 91] on div at bounding box center [660, 186] width 149 height 330
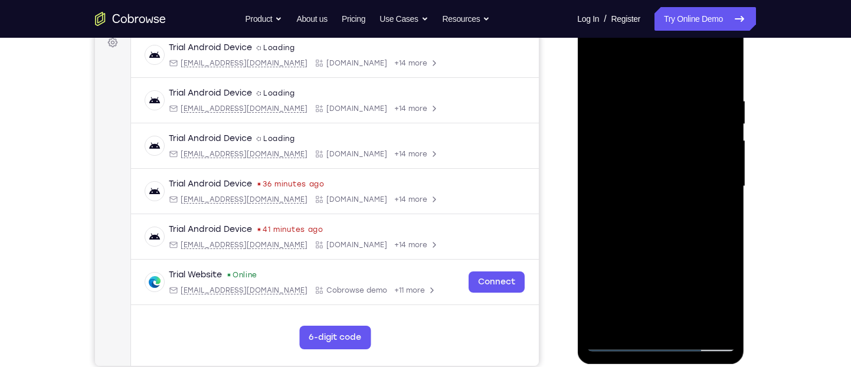
click at [607, 133] on div at bounding box center [660, 186] width 149 height 330
click at [599, 97] on div at bounding box center [660, 186] width 149 height 330
click at [721, 75] on div at bounding box center [660, 186] width 149 height 330
drag, startPoint x: 657, startPoint y: 179, endPoint x: 644, endPoint y: 248, distance: 70.8
click at [644, 248] on div at bounding box center [660, 186] width 149 height 330
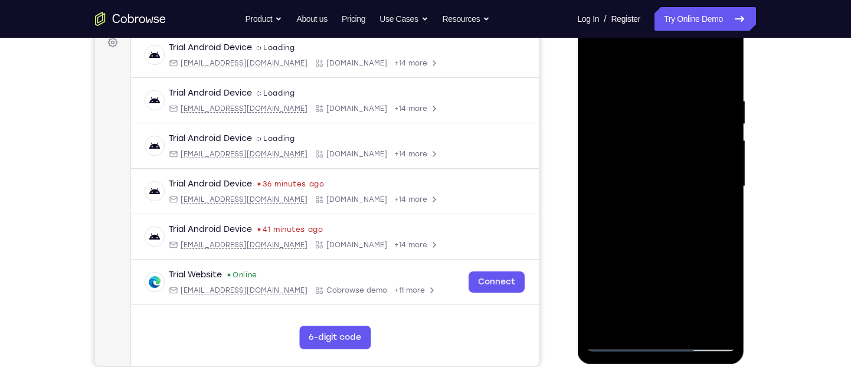
click at [638, 89] on div at bounding box center [660, 186] width 149 height 330
click at [647, 101] on div at bounding box center [660, 186] width 149 height 330
click at [714, 160] on div at bounding box center [660, 186] width 149 height 330
click at [705, 123] on div at bounding box center [660, 186] width 149 height 330
click at [713, 241] on div at bounding box center [660, 186] width 149 height 330
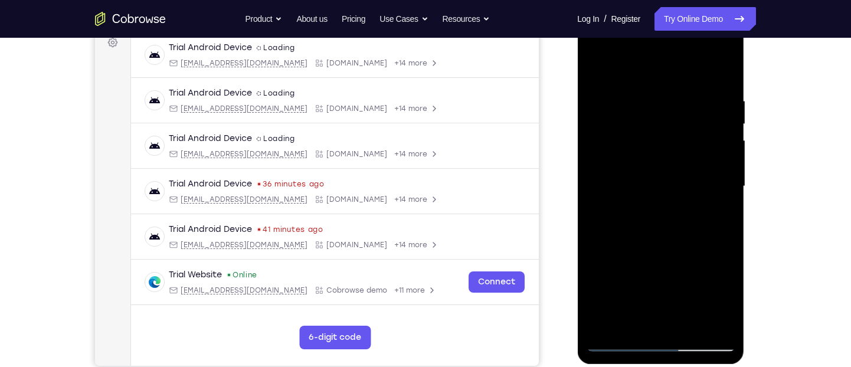
click at [713, 241] on div at bounding box center [660, 186] width 149 height 330
click at [717, 72] on div at bounding box center [660, 186] width 149 height 330
click at [684, 326] on div at bounding box center [660, 186] width 149 height 330
click at [684, 323] on div at bounding box center [660, 186] width 149 height 330
click at [661, 246] on div at bounding box center [660, 186] width 149 height 330
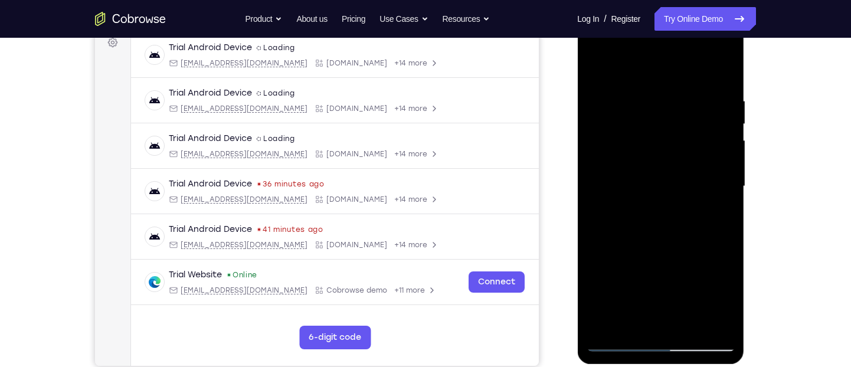
click at [638, 152] on div at bounding box center [660, 186] width 149 height 330
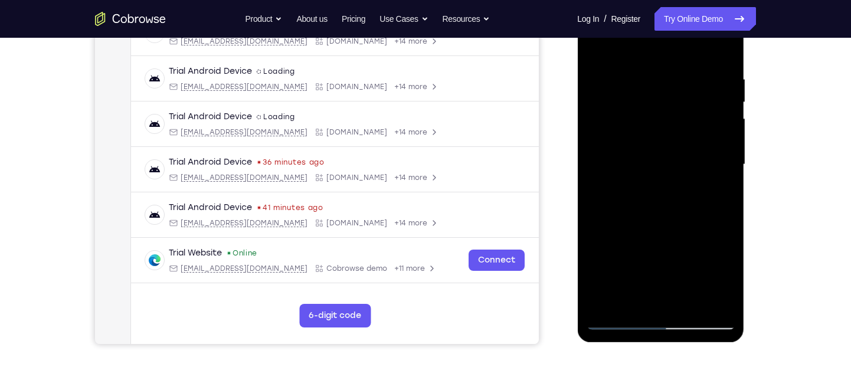
click at [713, 195] on div at bounding box center [660, 164] width 149 height 330
click at [595, 51] on div at bounding box center [660, 164] width 149 height 330
drag, startPoint x: 631, startPoint y: 99, endPoint x: 637, endPoint y: 182, distance: 84.0
click at [637, 182] on div at bounding box center [660, 164] width 149 height 330
click at [650, 214] on div at bounding box center [660, 164] width 149 height 330
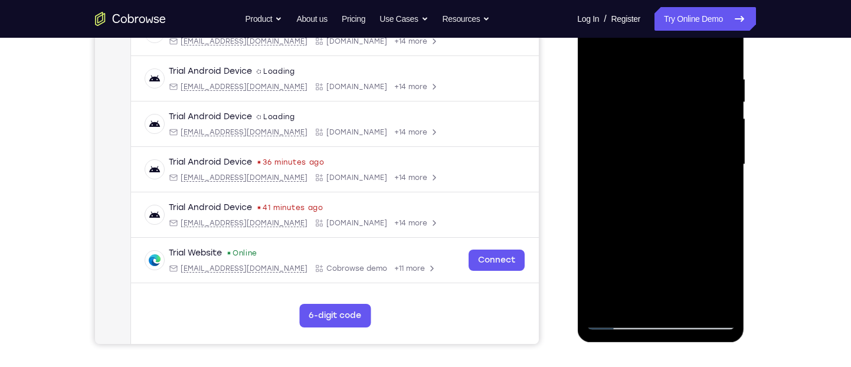
click at [612, 45] on div at bounding box center [660, 164] width 149 height 330
click at [601, 65] on div at bounding box center [660, 164] width 149 height 330
click at [722, 195] on div at bounding box center [660, 164] width 149 height 330
click at [599, 166] on div at bounding box center [660, 164] width 149 height 330
click at [724, 196] on div at bounding box center [660, 164] width 149 height 330
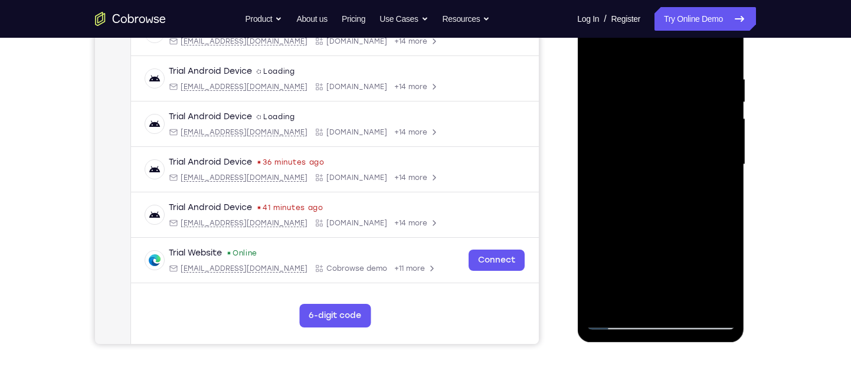
click at [724, 192] on div at bounding box center [660, 164] width 149 height 330
click at [599, 74] on div at bounding box center [660, 164] width 149 height 330
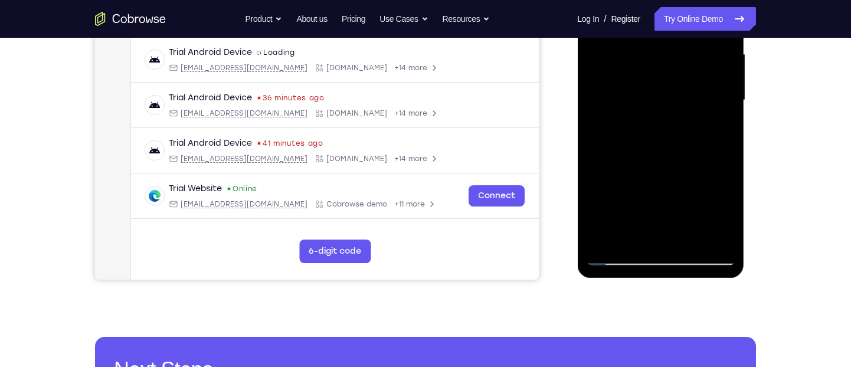
scroll to position [270, 0]
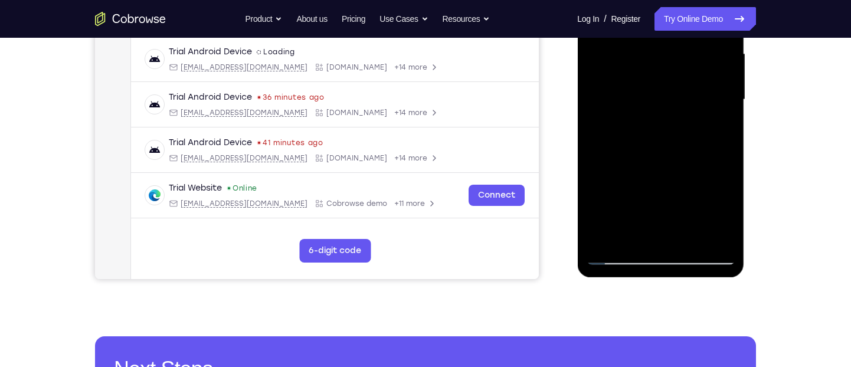
click at [644, 235] on div at bounding box center [660, 100] width 149 height 330
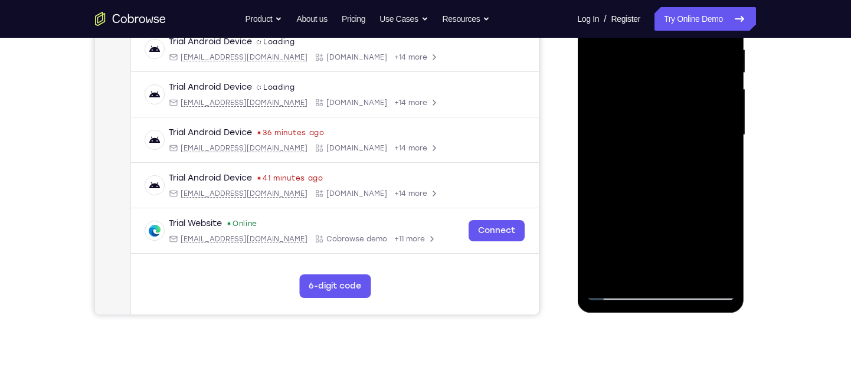
scroll to position [233, 0]
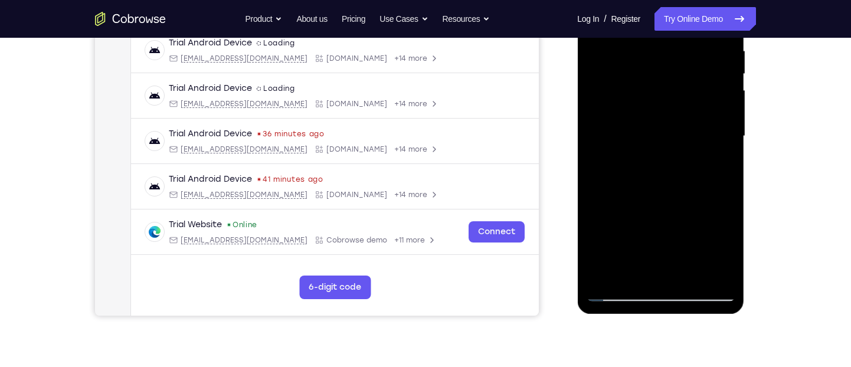
click at [686, 120] on div at bounding box center [660, 136] width 149 height 330
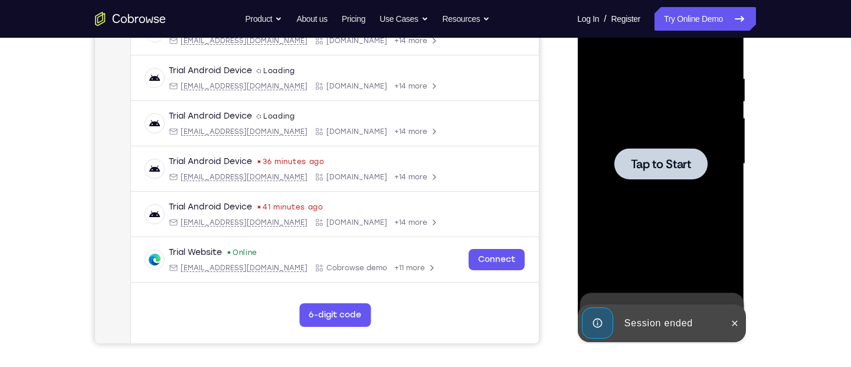
scroll to position [202, 0]
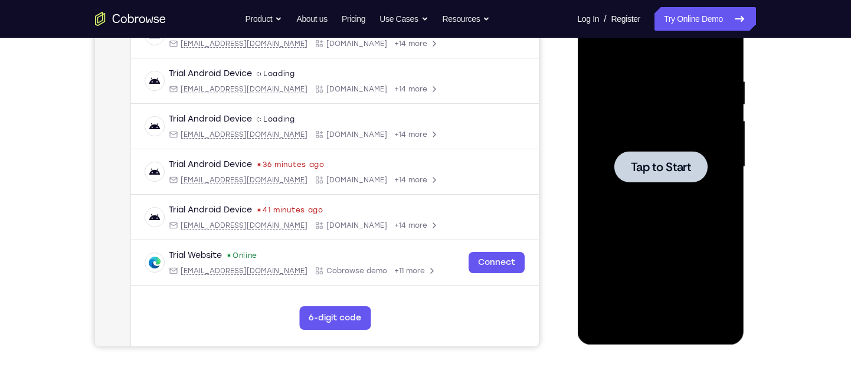
click at [668, 171] on span "Tap to Start" at bounding box center [660, 167] width 60 height 12
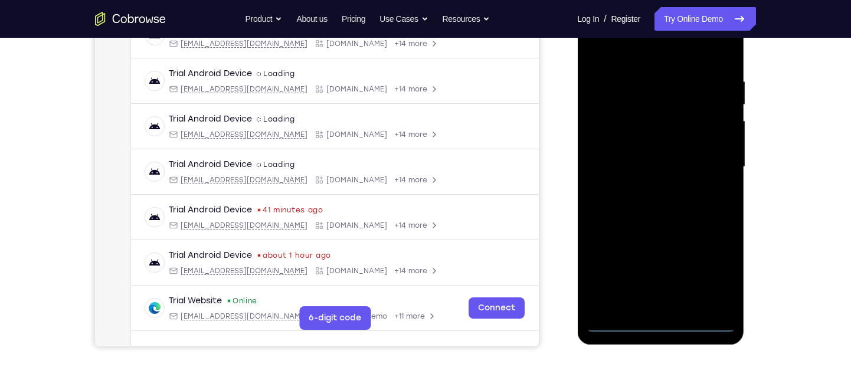
click at [660, 325] on div at bounding box center [660, 167] width 149 height 330
click at [711, 274] on div at bounding box center [660, 167] width 149 height 330
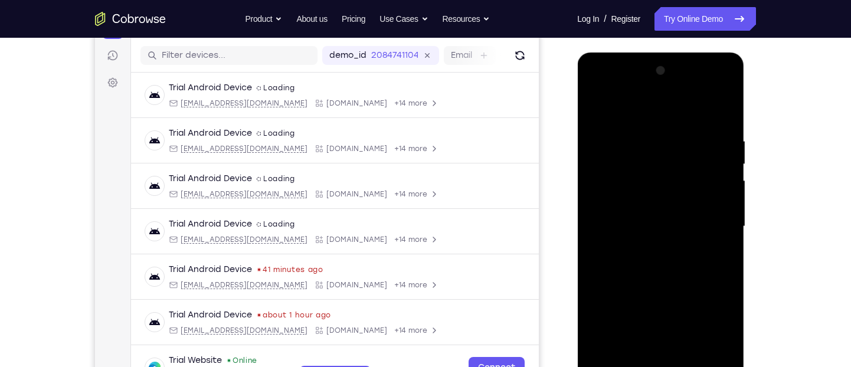
scroll to position [140, 0]
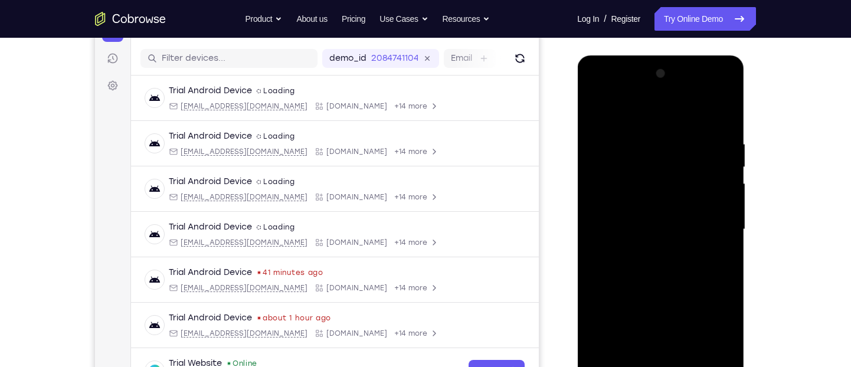
click at [632, 109] on div at bounding box center [660, 229] width 149 height 330
click at [708, 218] on div at bounding box center [660, 229] width 149 height 330
click at [647, 251] on div at bounding box center [660, 229] width 149 height 330
click at [644, 202] on div at bounding box center [660, 229] width 149 height 330
click at [647, 222] on div at bounding box center [660, 229] width 149 height 330
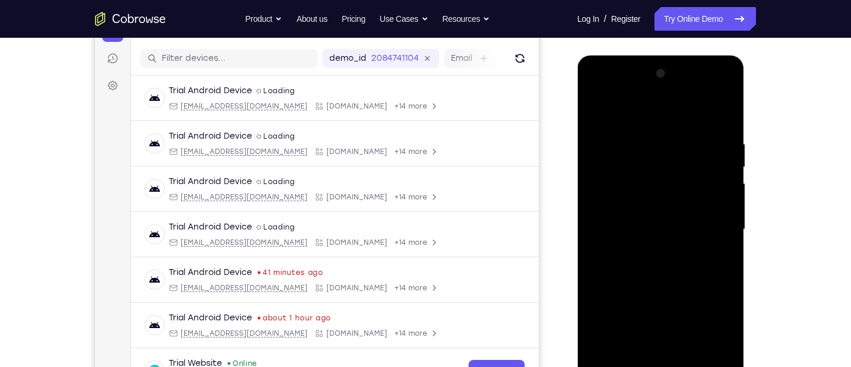
click at [638, 249] on div at bounding box center [660, 229] width 149 height 330
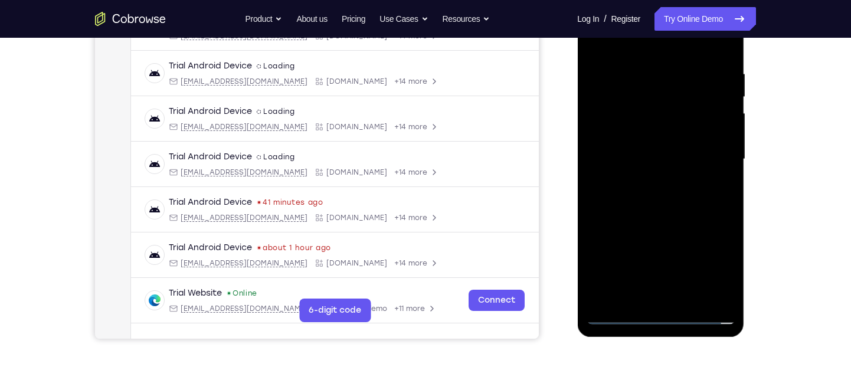
scroll to position [209, 0]
click at [661, 135] on div at bounding box center [660, 160] width 149 height 330
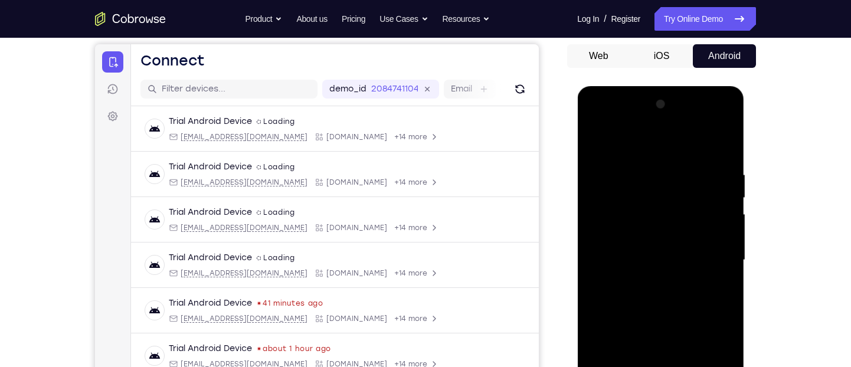
scroll to position [261, 0]
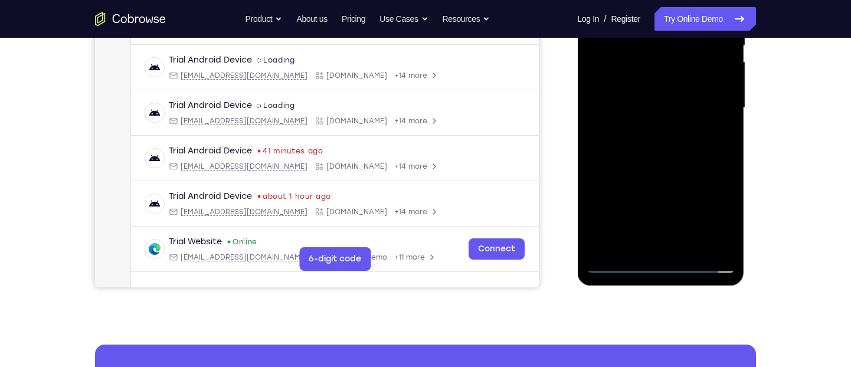
click at [691, 248] on div at bounding box center [660, 108] width 149 height 330
click at [657, 169] on div at bounding box center [660, 108] width 149 height 330
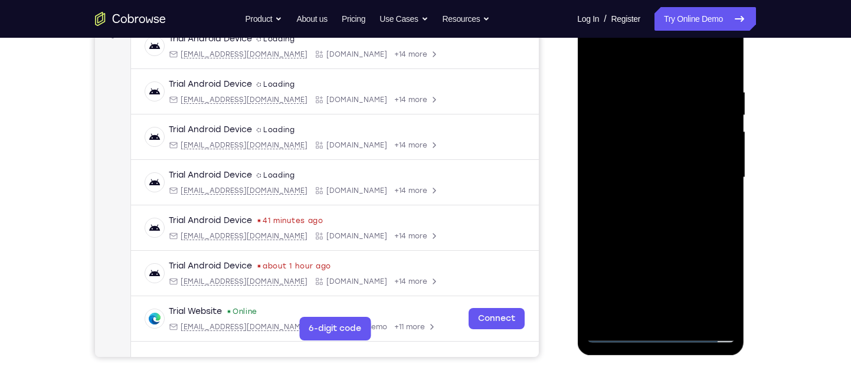
scroll to position [190, 0]
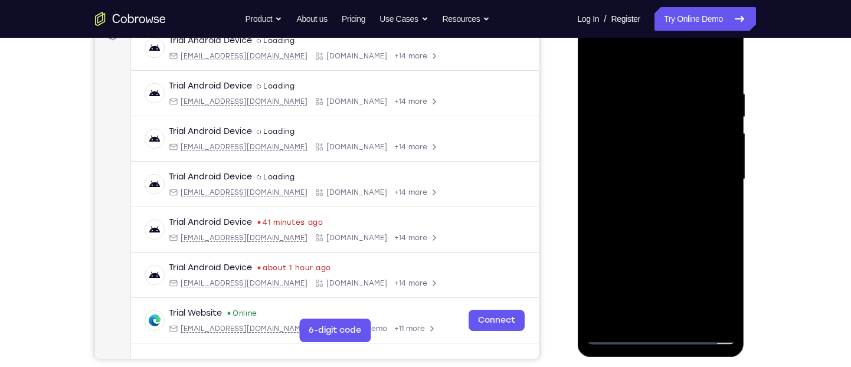
click at [633, 149] on div at bounding box center [660, 179] width 149 height 330
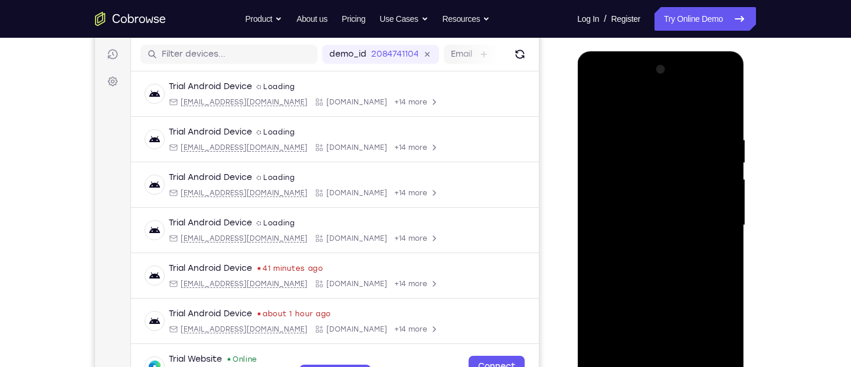
scroll to position [143, 0]
drag, startPoint x: 668, startPoint y: 290, endPoint x: 660, endPoint y: 199, distance: 91.2
click at [660, 199] on div at bounding box center [660, 226] width 149 height 330
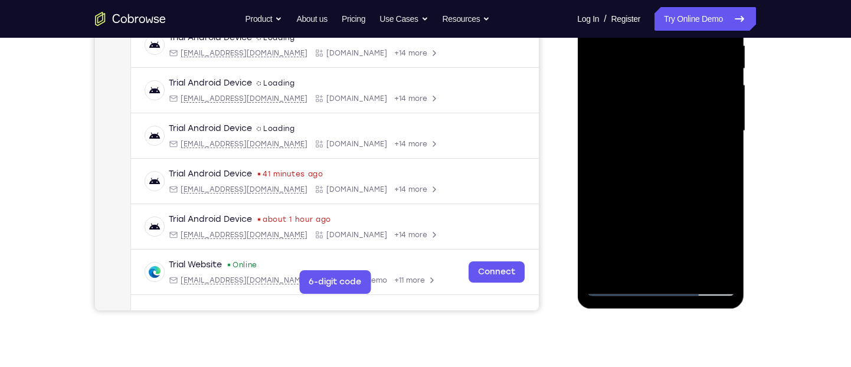
scroll to position [240, 0]
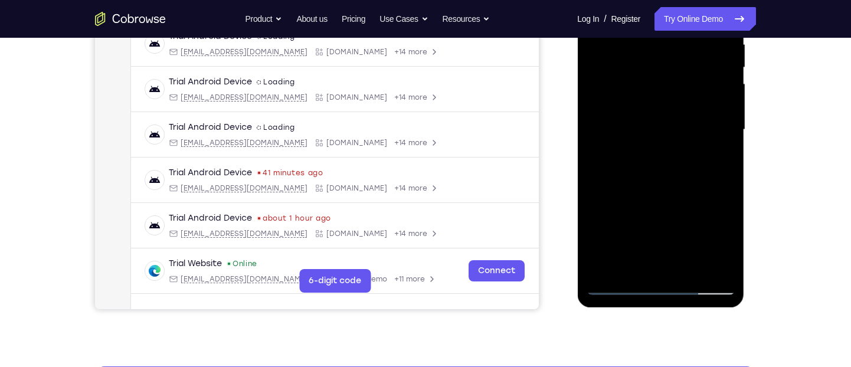
click at [628, 267] on div at bounding box center [660, 130] width 149 height 330
click at [691, 195] on div at bounding box center [660, 130] width 149 height 330
click at [717, 150] on div at bounding box center [660, 130] width 149 height 330
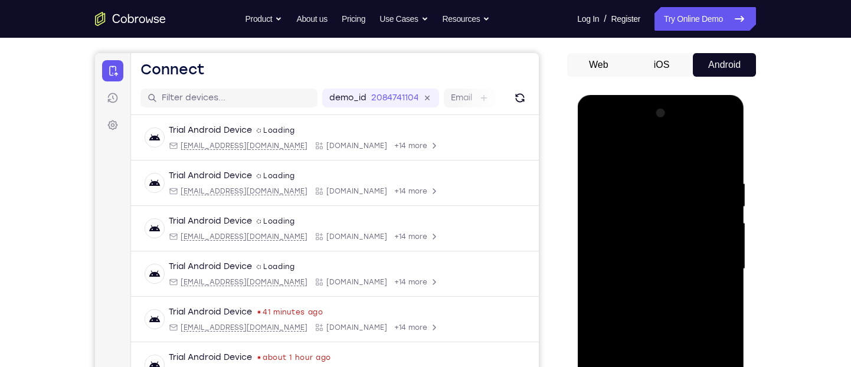
scroll to position [86, 0]
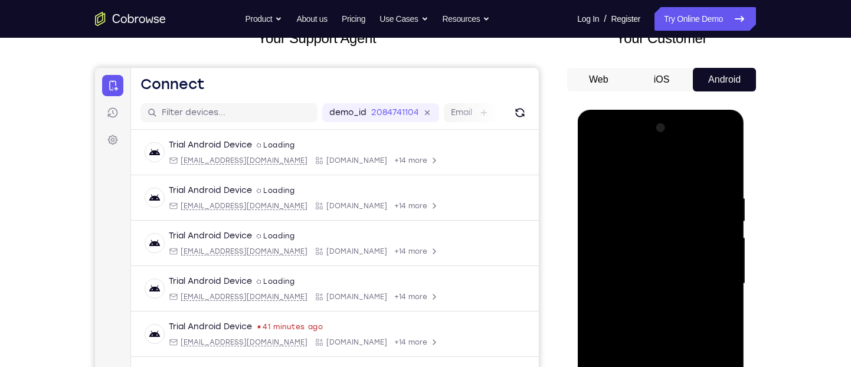
click at [594, 169] on div at bounding box center [660, 284] width 149 height 330
click at [638, 180] on div at bounding box center [660, 284] width 149 height 330
drag, startPoint x: 642, startPoint y: 258, endPoint x: 619, endPoint y: 189, distance: 72.8
click at [619, 189] on div at bounding box center [660, 284] width 149 height 330
drag, startPoint x: 628, startPoint y: 263, endPoint x: 626, endPoint y: 215, distance: 48.4
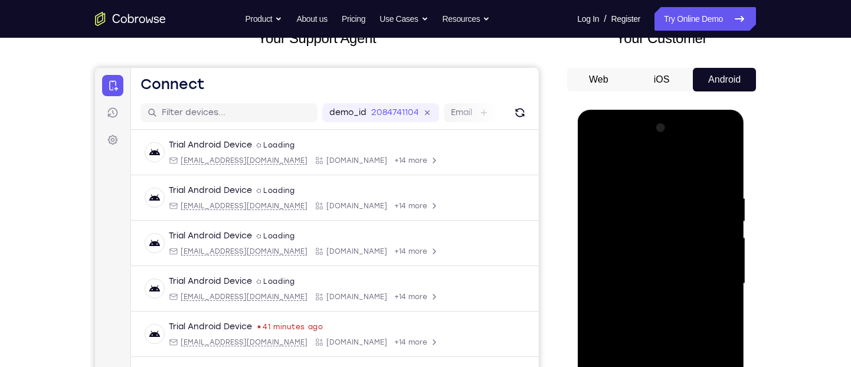
click at [626, 215] on div at bounding box center [660, 284] width 149 height 330
drag, startPoint x: 627, startPoint y: 237, endPoint x: 621, endPoint y: 212, distance: 24.9
click at [621, 212] on div at bounding box center [660, 284] width 149 height 330
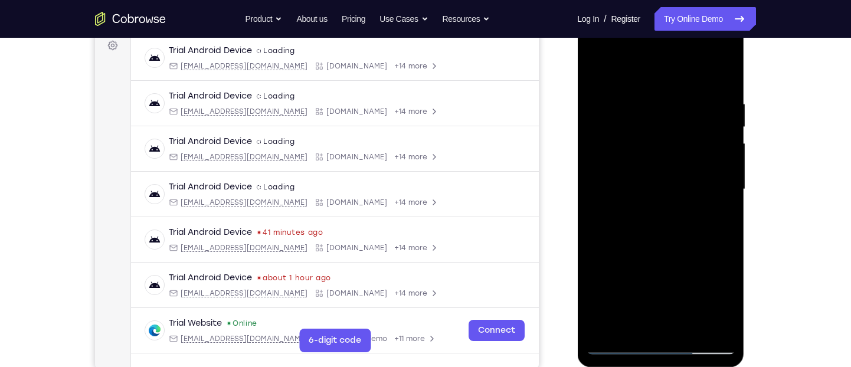
scroll to position [181, 0]
drag, startPoint x: 666, startPoint y: 190, endPoint x: 639, endPoint y: 130, distance: 66.0
click at [639, 130] on div at bounding box center [660, 188] width 149 height 330
drag, startPoint x: 641, startPoint y: 179, endPoint x: 629, endPoint y: 125, distance: 55.7
click at [629, 125] on div at bounding box center [660, 188] width 149 height 330
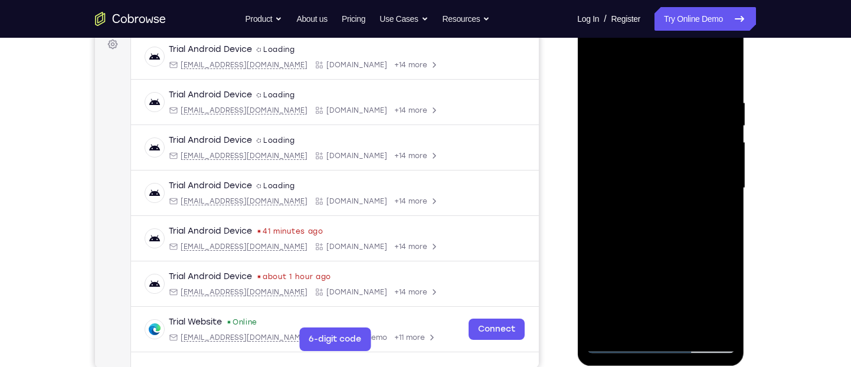
click at [633, 129] on div at bounding box center [660, 188] width 149 height 330
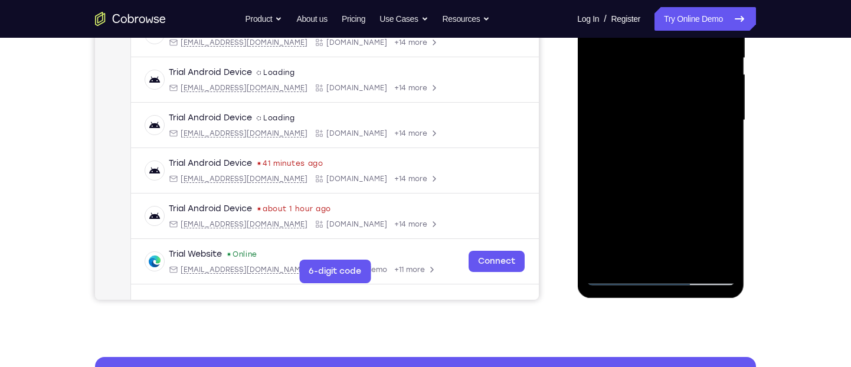
click at [630, 255] on div at bounding box center [660, 120] width 149 height 330
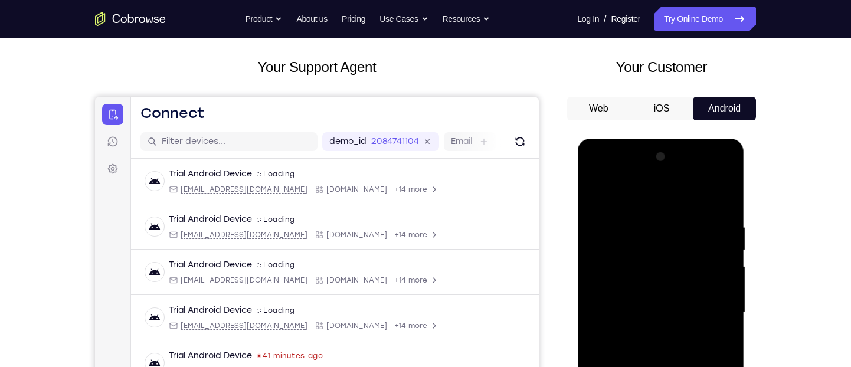
scroll to position [56, 0]
click at [594, 198] on div at bounding box center [660, 313] width 149 height 330
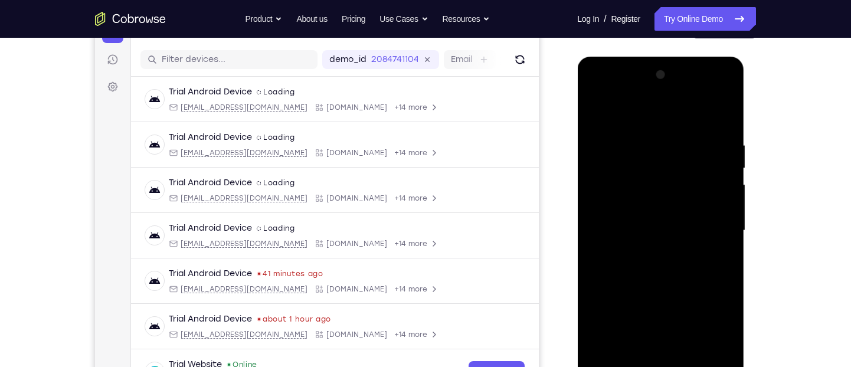
scroll to position [140, 0]
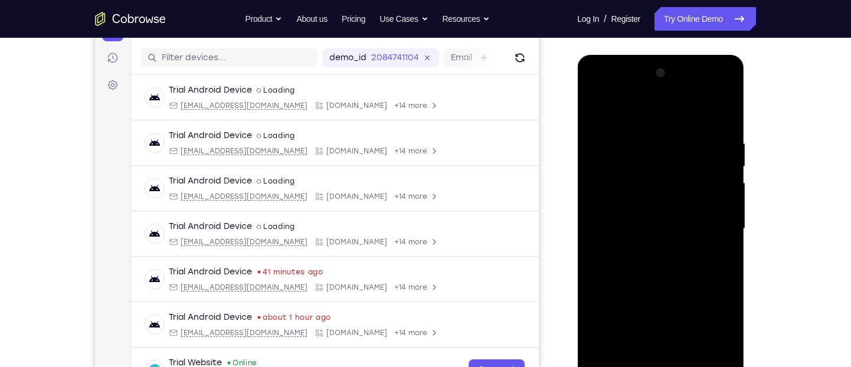
click at [644, 218] on div at bounding box center [660, 229] width 149 height 330
click at [595, 111] on div at bounding box center [660, 229] width 149 height 330
click at [642, 201] on div at bounding box center [660, 229] width 149 height 330
click at [595, 114] on div at bounding box center [660, 229] width 149 height 330
click at [629, 222] on div at bounding box center [660, 229] width 149 height 330
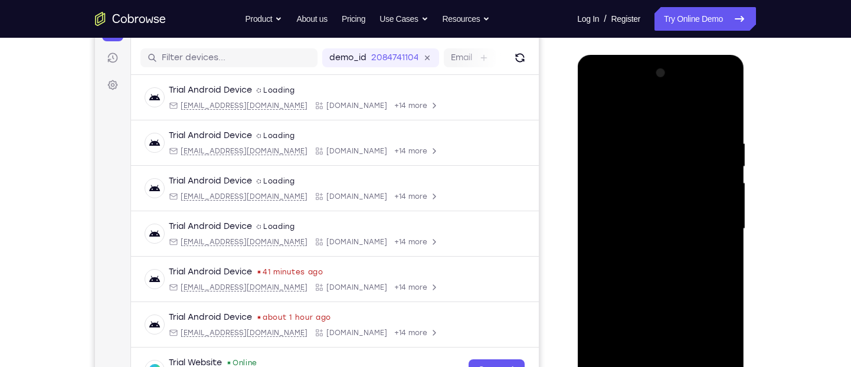
click at [719, 254] on div at bounding box center [660, 229] width 149 height 330
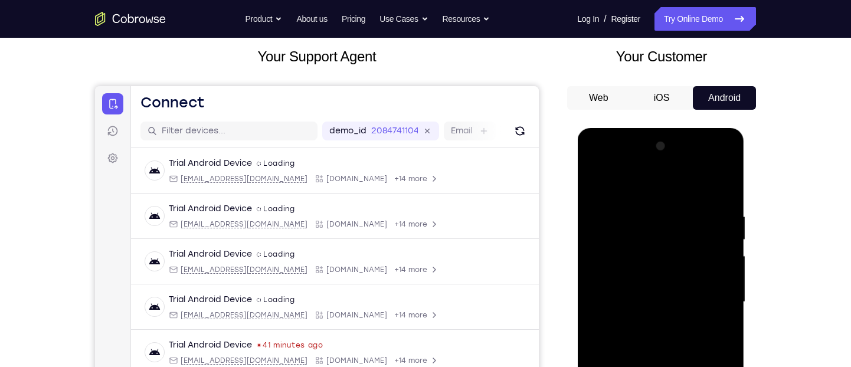
scroll to position [126, 0]
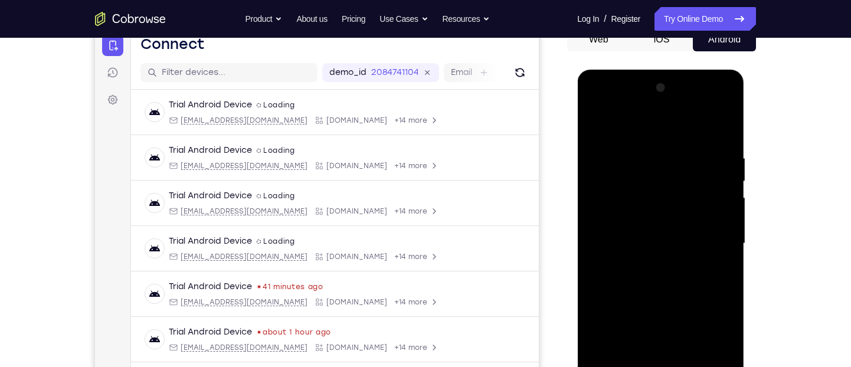
click at [591, 128] on div at bounding box center [660, 243] width 149 height 330
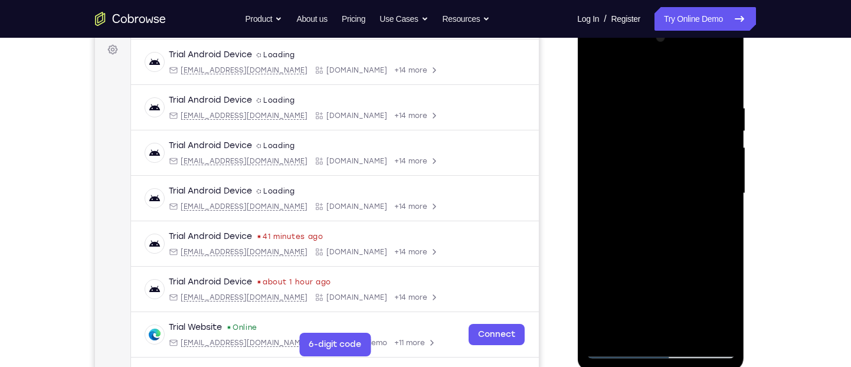
scroll to position [179, 0]
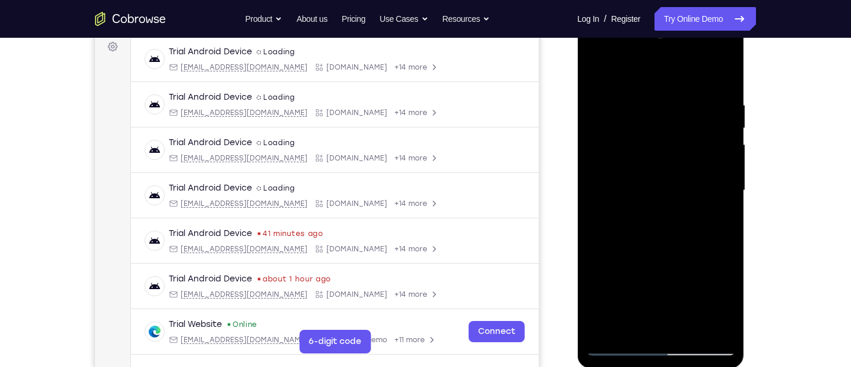
click at [641, 188] on div at bounding box center [660, 190] width 149 height 330
click at [598, 74] on div at bounding box center [660, 190] width 149 height 330
click at [642, 159] on div at bounding box center [660, 190] width 149 height 330
click at [599, 79] on div at bounding box center [660, 190] width 149 height 330
